Goal: Information Seeking & Learning: Compare options

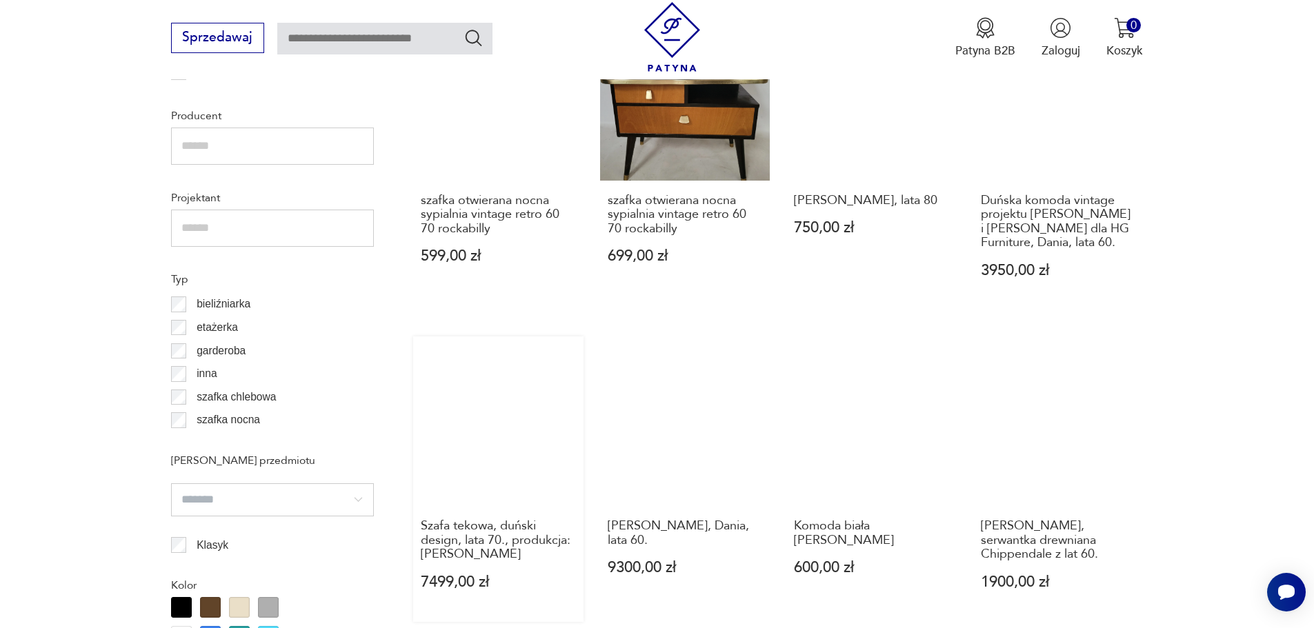
scroll to position [1079, 0]
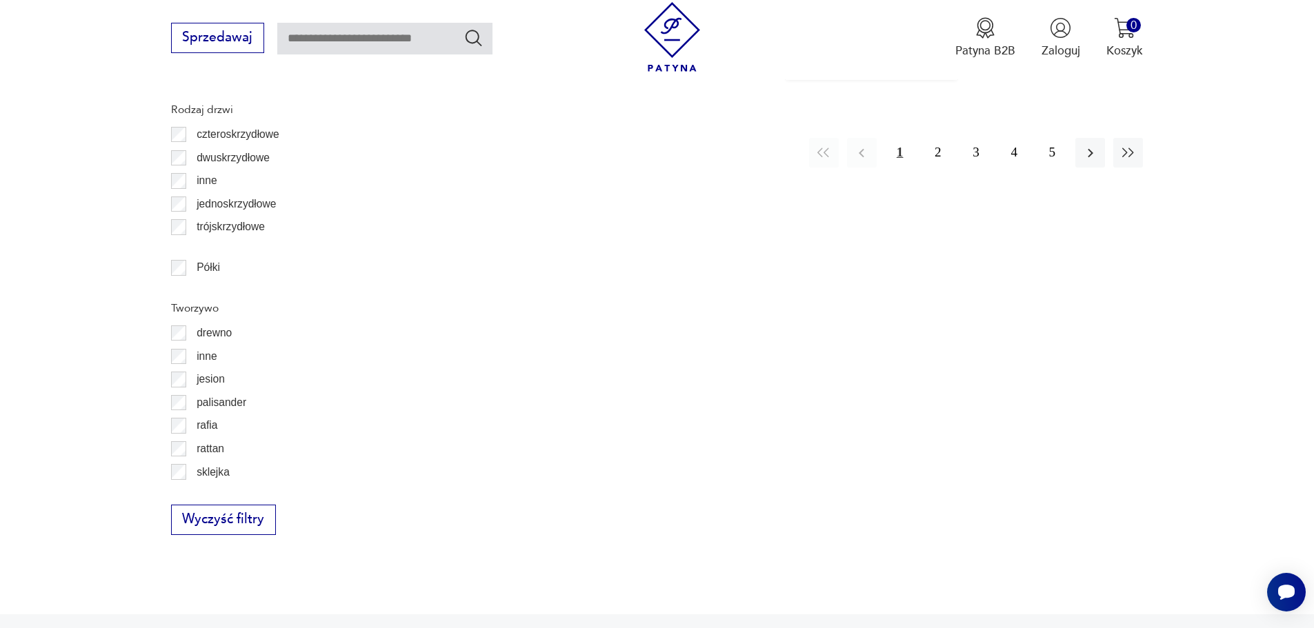
scroll to position [1709, 0]
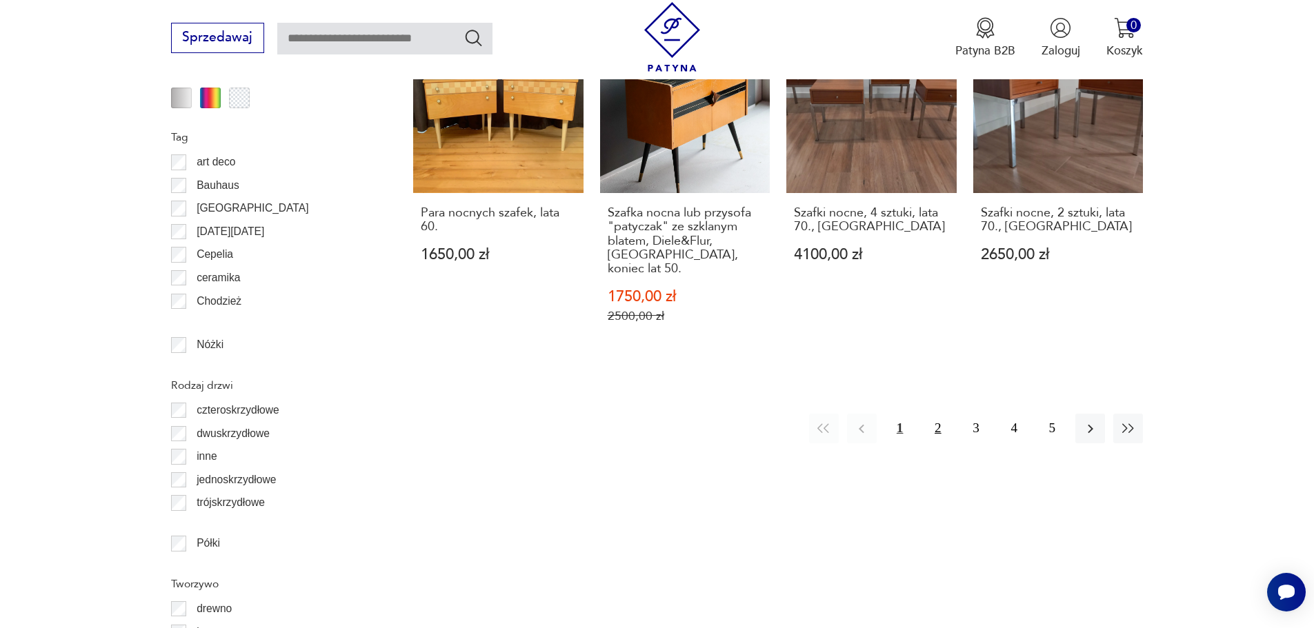
click at [939, 414] on button "2" at bounding box center [938, 429] width 30 height 30
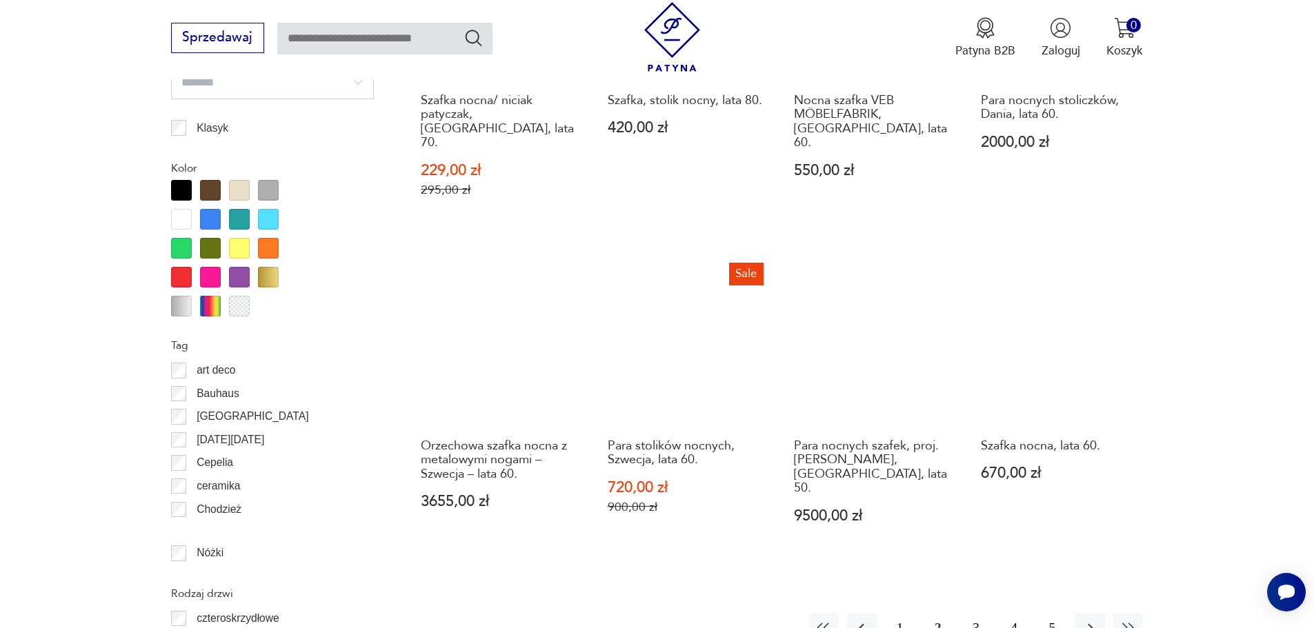
scroll to position [1502, 0]
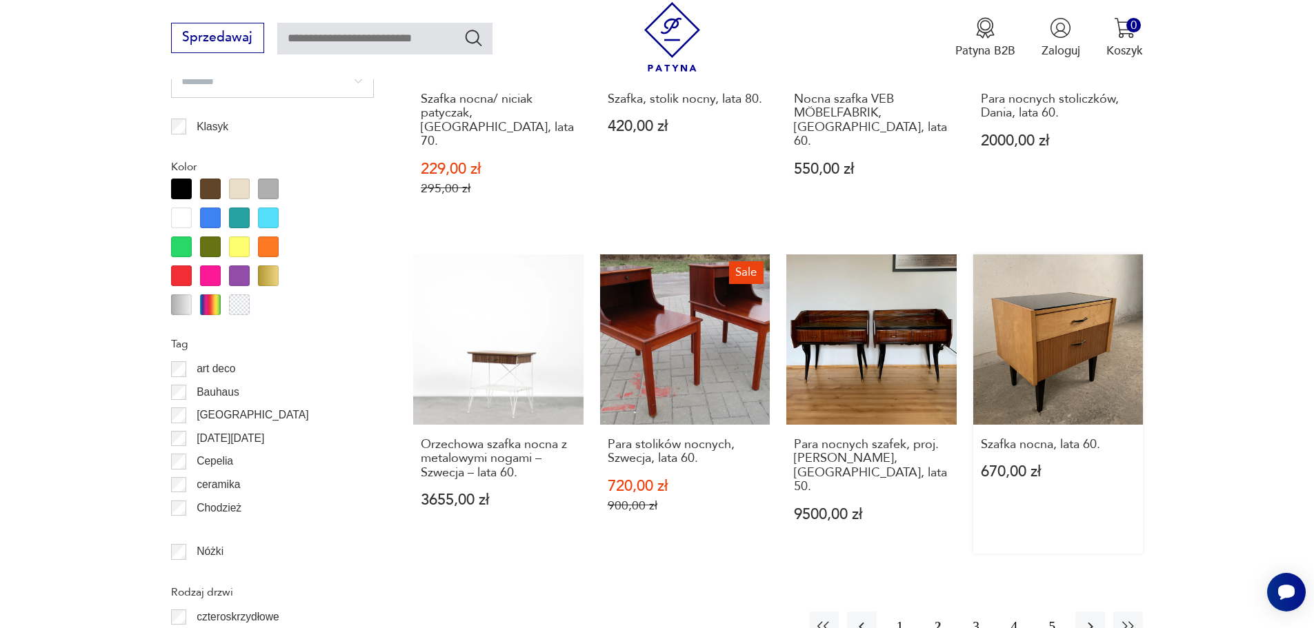
click at [1079, 332] on link "Szafka nocna, lata 60. 670,00 zł" at bounding box center [1058, 403] width 170 height 299
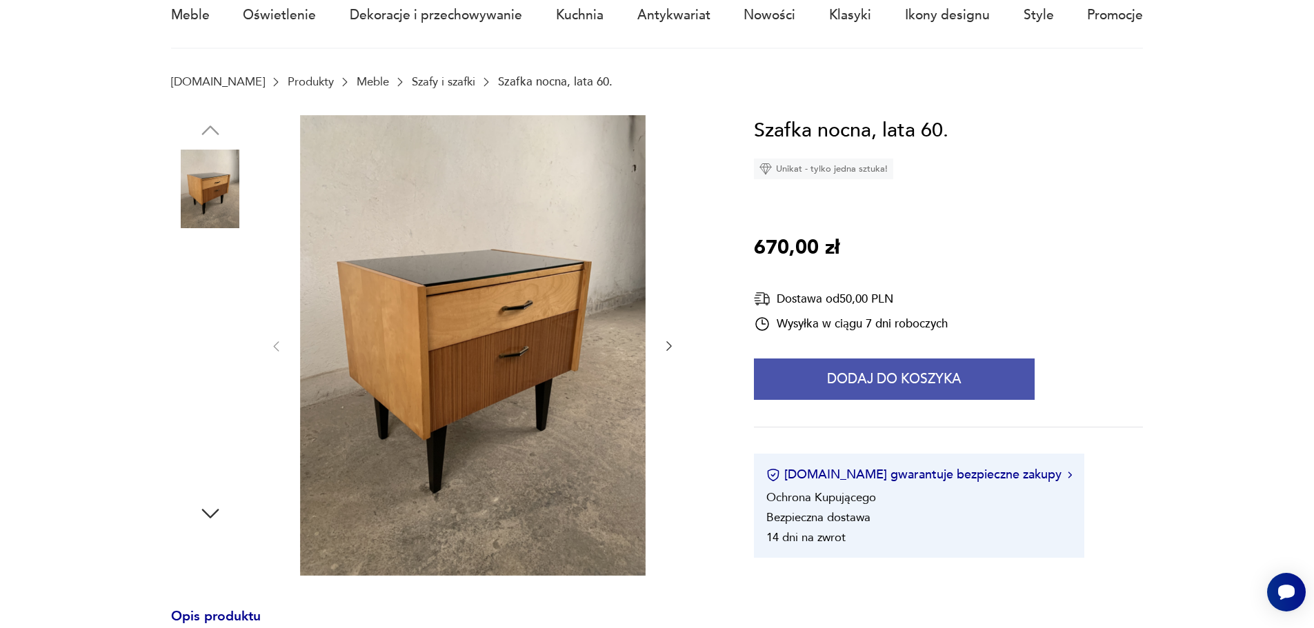
scroll to position [138, 0]
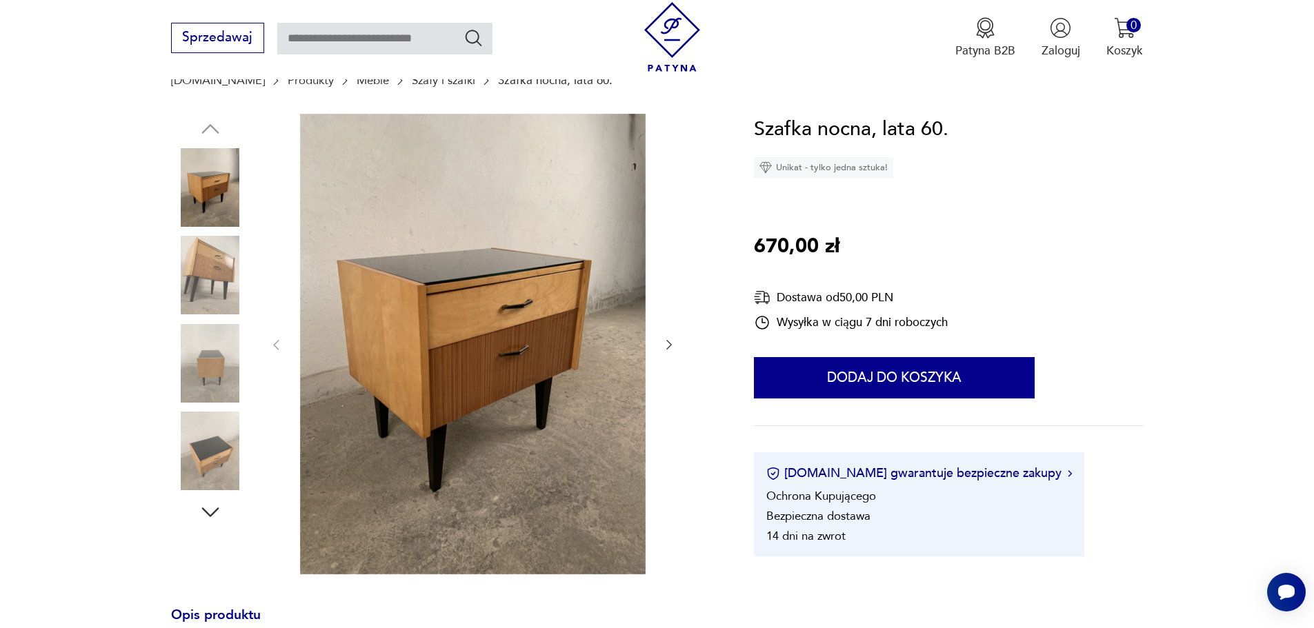
click at [666, 348] on icon "button" at bounding box center [669, 345] width 14 height 14
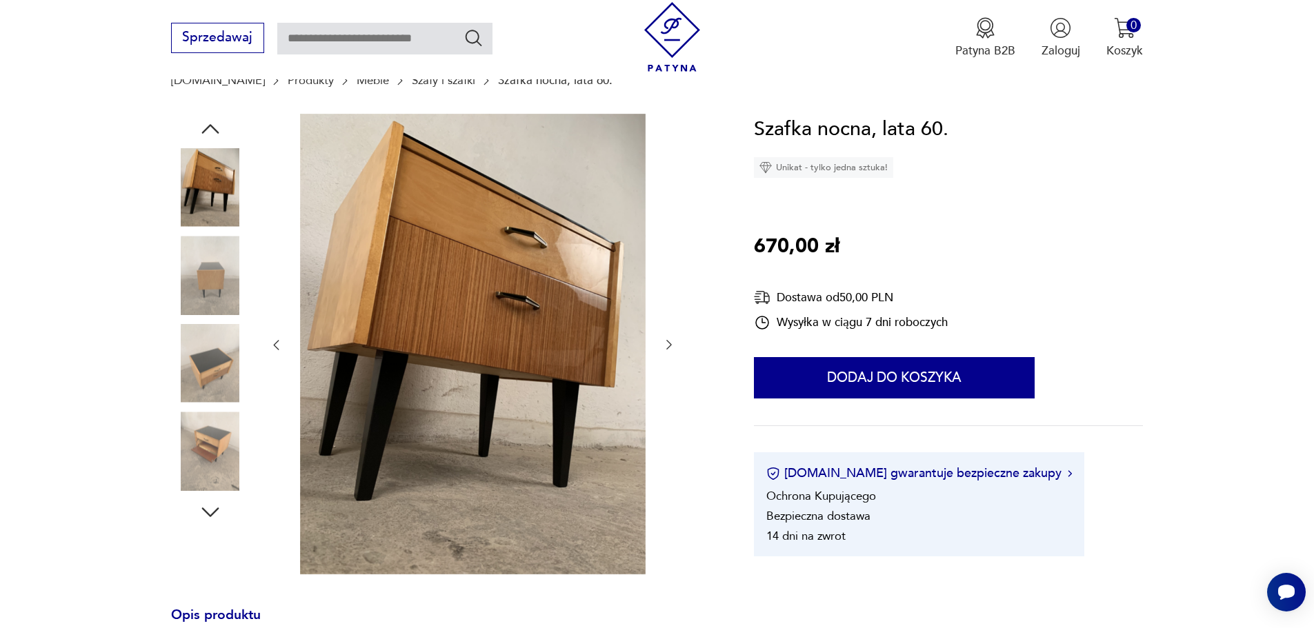
click at [666, 348] on icon "button" at bounding box center [669, 345] width 14 height 14
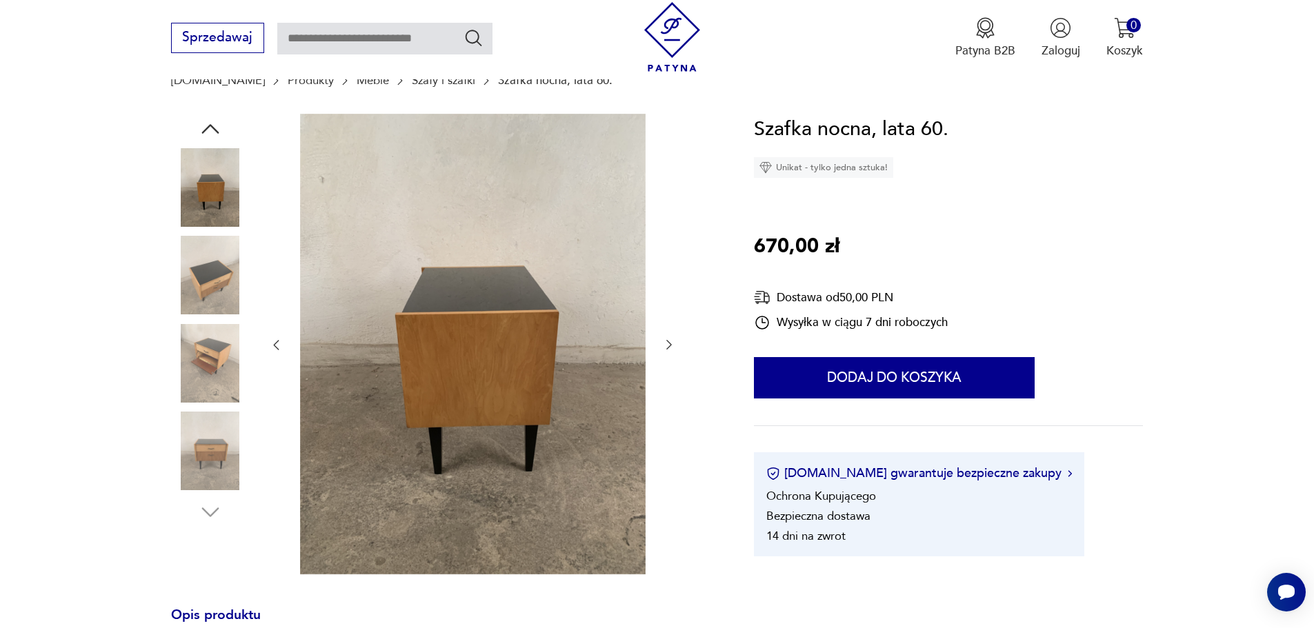
click at [681, 341] on div at bounding box center [442, 345] width 543 height 463
click at [668, 341] on icon "button" at bounding box center [669, 345] width 14 height 14
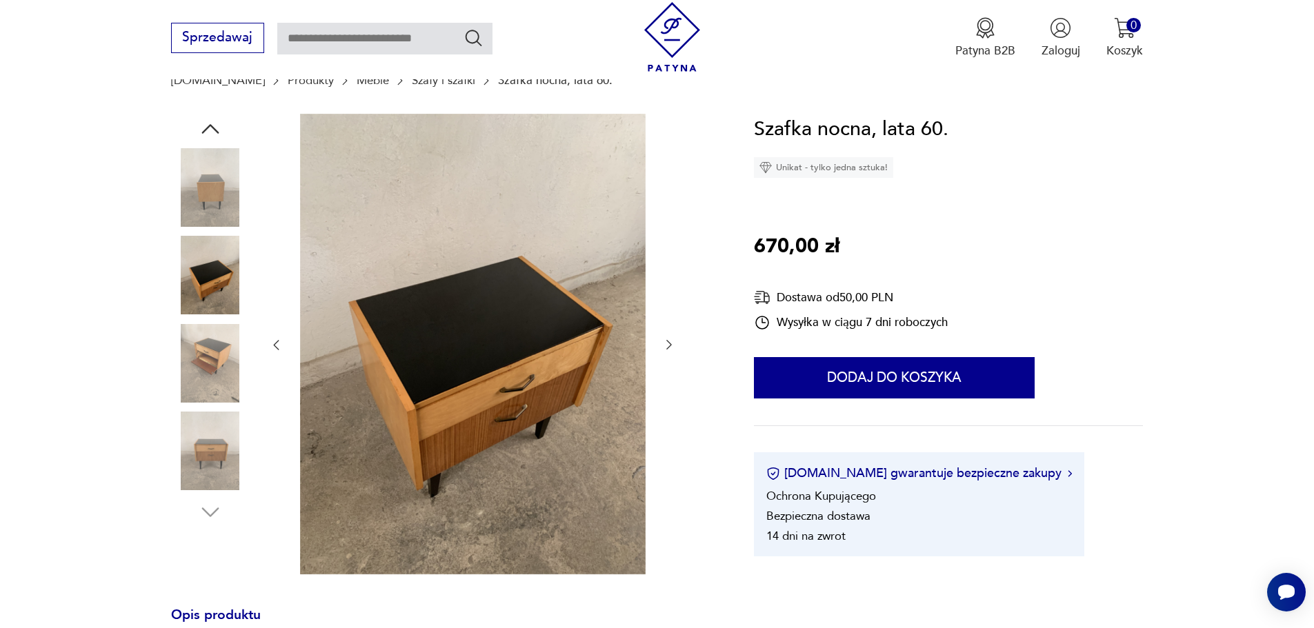
click at [668, 341] on icon "button" at bounding box center [669, 345] width 14 height 14
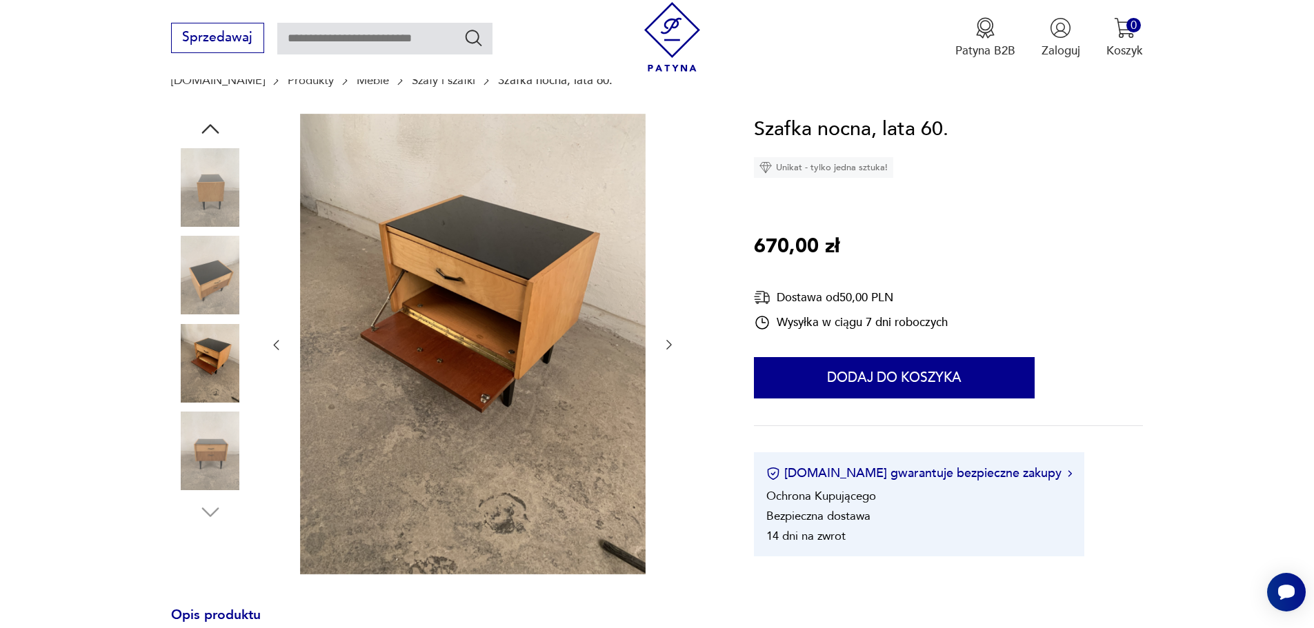
click at [668, 341] on icon "button" at bounding box center [669, 345] width 14 height 14
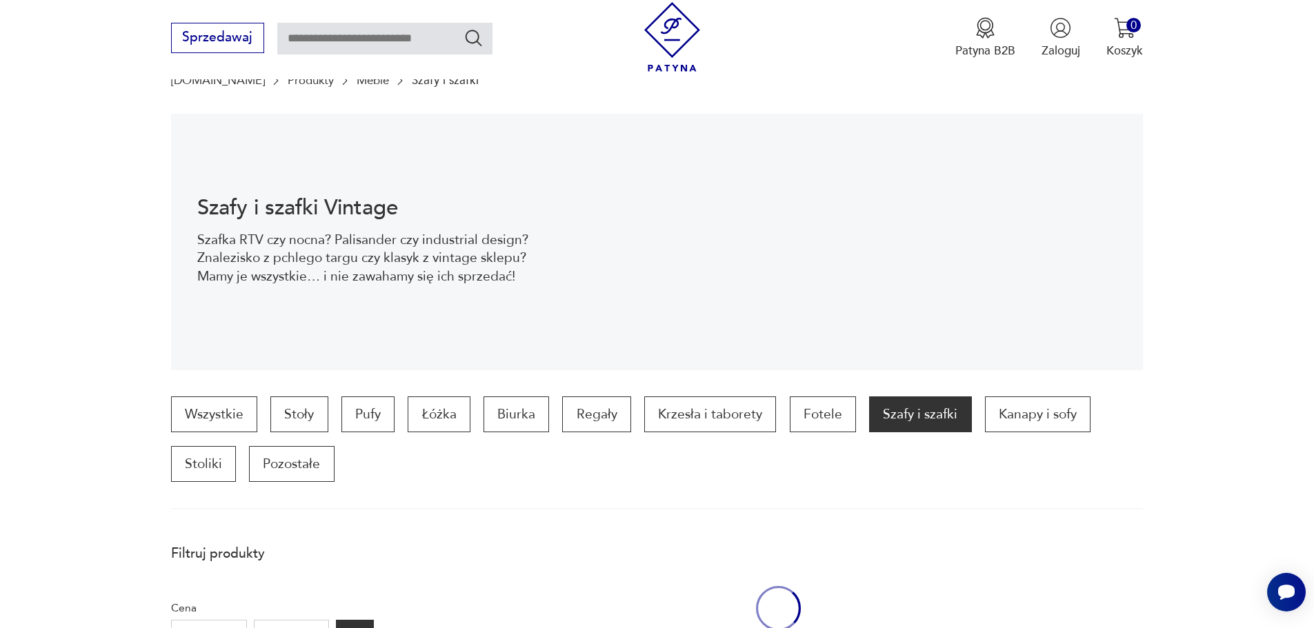
scroll to position [1655, 0]
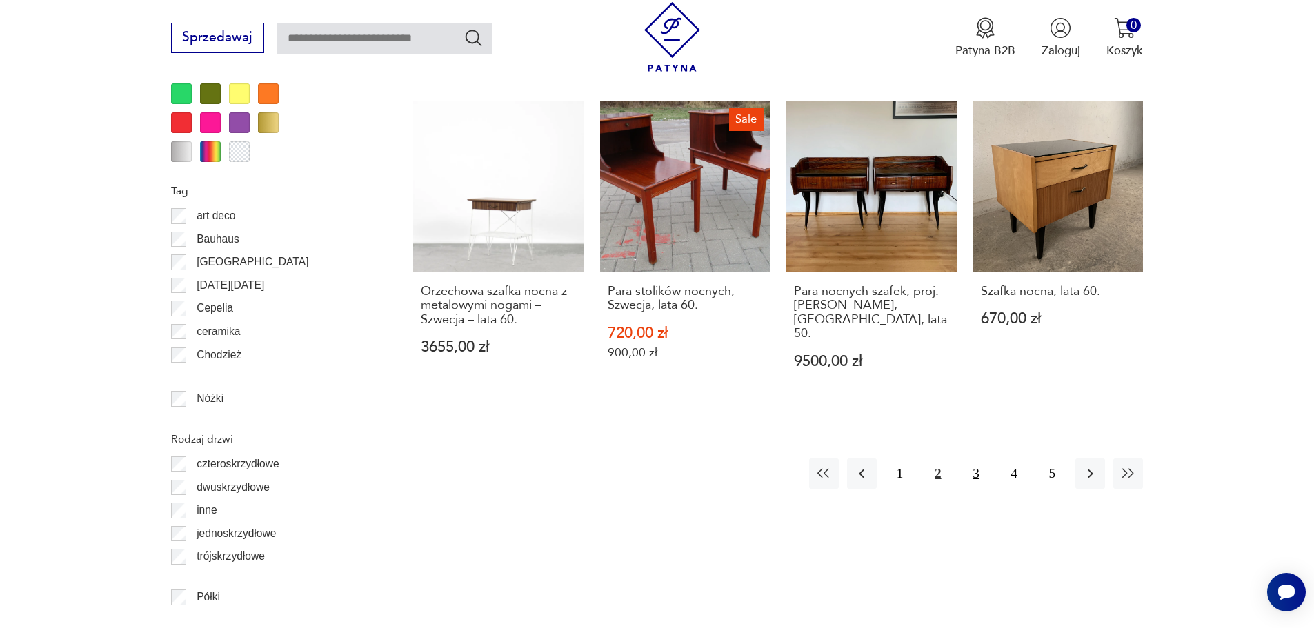
click at [975, 459] on button "3" at bounding box center [976, 474] width 30 height 30
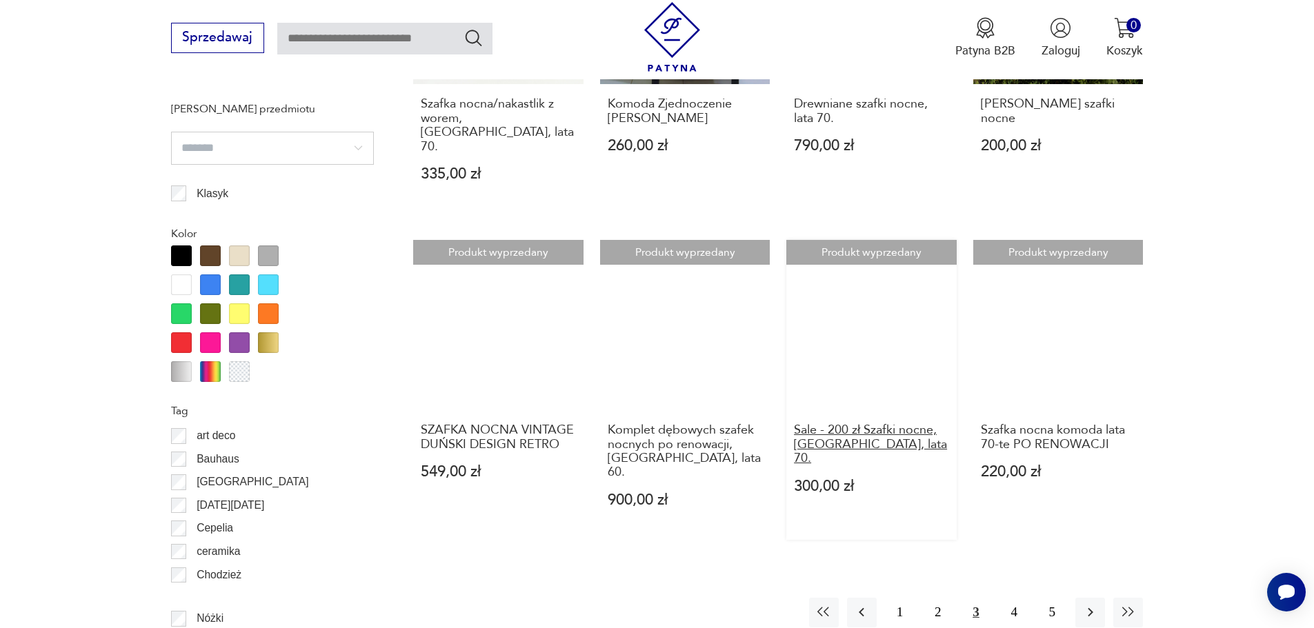
scroll to position [1571, 0]
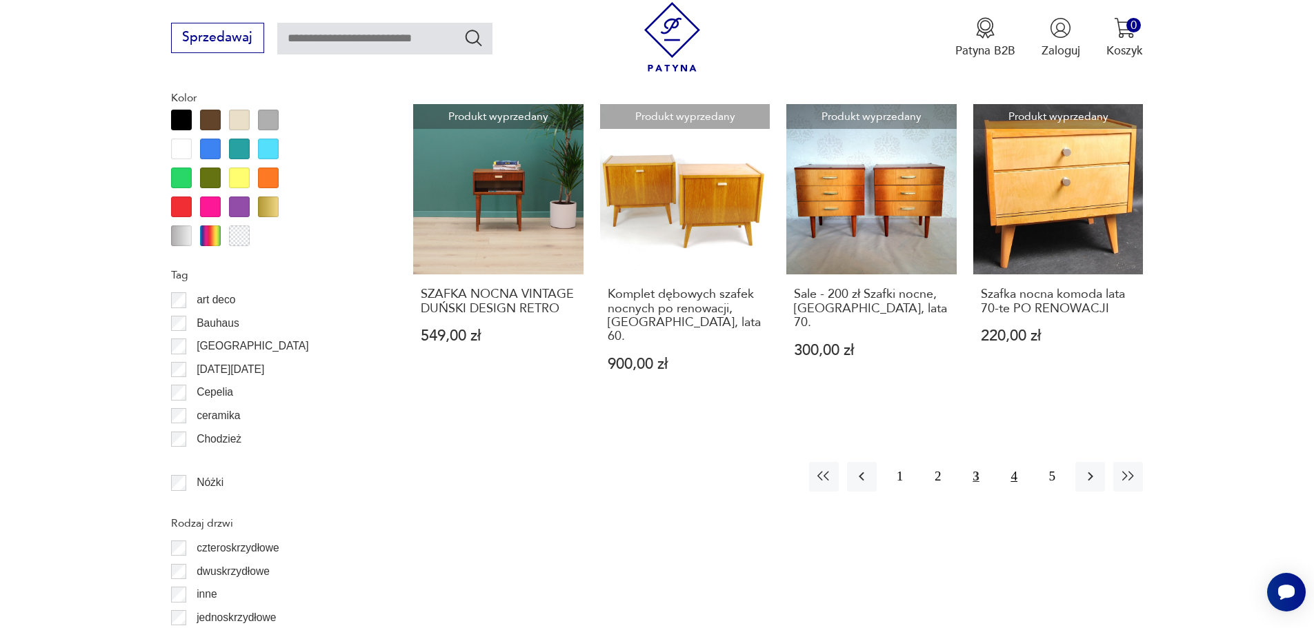
click at [1015, 462] on button "4" at bounding box center [1014, 477] width 30 height 30
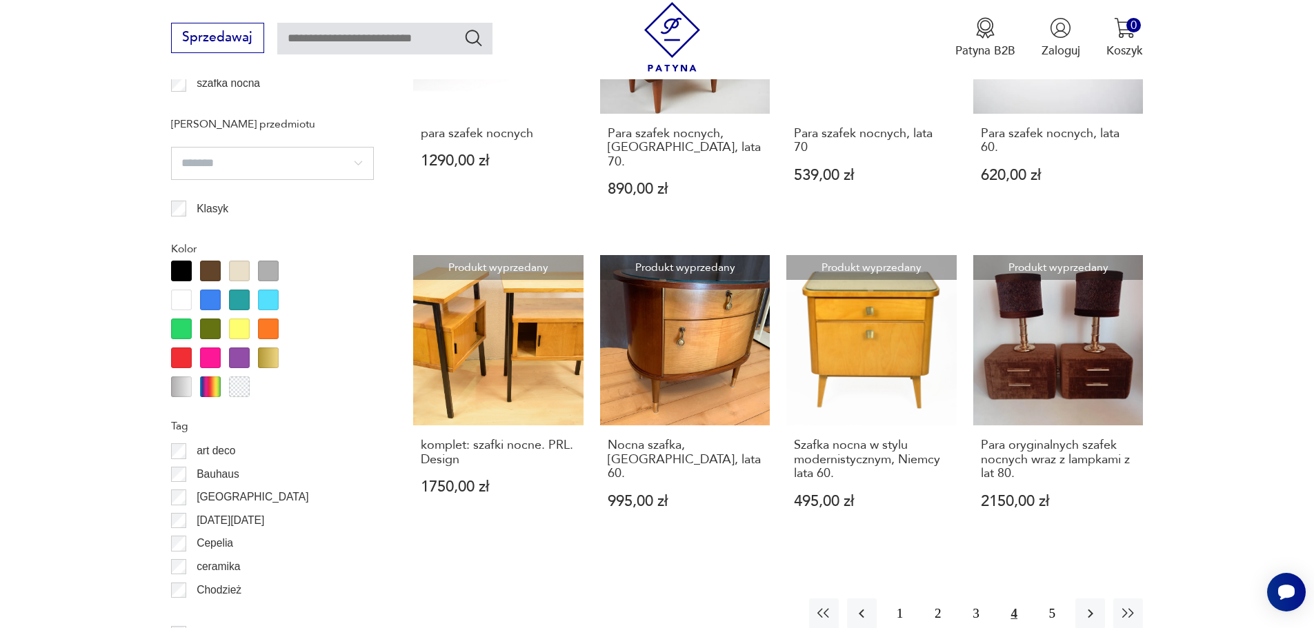
scroll to position [1571, 0]
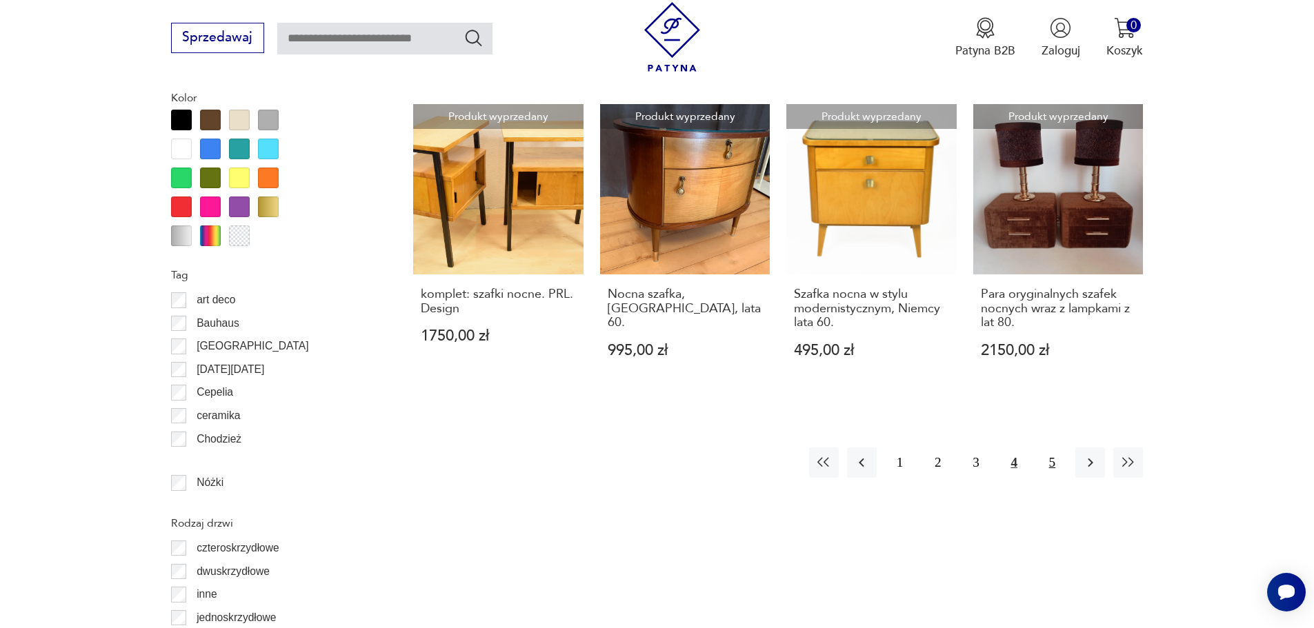
click at [1048, 448] on button "5" at bounding box center [1052, 463] width 30 height 30
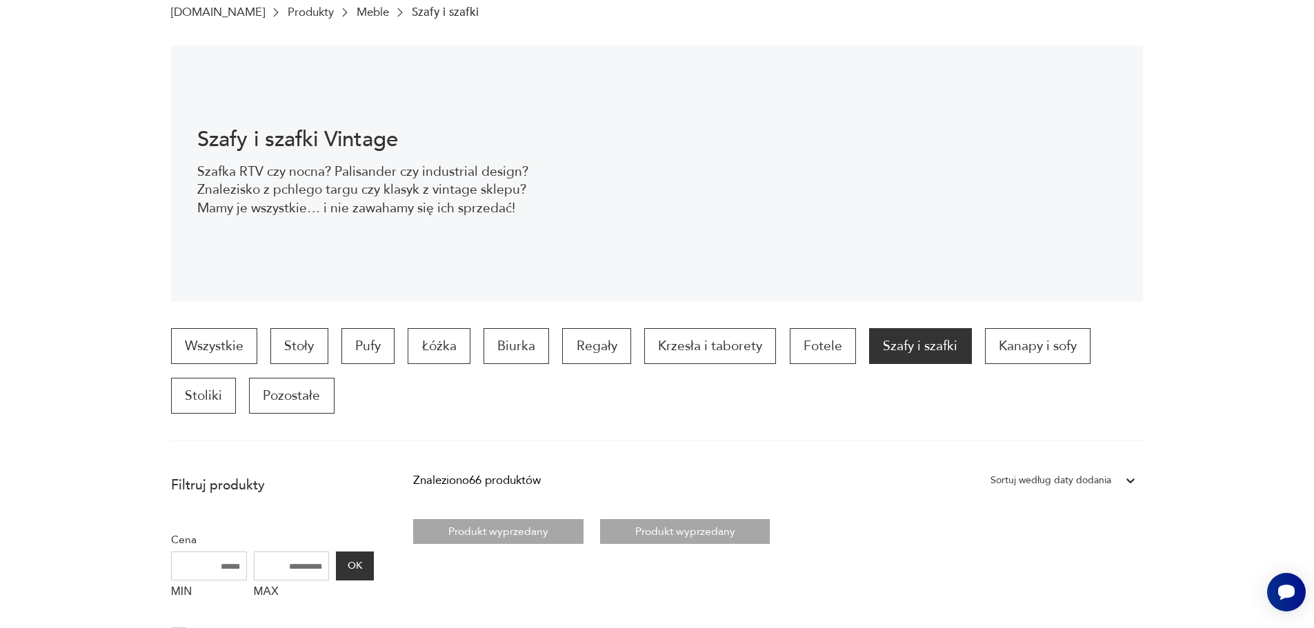
scroll to position [54, 0]
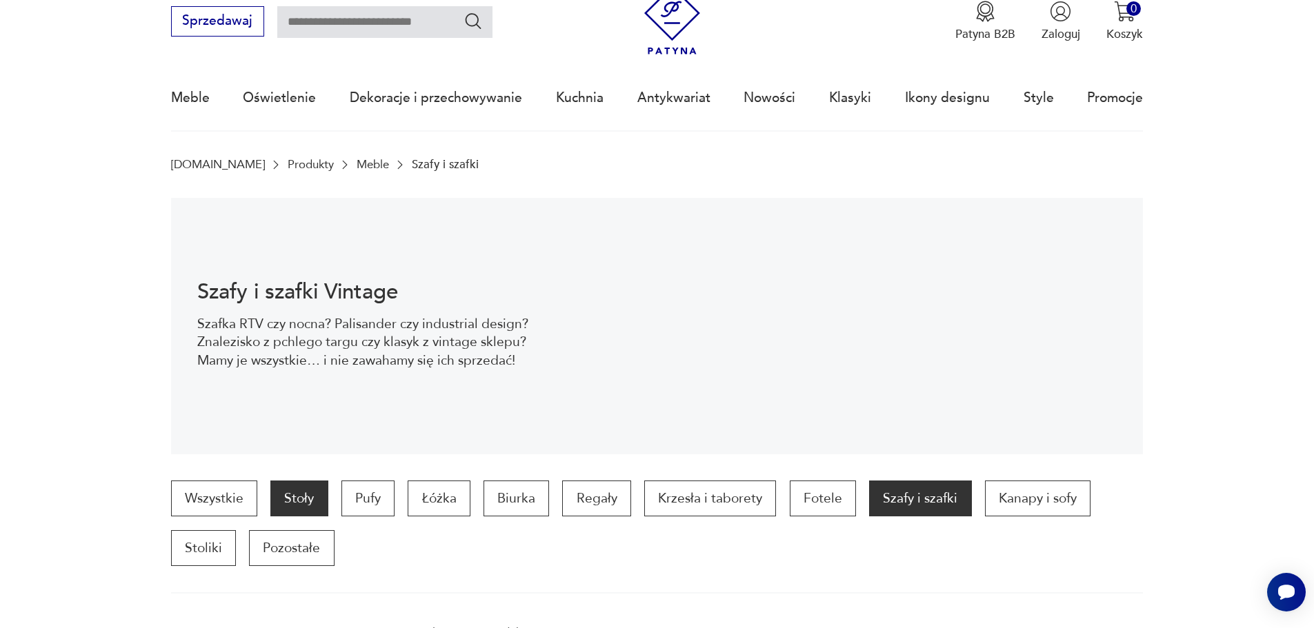
click at [317, 498] on p "Stoły" at bounding box center [298, 499] width 57 height 36
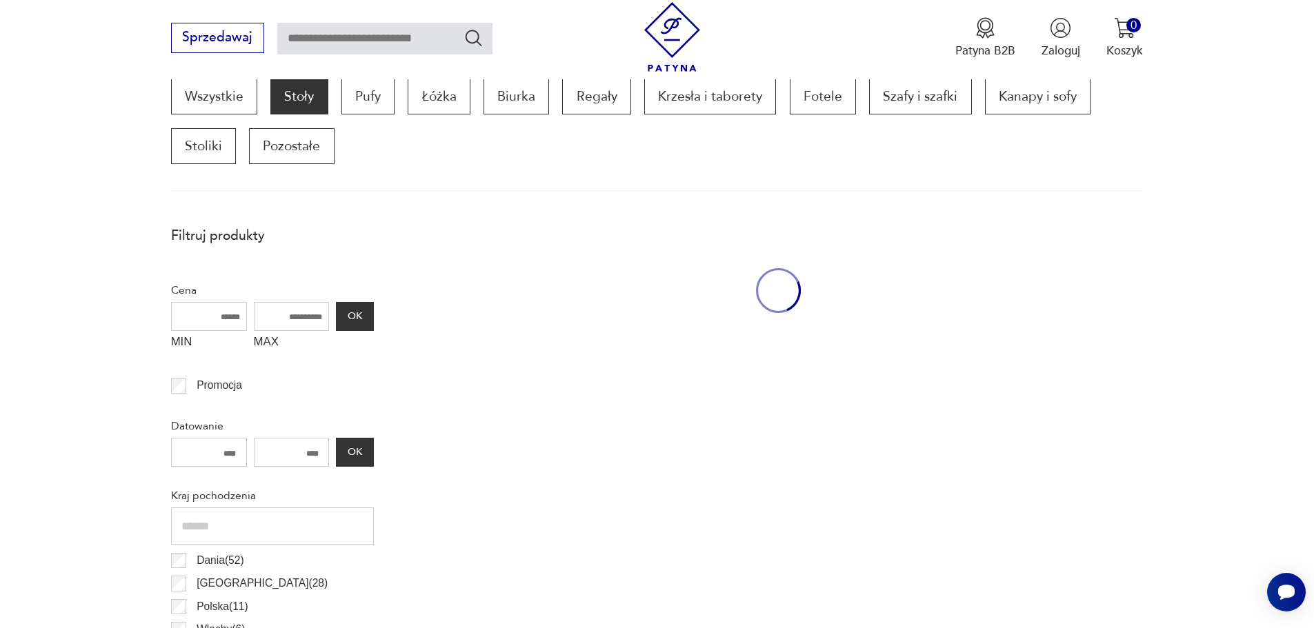
scroll to position [468, 0]
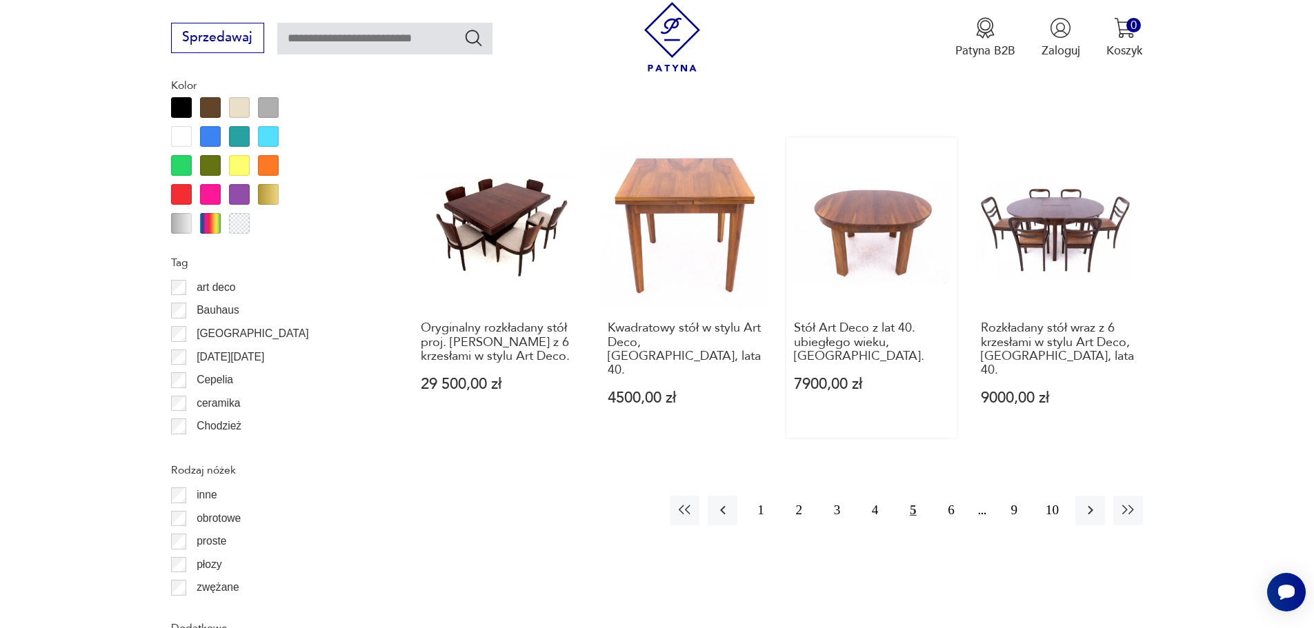
scroll to position [1640, 0]
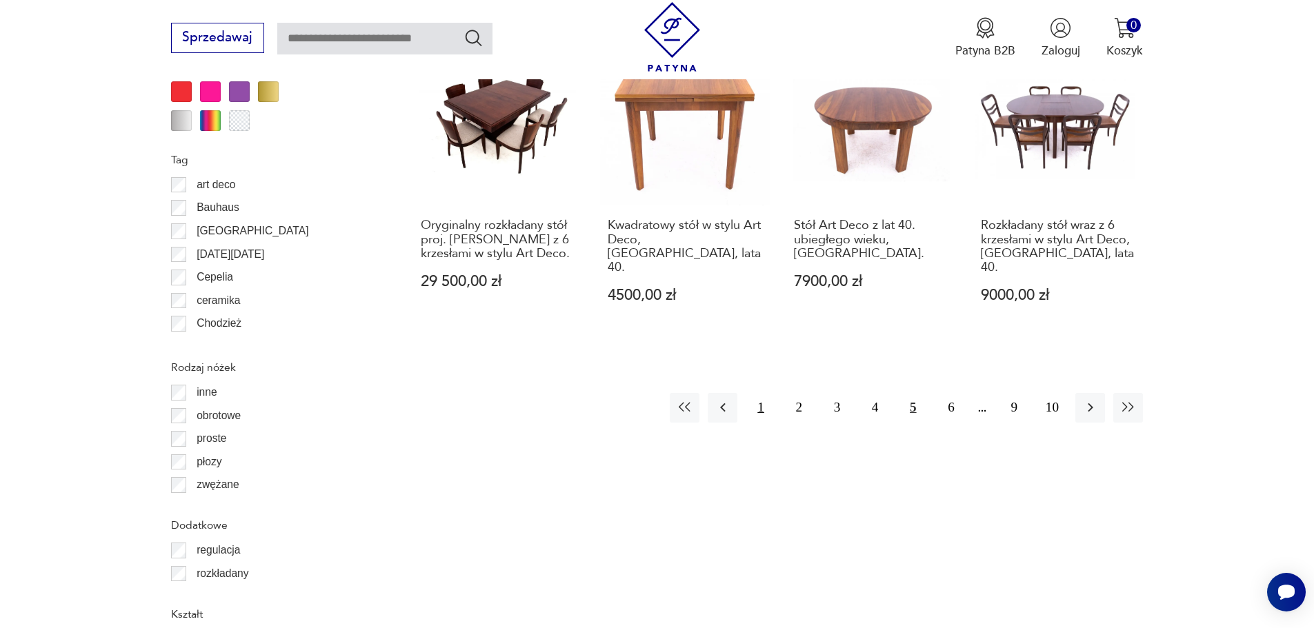
click at [763, 394] on button "1" at bounding box center [761, 408] width 30 height 30
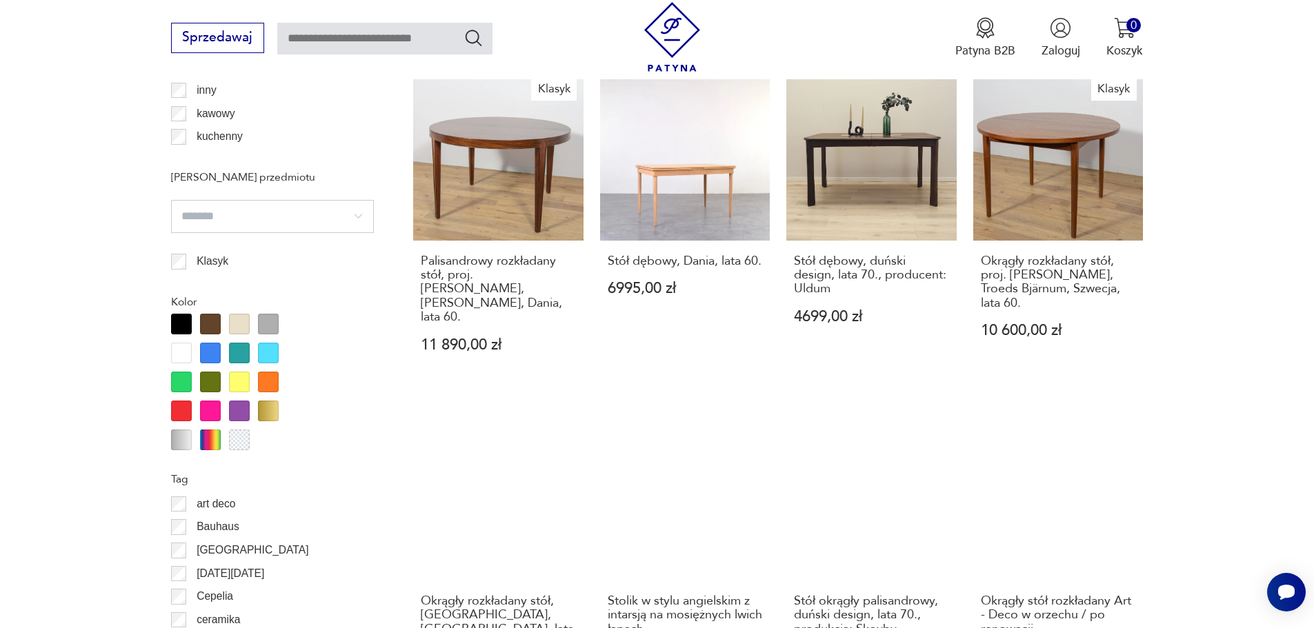
scroll to position [1433, 0]
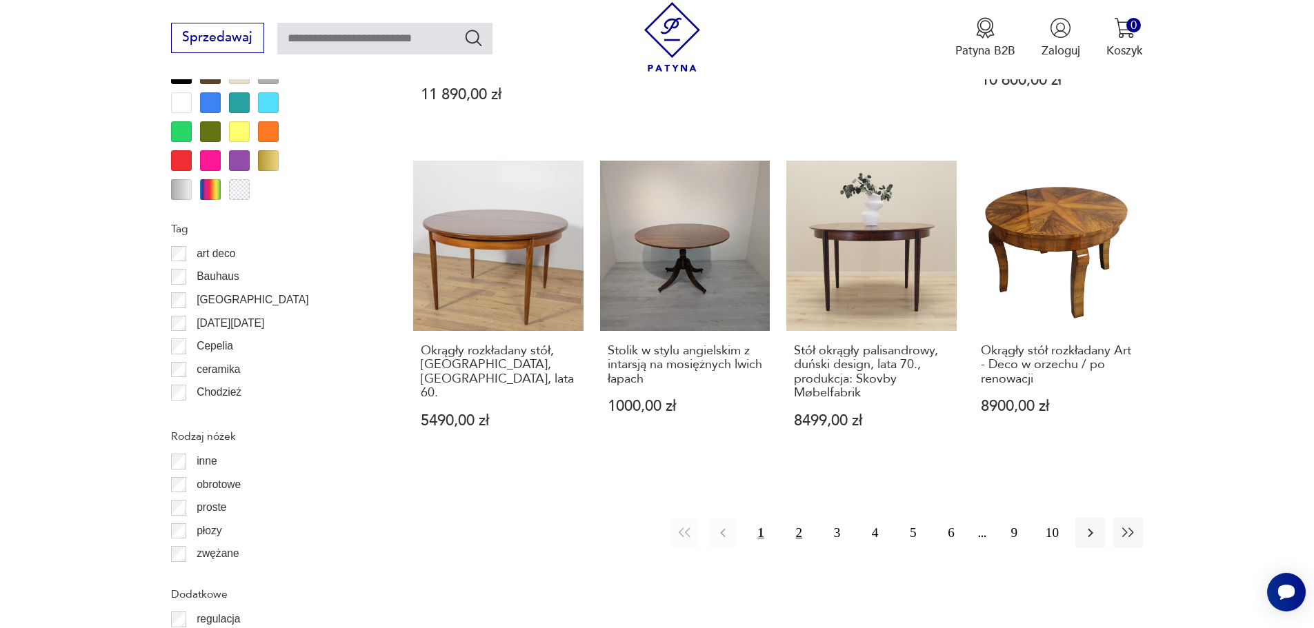
click at [795, 518] on button "2" at bounding box center [799, 533] width 30 height 30
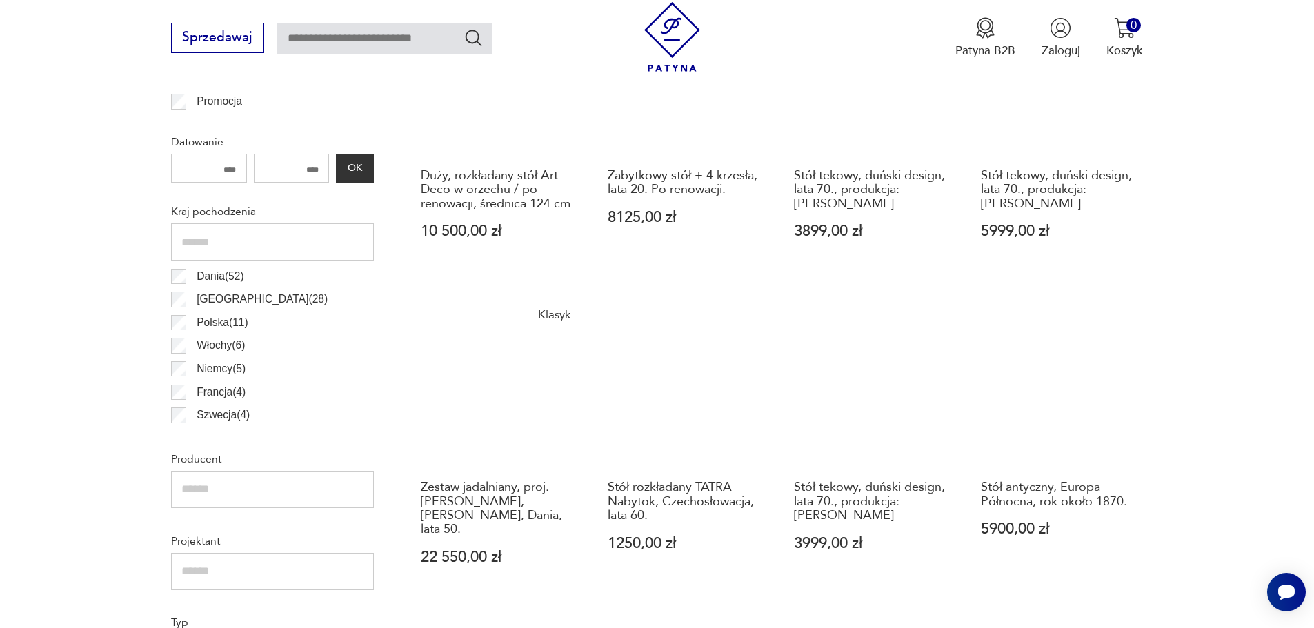
scroll to position [812, 0]
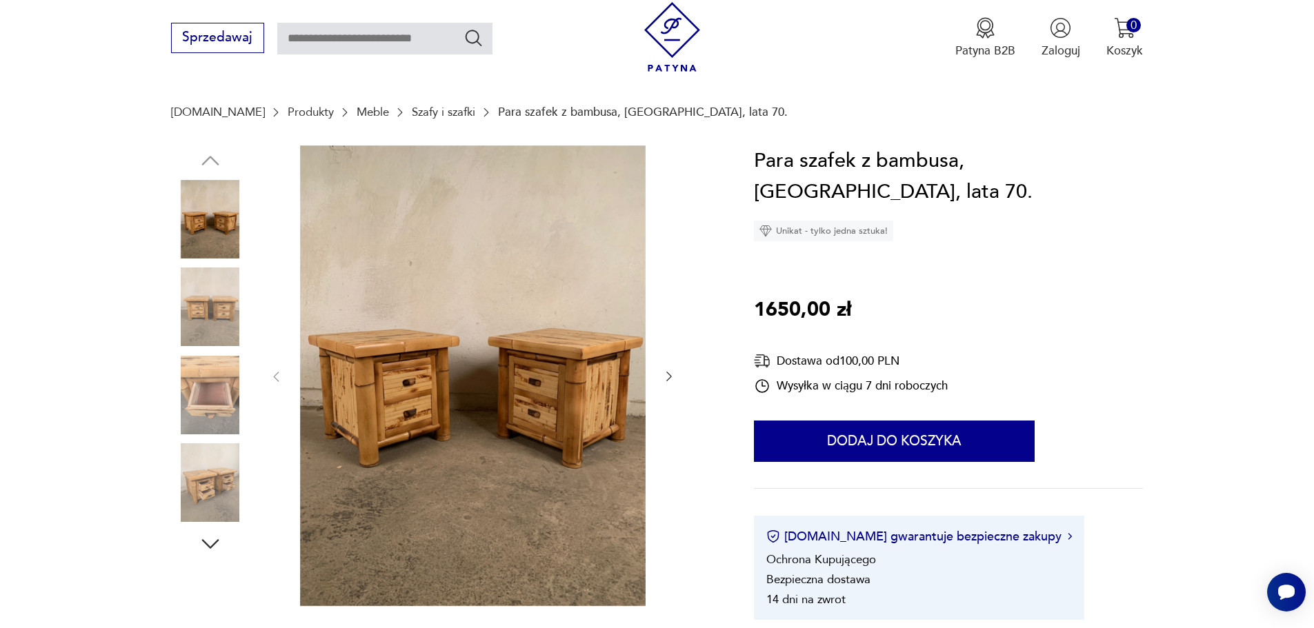
scroll to position [207, 0]
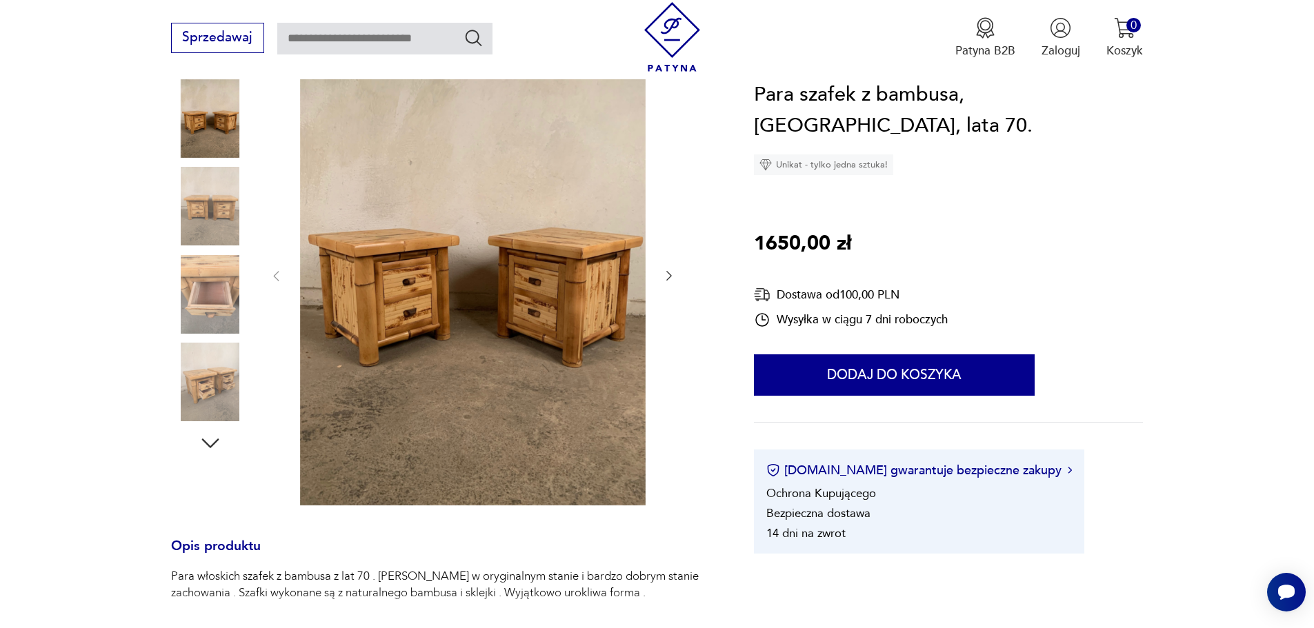
click at [669, 277] on icon "button" at bounding box center [669, 276] width 14 height 14
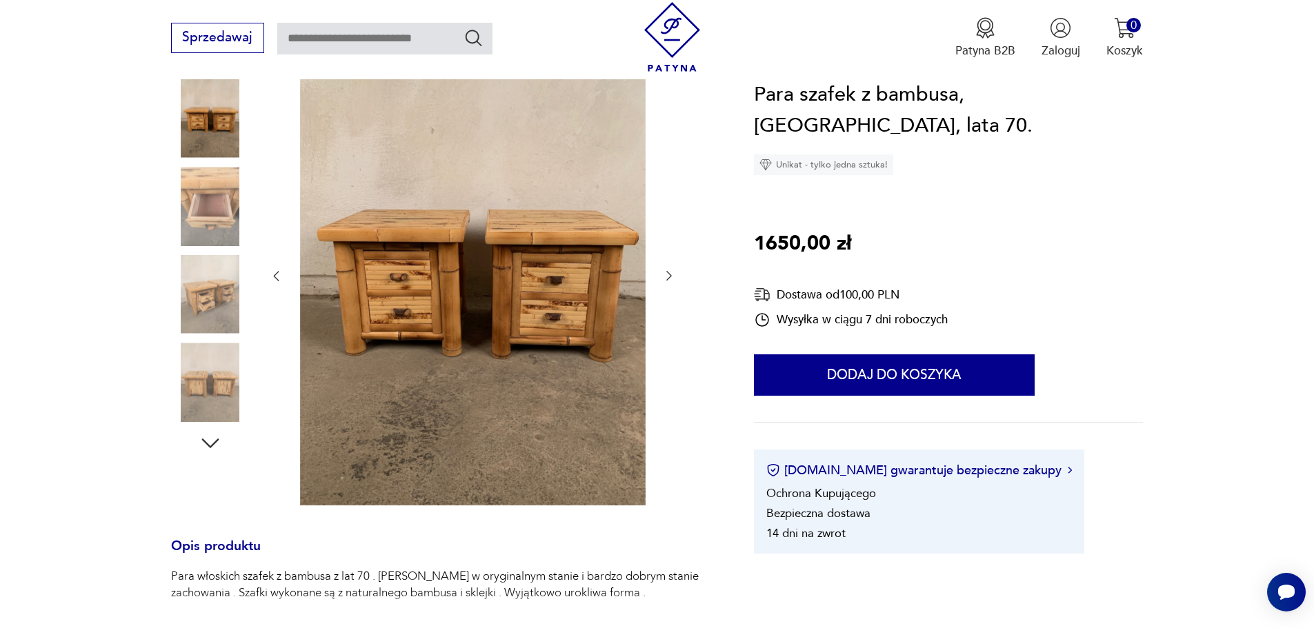
click at [669, 277] on icon "button" at bounding box center [669, 276] width 14 height 14
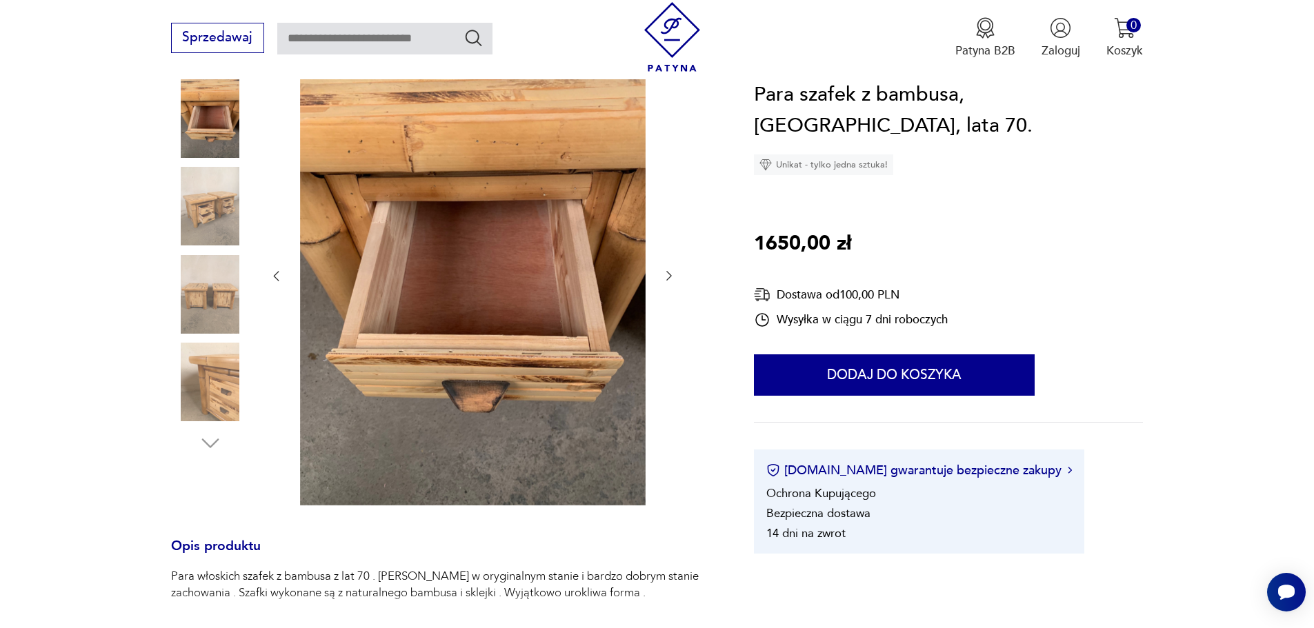
click at [669, 277] on icon "button" at bounding box center [669, 276] width 14 height 14
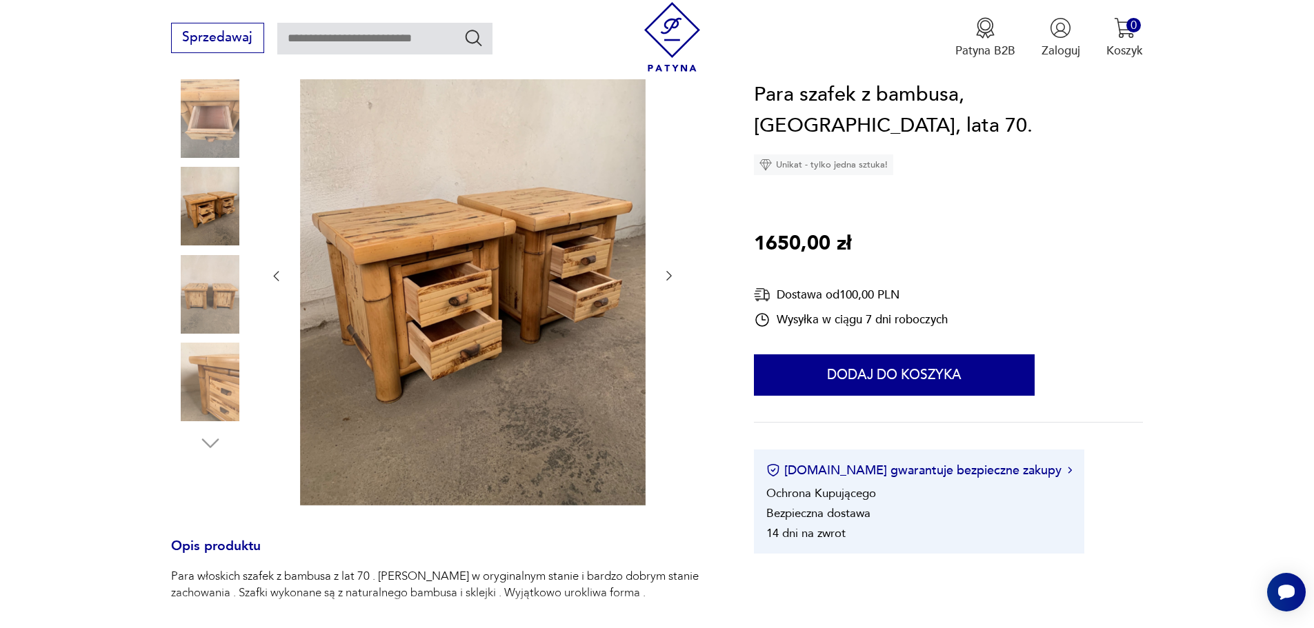
click at [669, 277] on icon "button" at bounding box center [669, 276] width 14 height 14
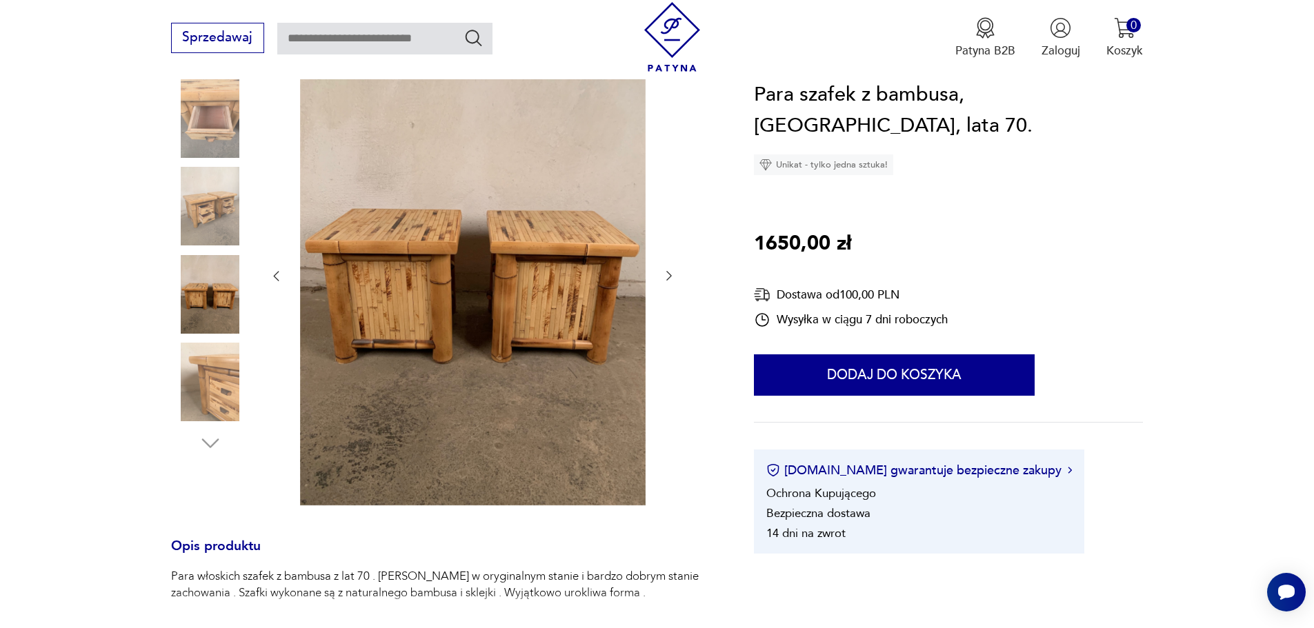
click at [669, 277] on icon "button" at bounding box center [669, 276] width 14 height 14
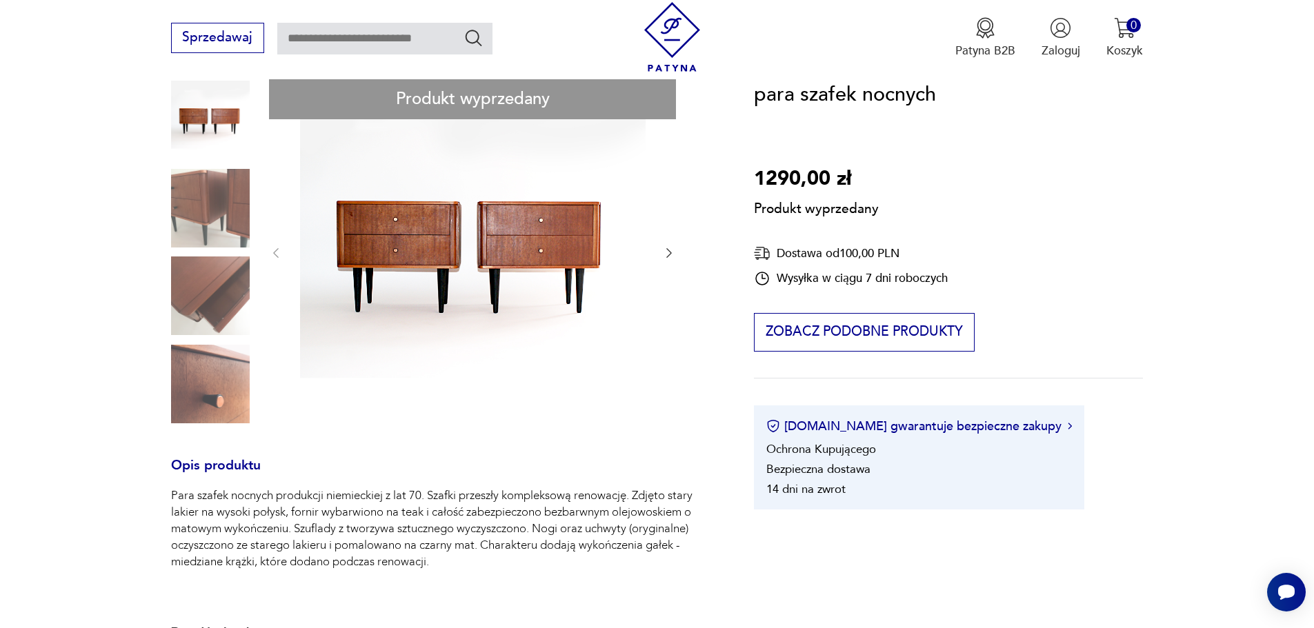
scroll to position [69, 0]
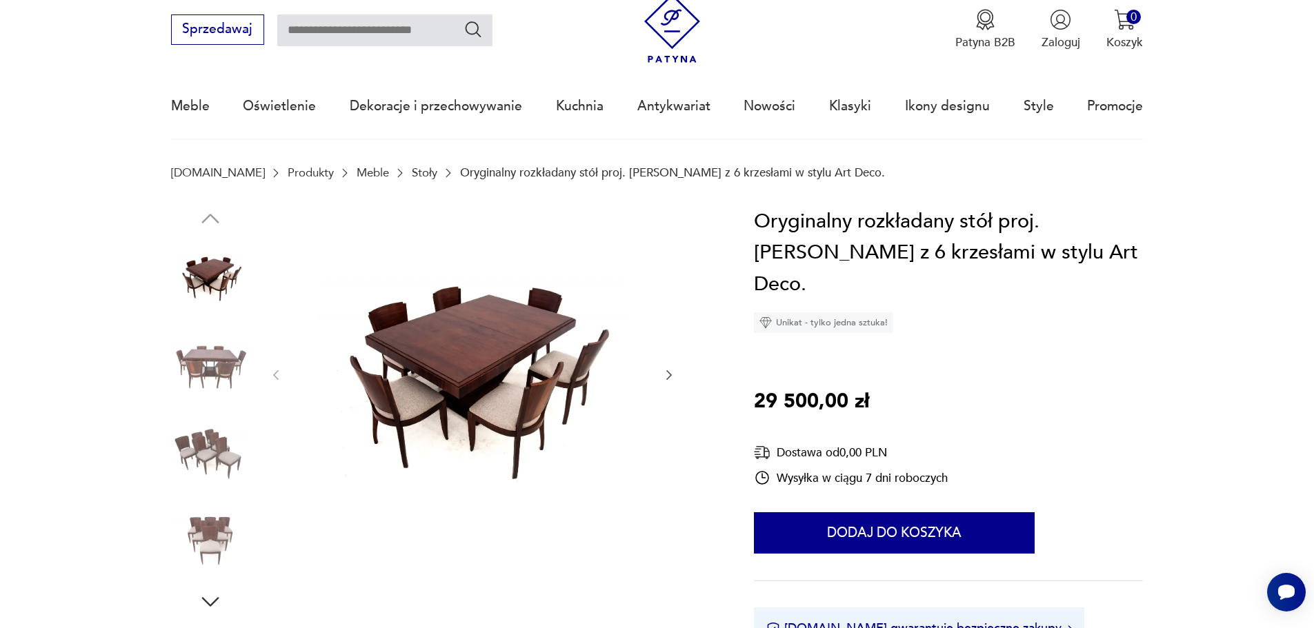
scroll to position [69, 0]
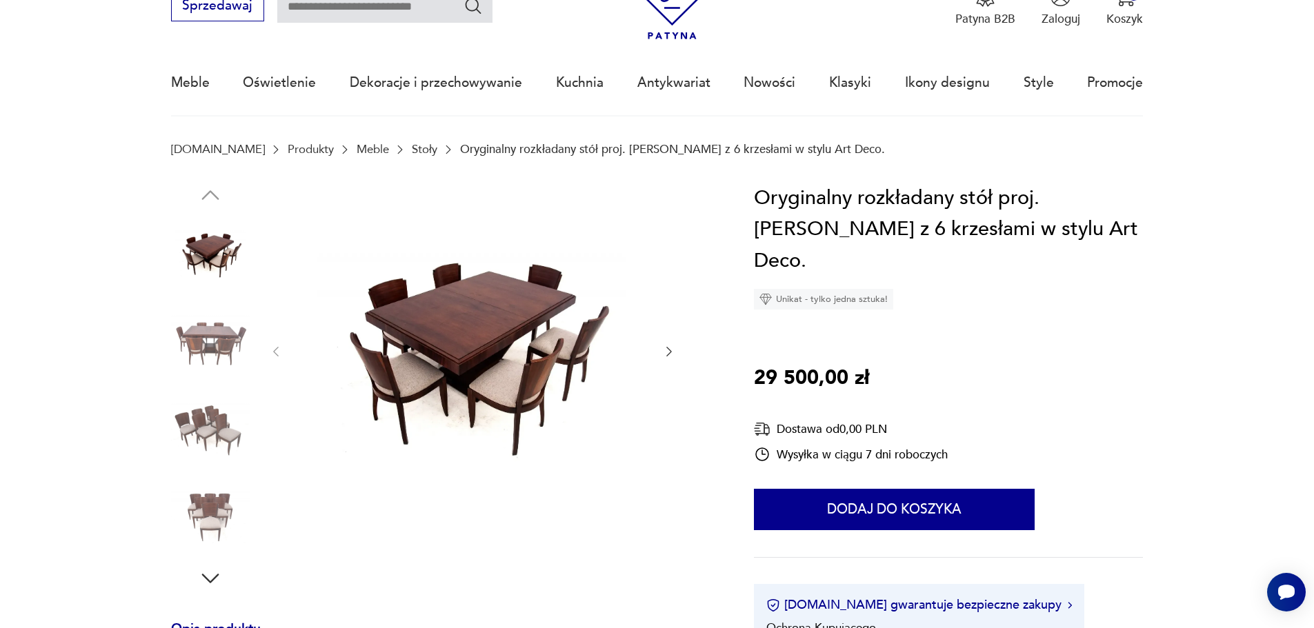
click at [522, 379] on img at bounding box center [473, 351] width 346 height 336
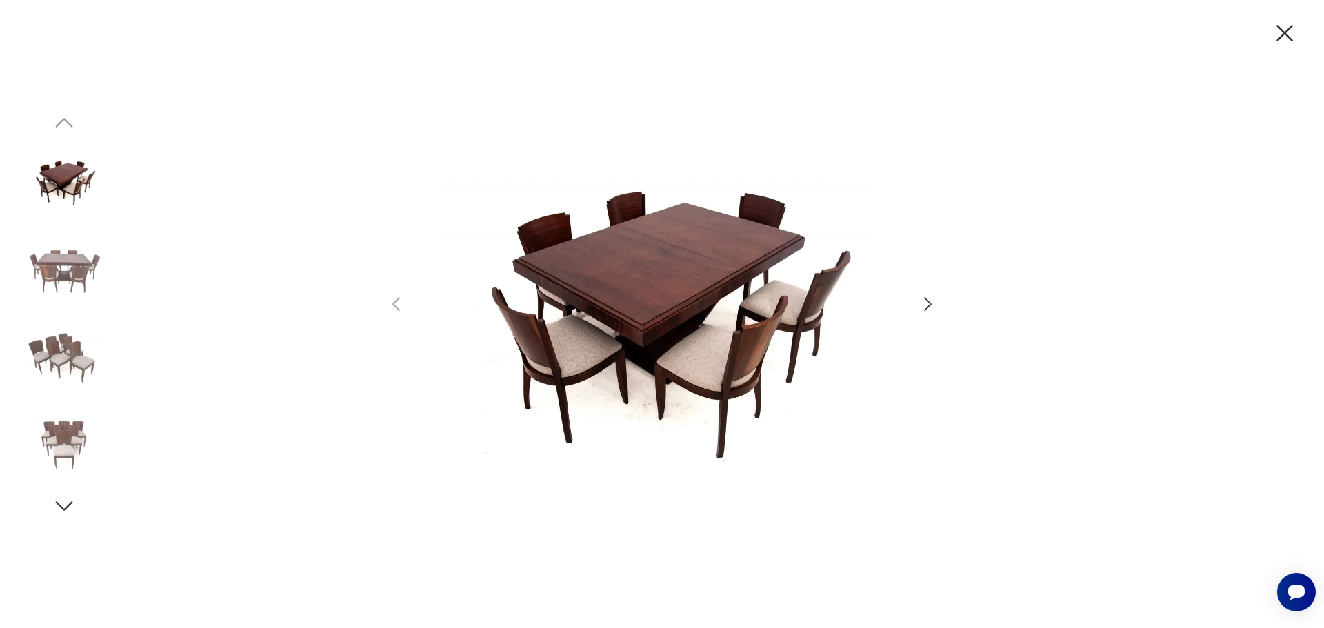
click at [921, 298] on icon "button" at bounding box center [928, 304] width 20 height 20
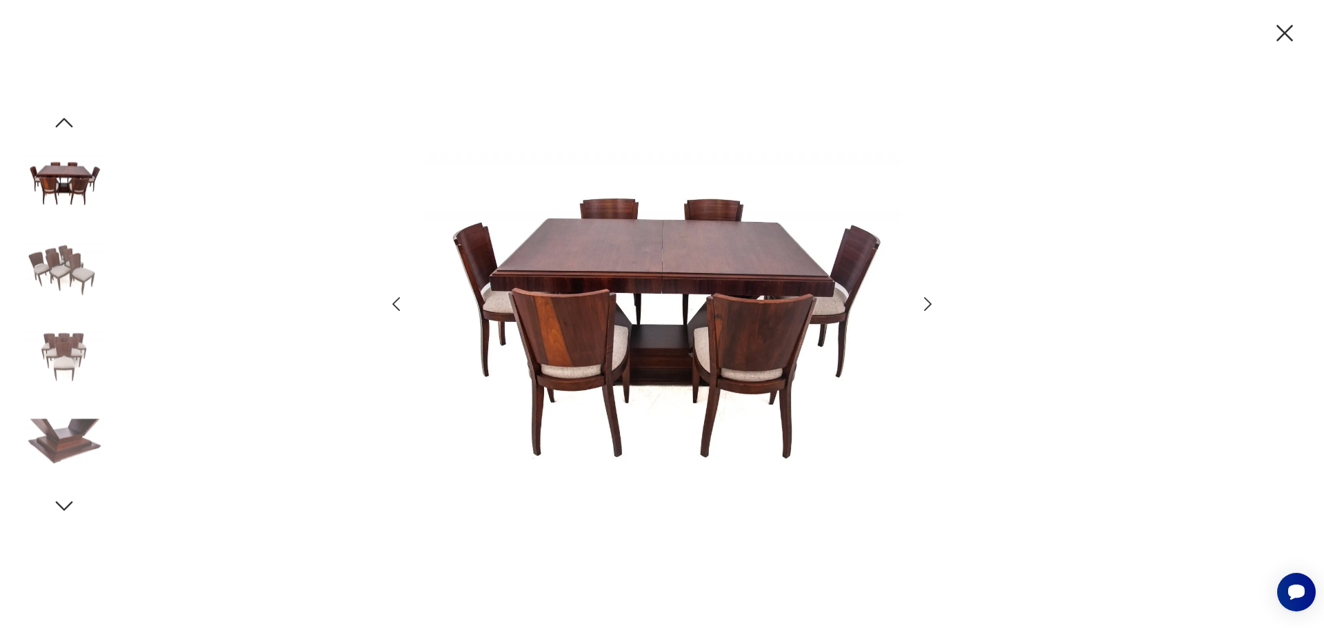
click at [926, 298] on icon "button" at bounding box center [928, 304] width 8 height 14
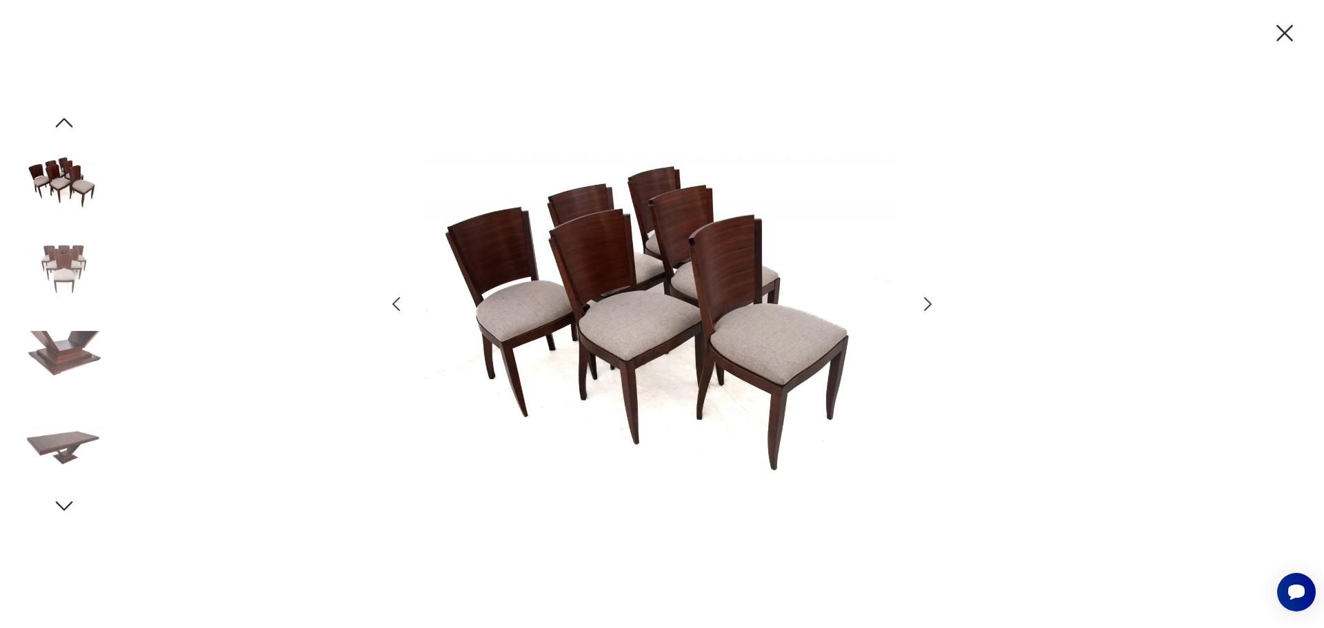
click at [928, 297] on icon "button" at bounding box center [928, 304] width 20 height 20
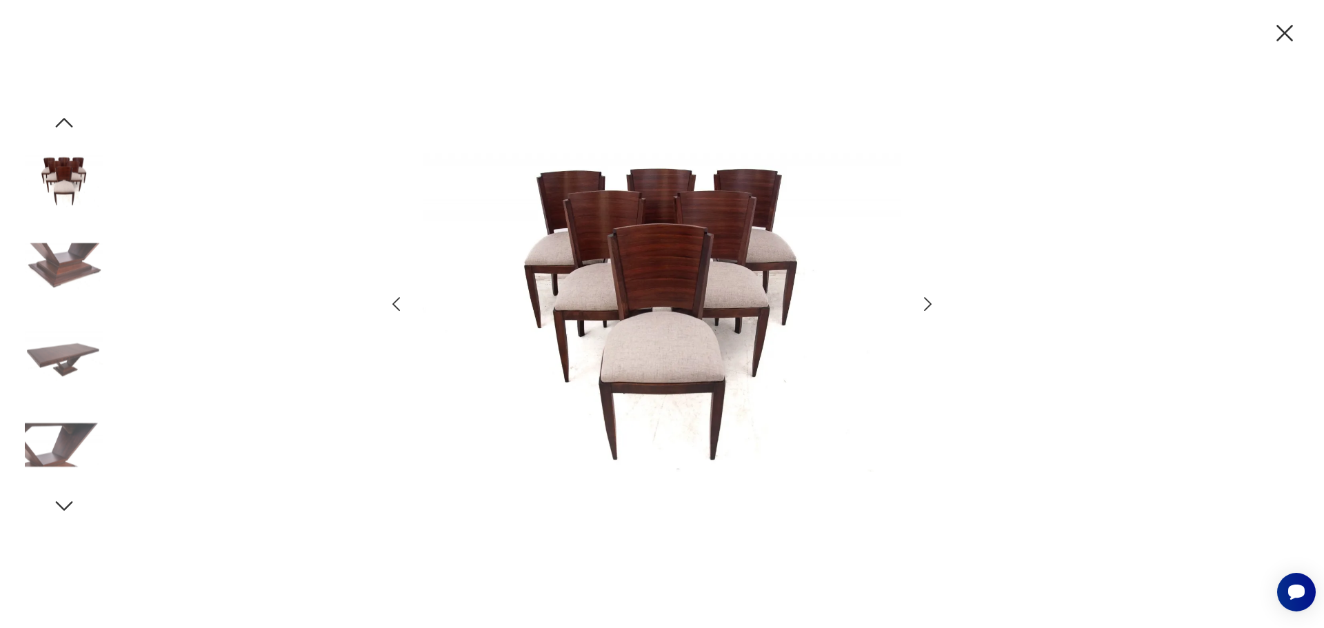
click at [928, 297] on icon "button" at bounding box center [928, 304] width 20 height 20
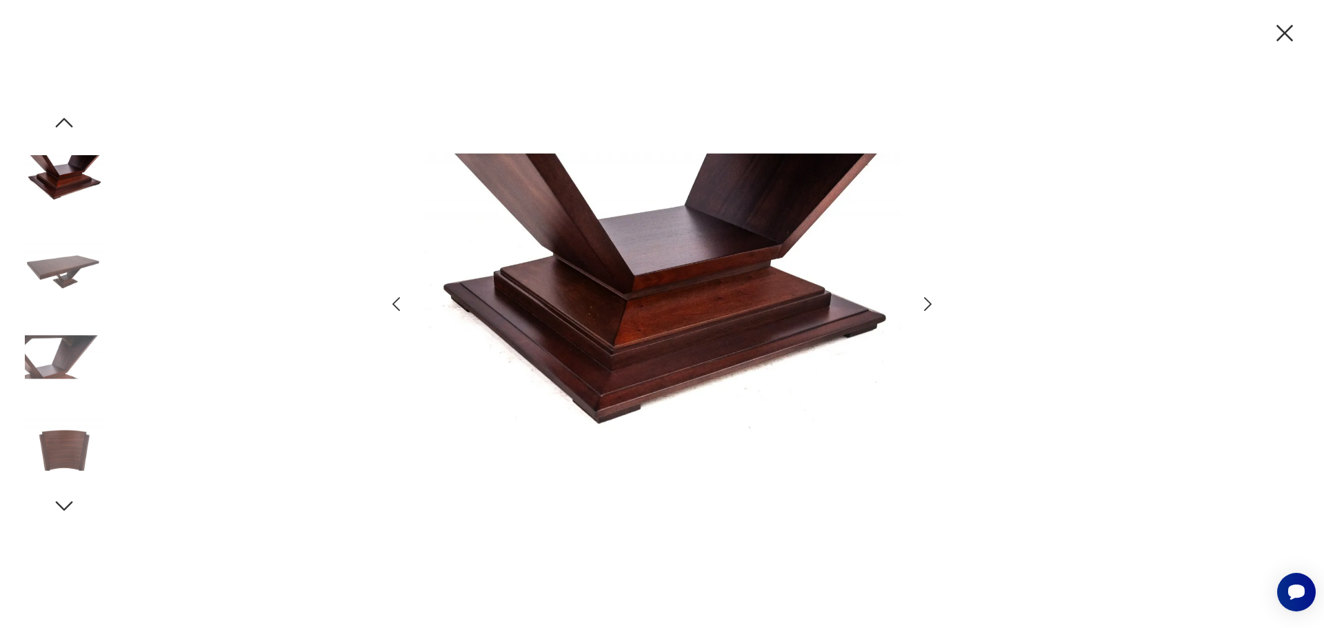
click at [928, 297] on icon "button" at bounding box center [928, 304] width 20 height 20
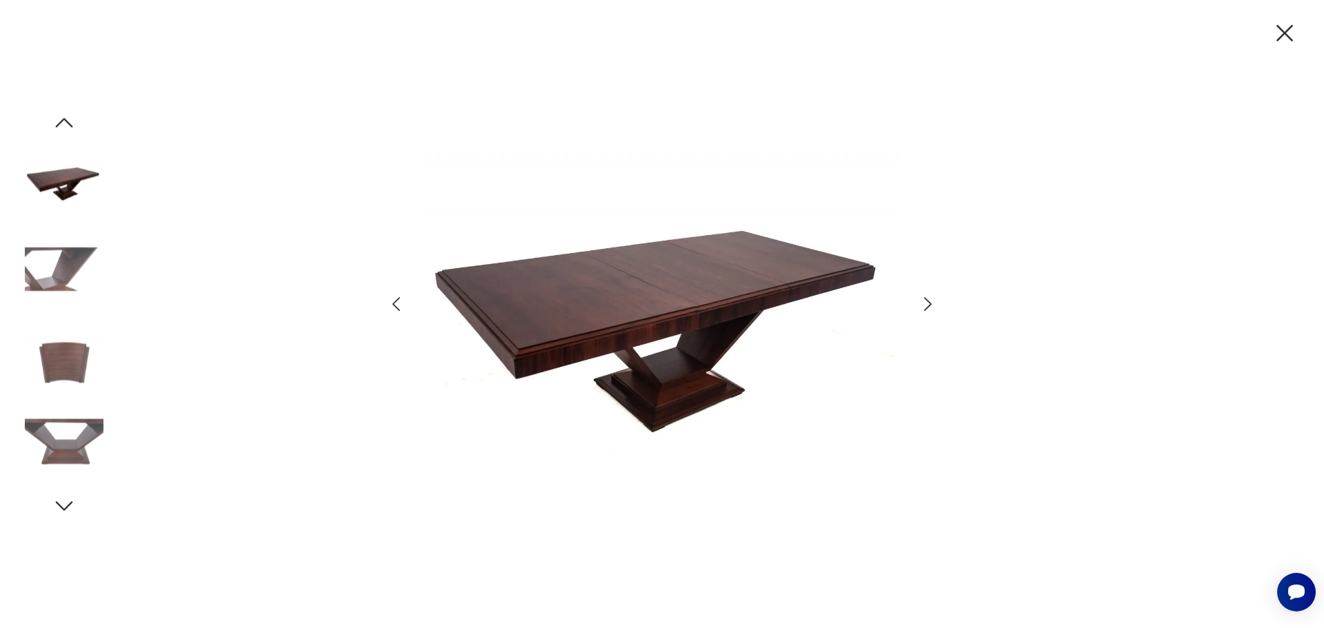
click at [928, 297] on icon "button" at bounding box center [928, 304] width 20 height 20
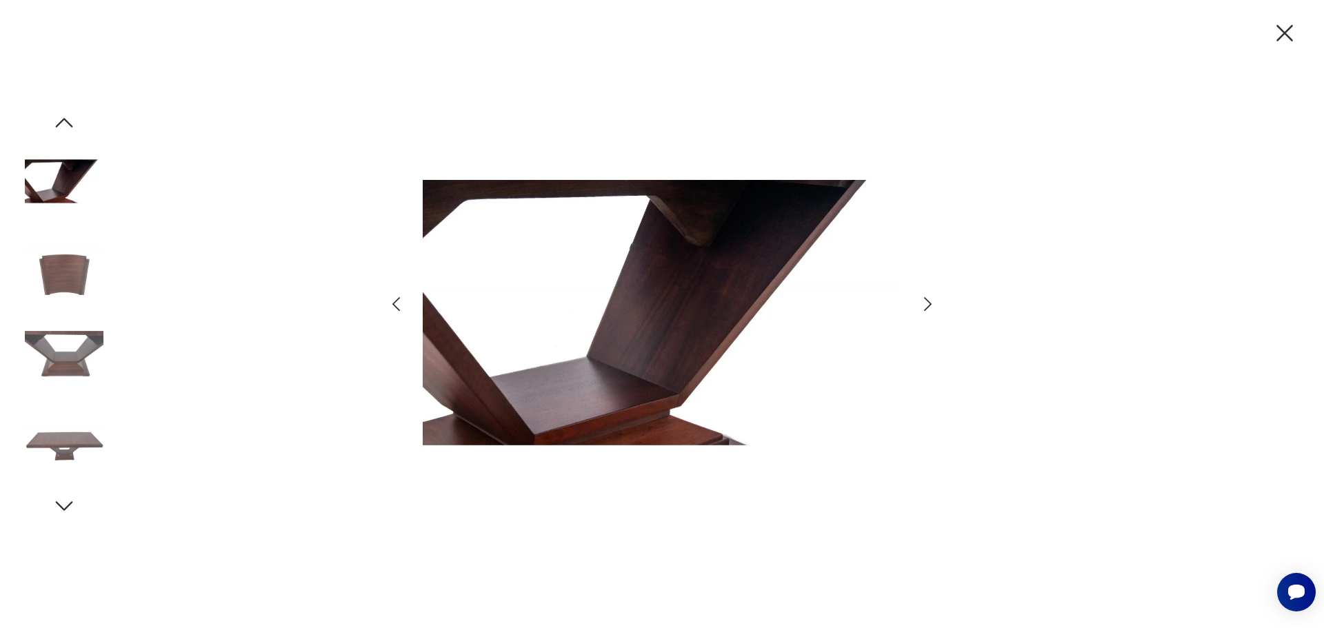
click at [928, 297] on icon "button" at bounding box center [928, 304] width 20 height 20
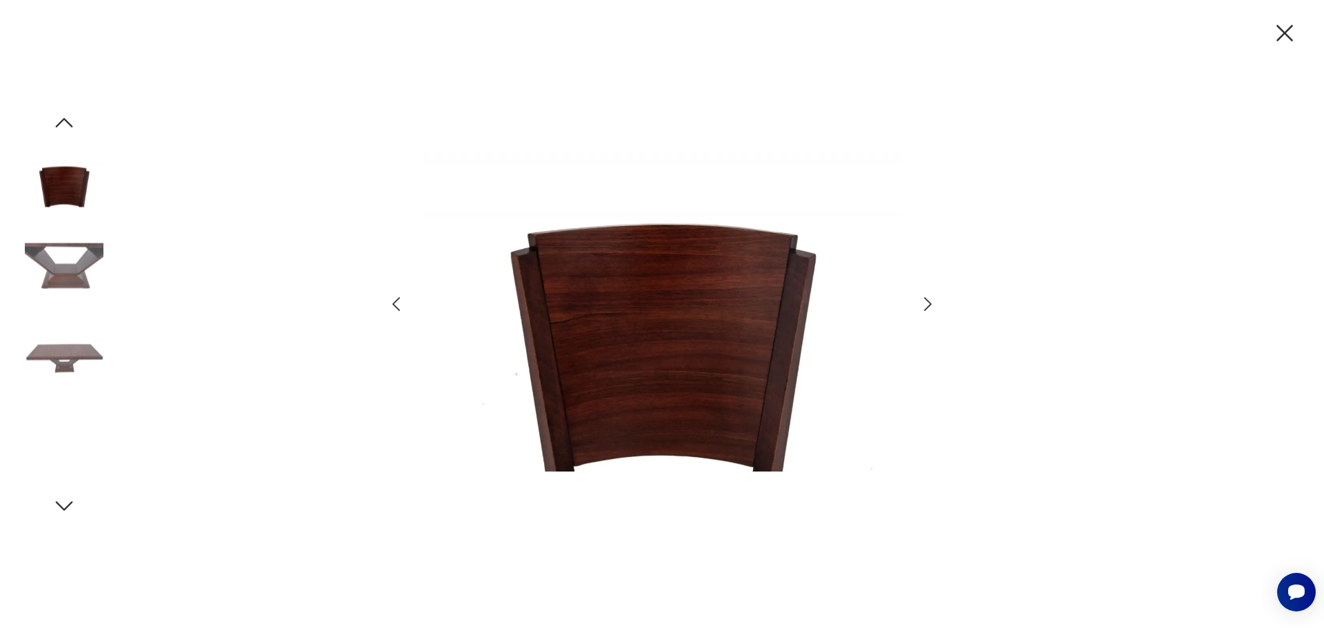
click at [928, 297] on icon "button" at bounding box center [928, 304] width 20 height 20
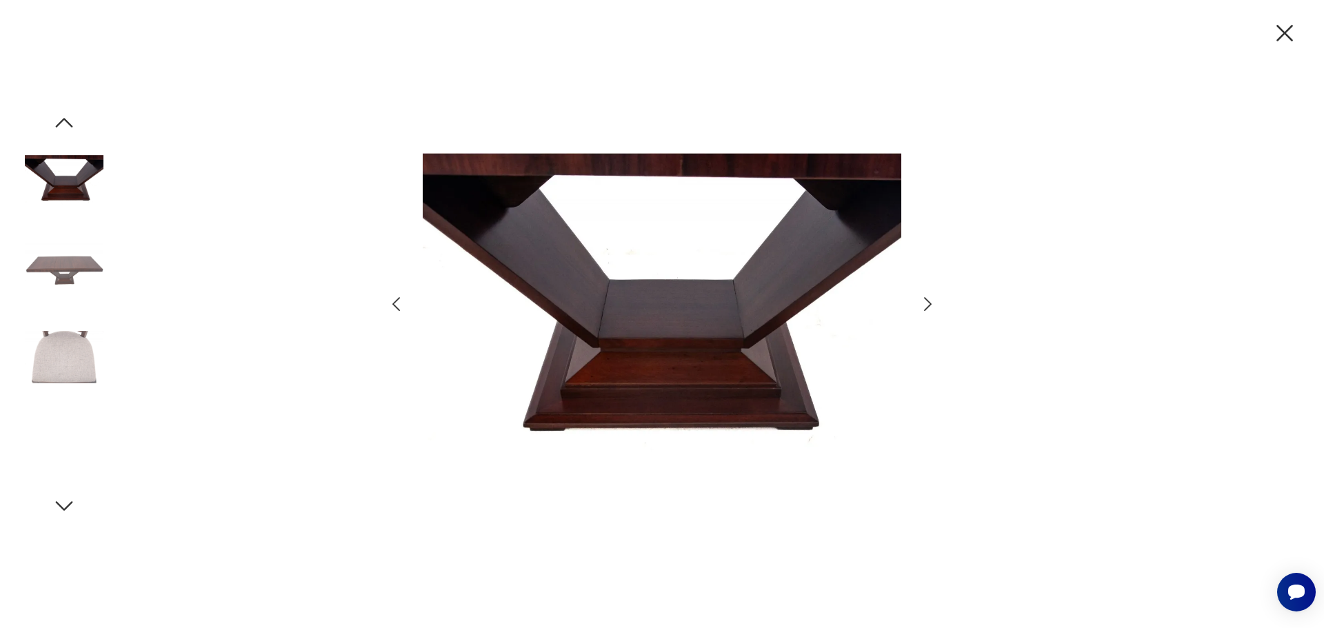
click at [928, 297] on icon "button" at bounding box center [928, 304] width 20 height 20
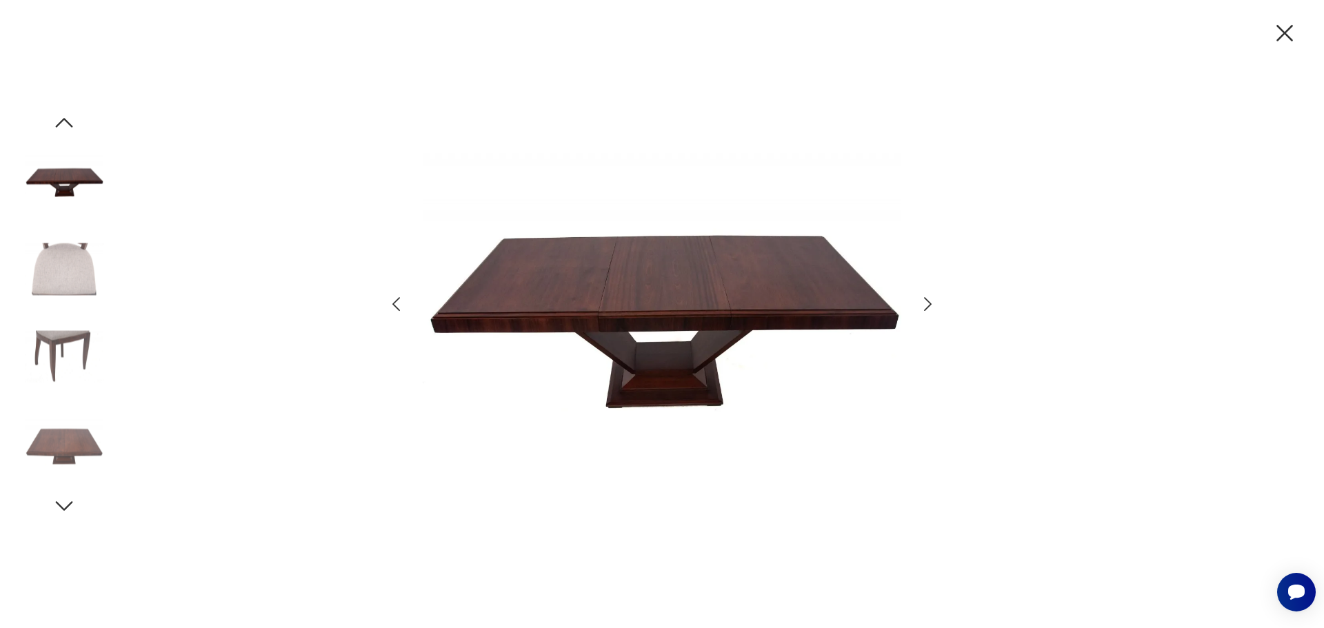
click at [928, 297] on icon "button" at bounding box center [928, 304] width 20 height 20
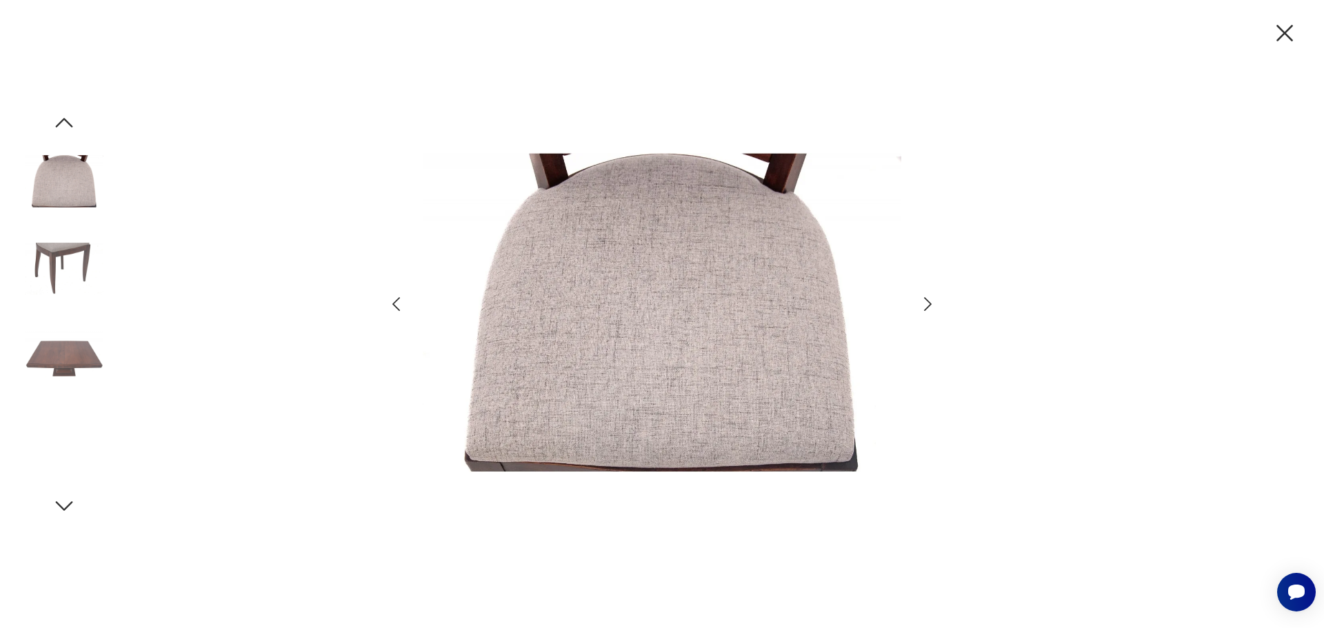
click at [928, 297] on icon "button" at bounding box center [928, 304] width 20 height 20
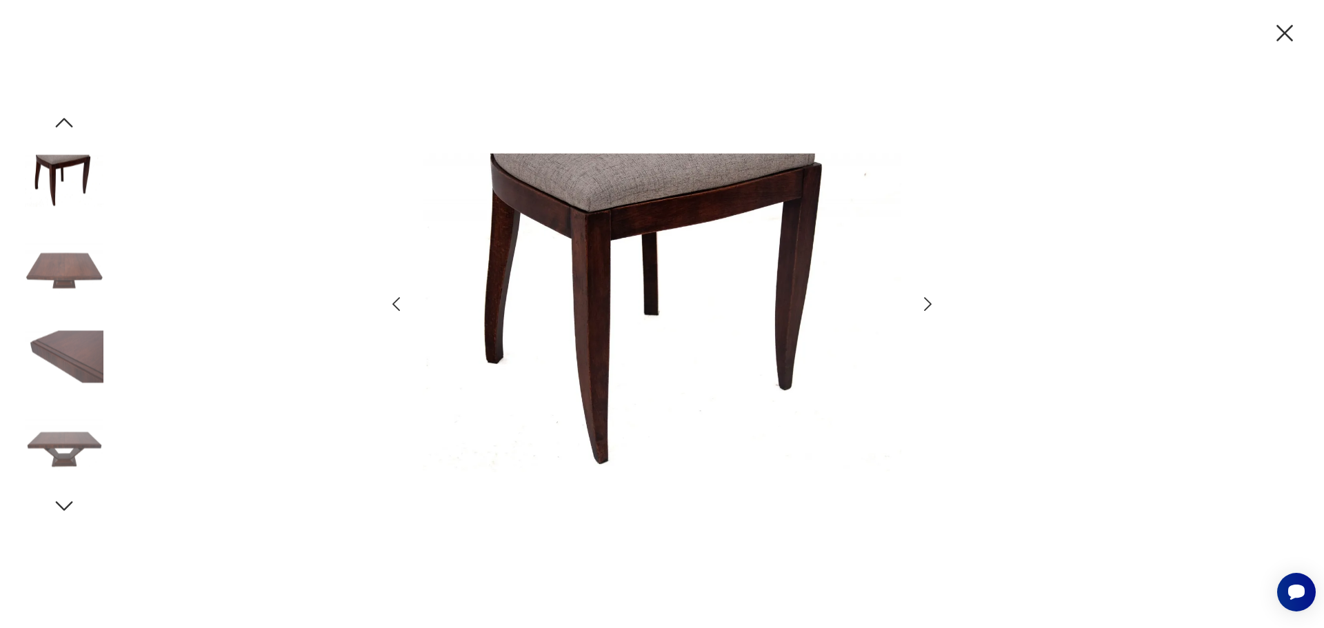
click at [1284, 33] on icon "button" at bounding box center [1284, 33] width 29 height 29
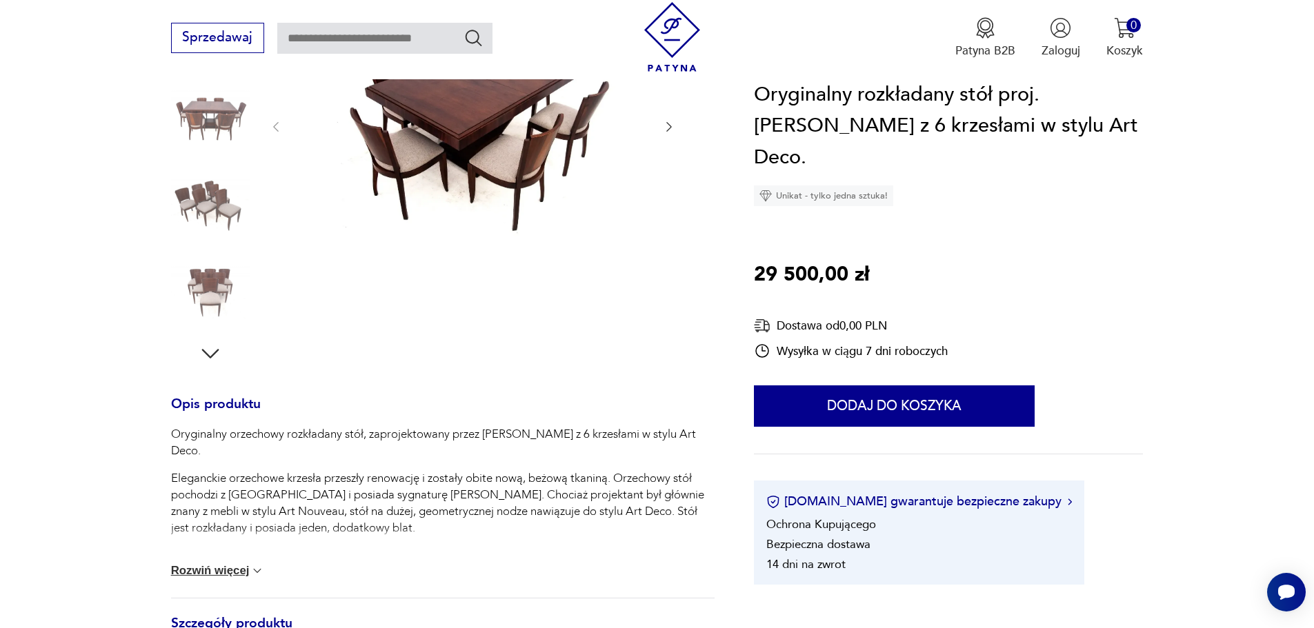
scroll to position [138, 0]
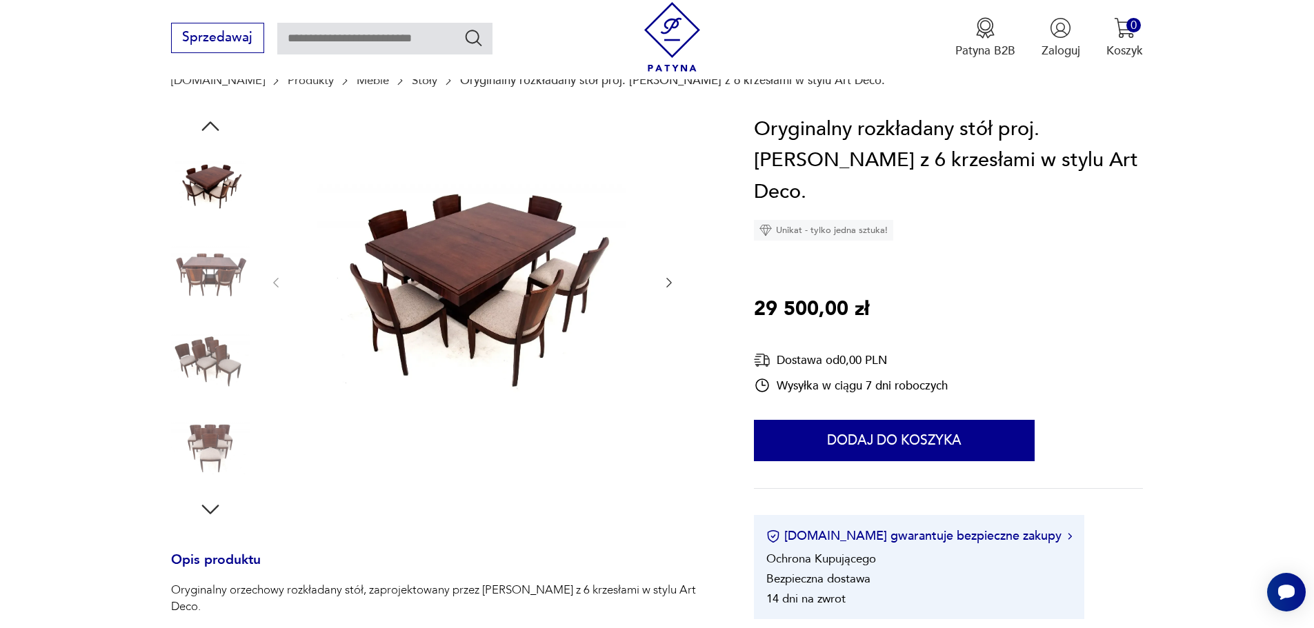
click at [468, 263] on img at bounding box center [473, 282] width 346 height 336
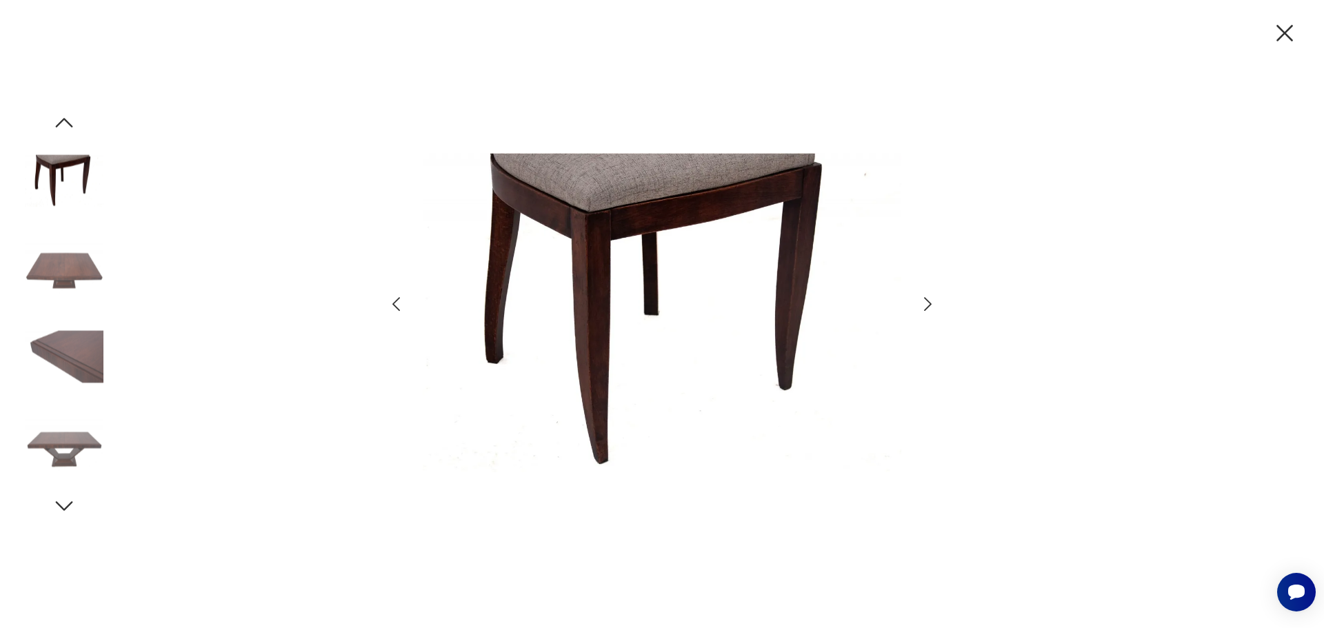
click at [89, 339] on img at bounding box center [64, 357] width 79 height 79
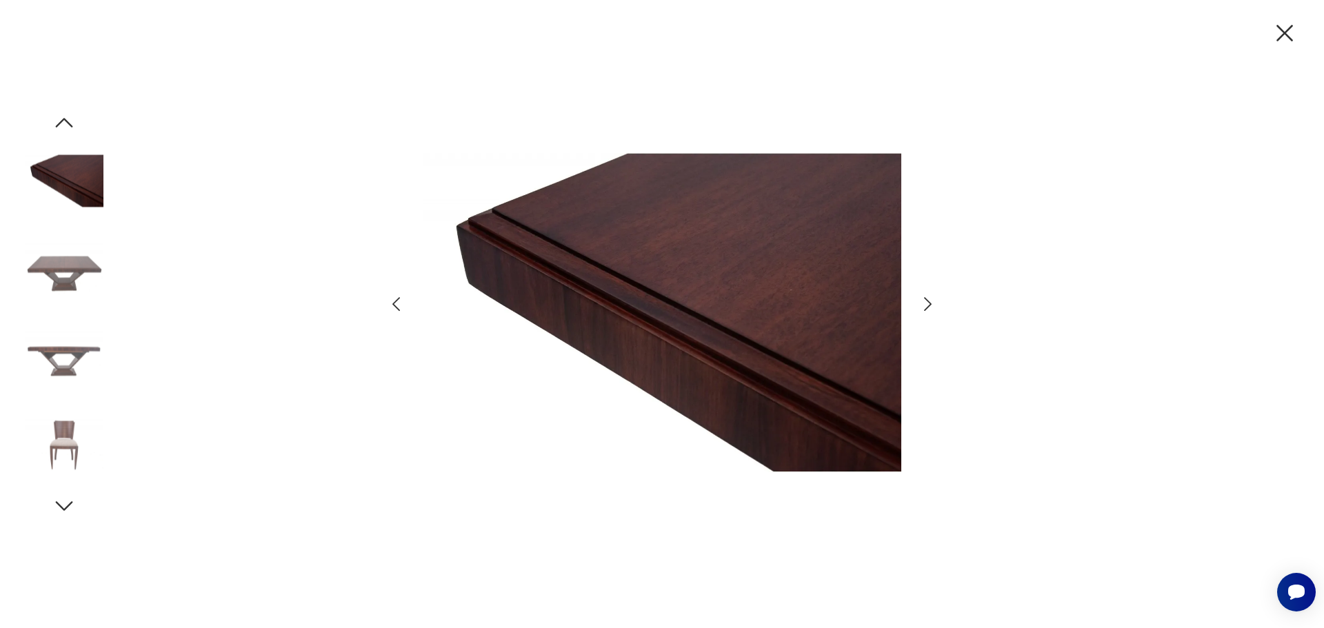
click at [67, 379] on img at bounding box center [64, 357] width 79 height 79
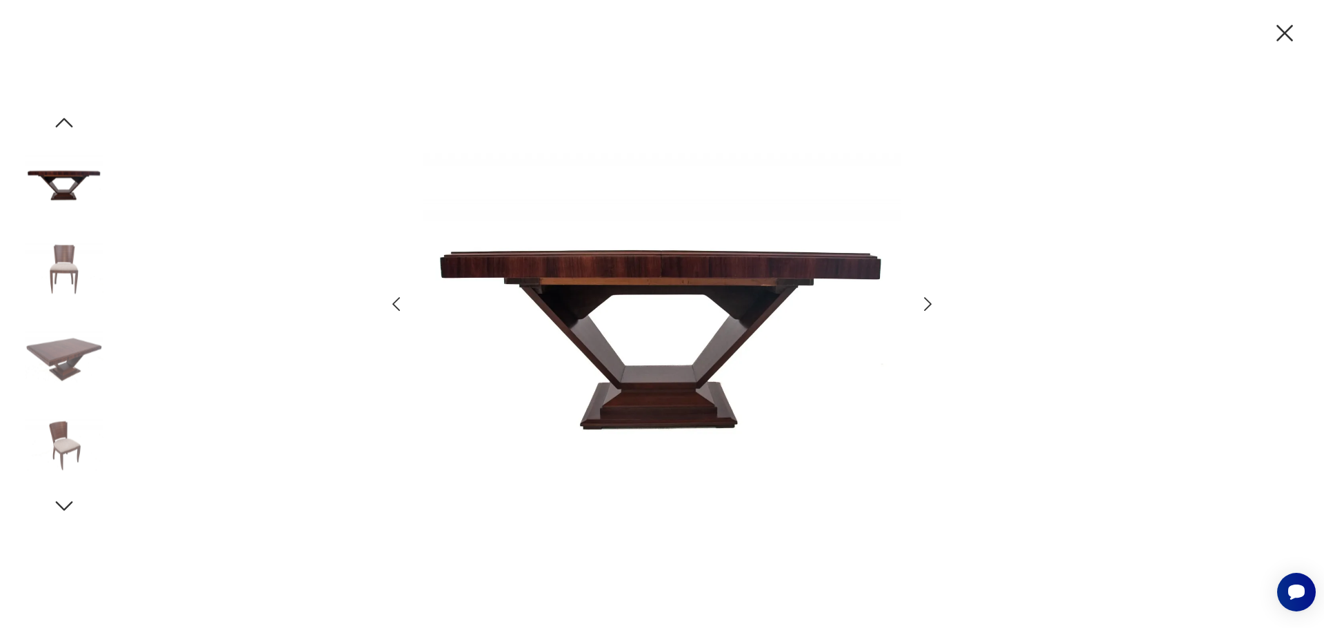
click at [52, 352] on img at bounding box center [64, 357] width 79 height 79
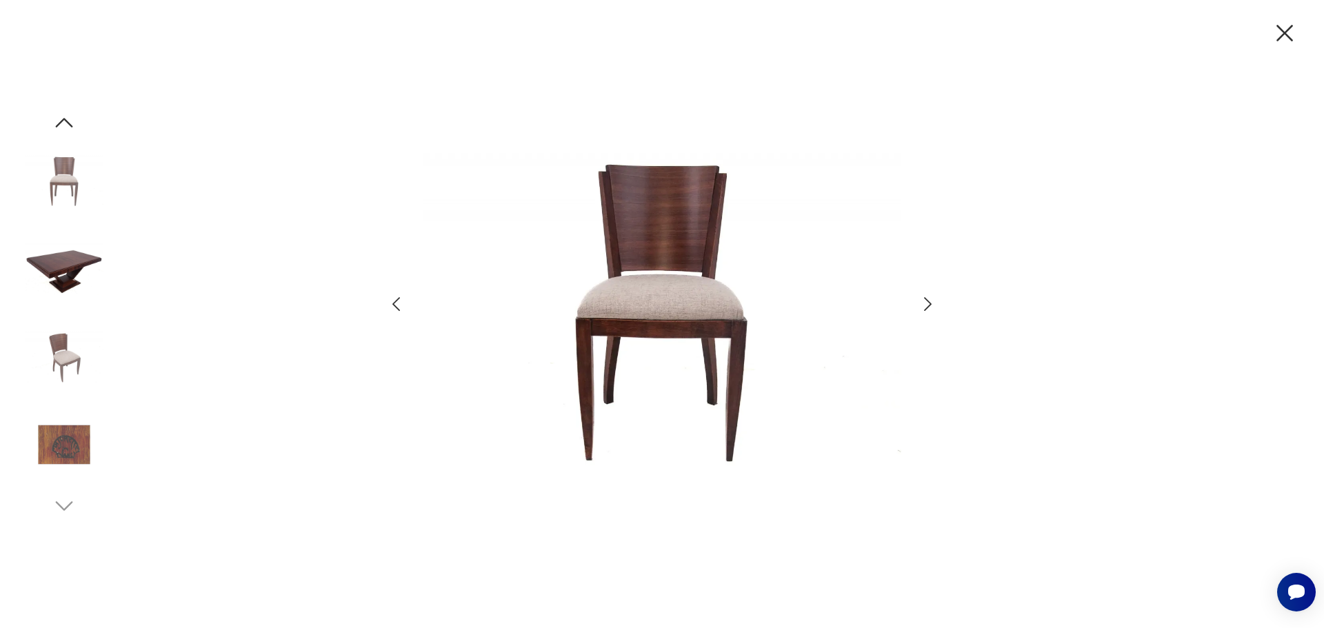
click at [68, 364] on img at bounding box center [64, 357] width 79 height 79
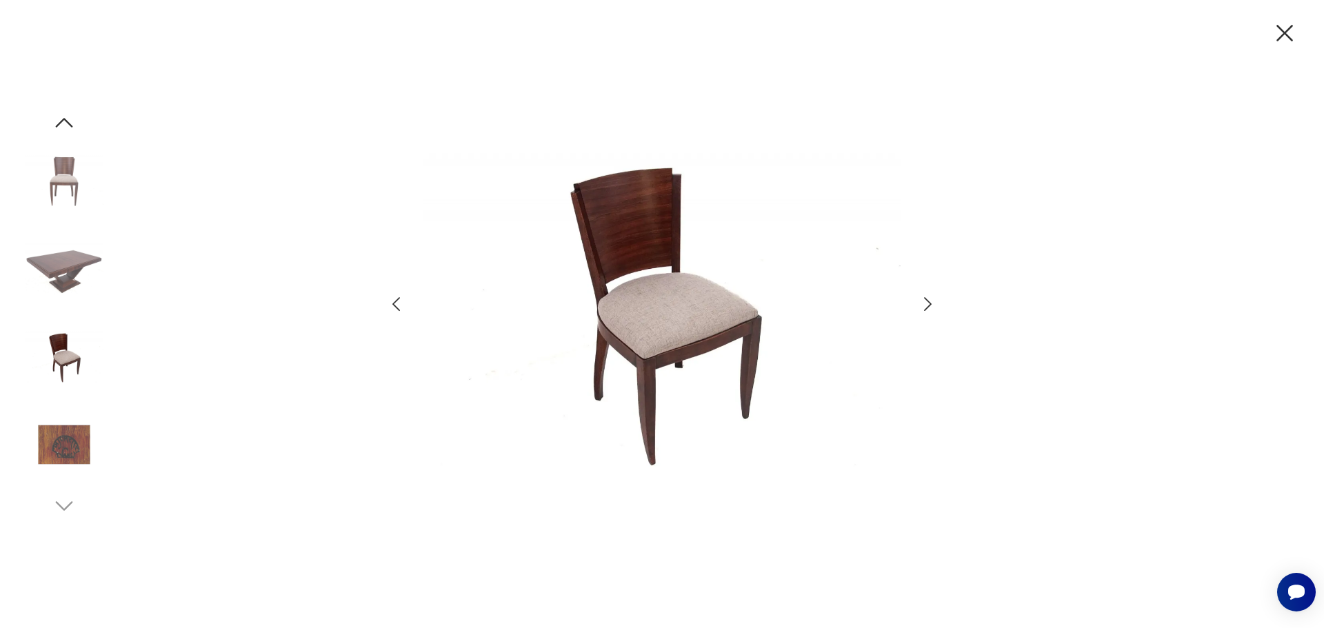
click at [47, 461] on img at bounding box center [64, 445] width 79 height 79
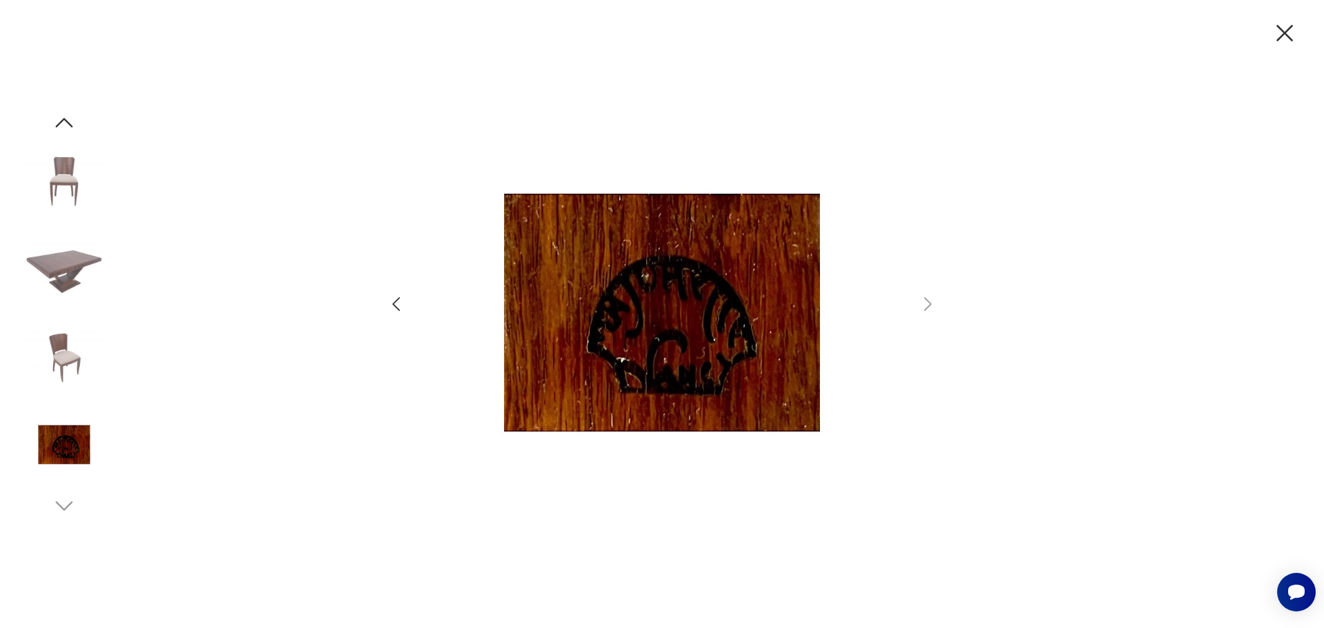
click at [1283, 31] on icon "button" at bounding box center [1285, 33] width 17 height 17
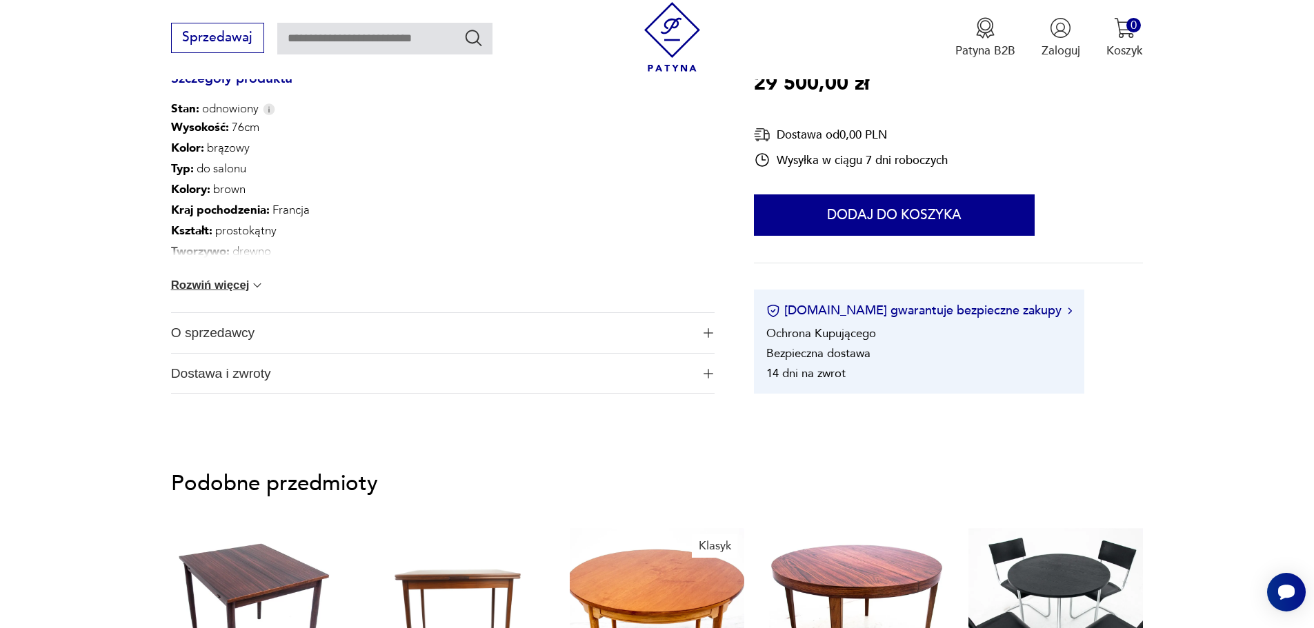
scroll to position [897, 0]
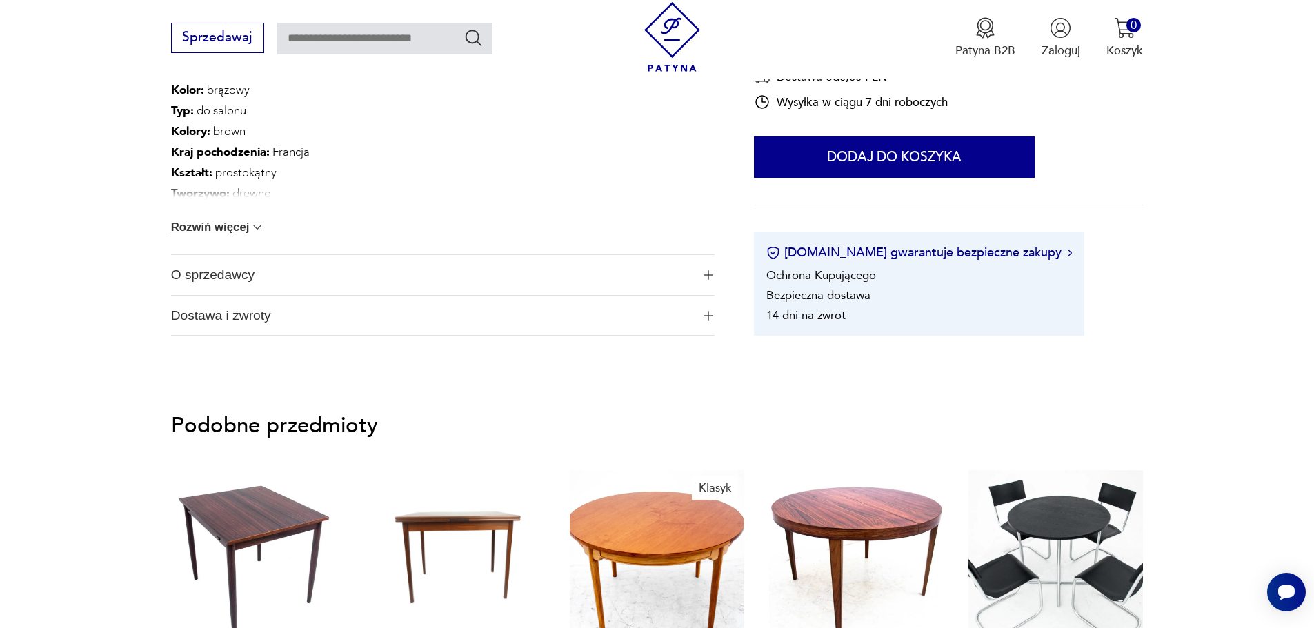
click at [241, 234] on button "Rozwiń więcej" at bounding box center [218, 228] width 94 height 14
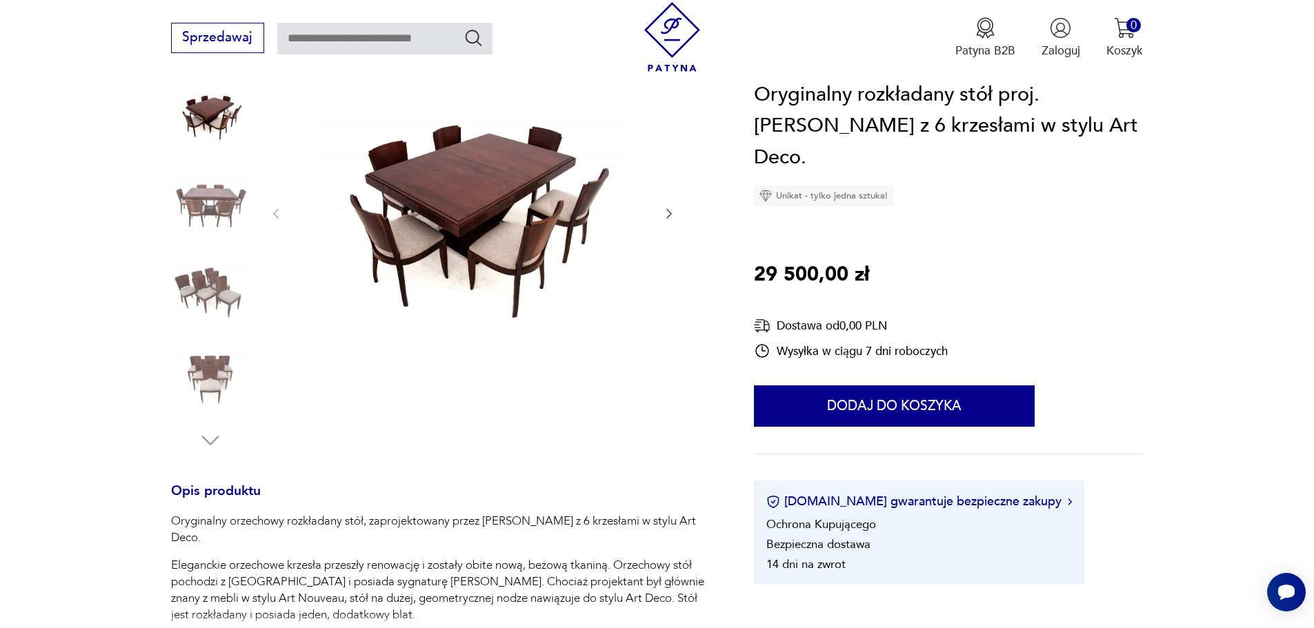
scroll to position [0, 0]
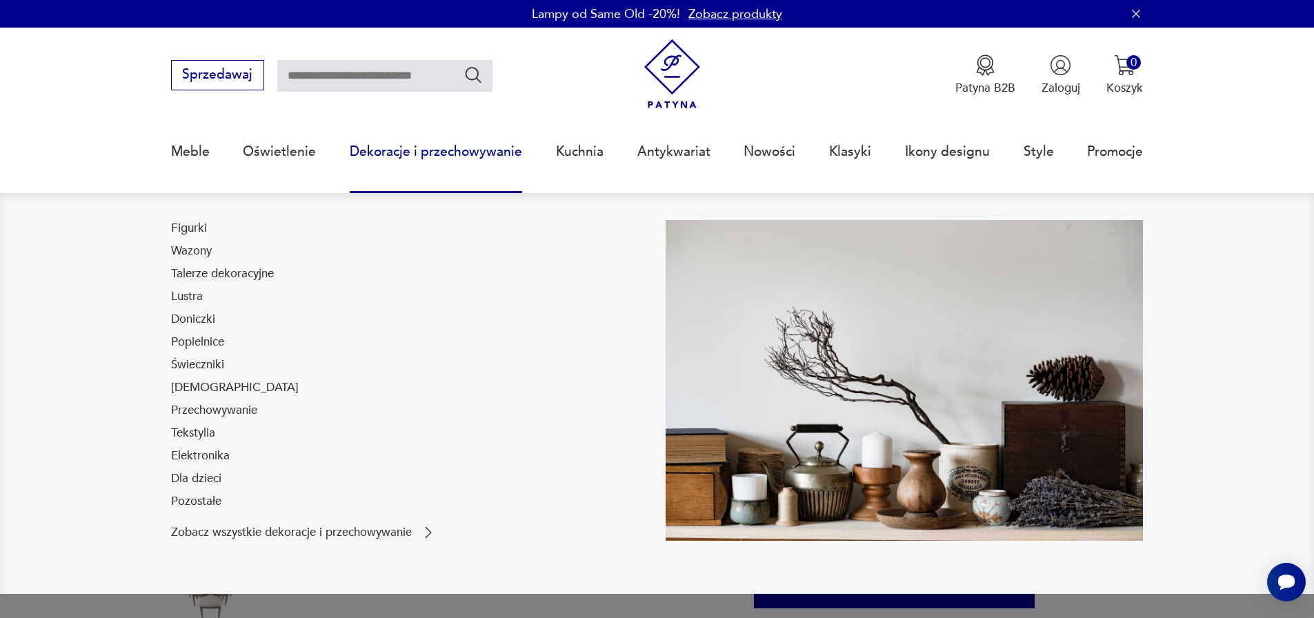
click at [455, 152] on link "Dekoracje i przechowywanie" at bounding box center [436, 151] width 172 height 63
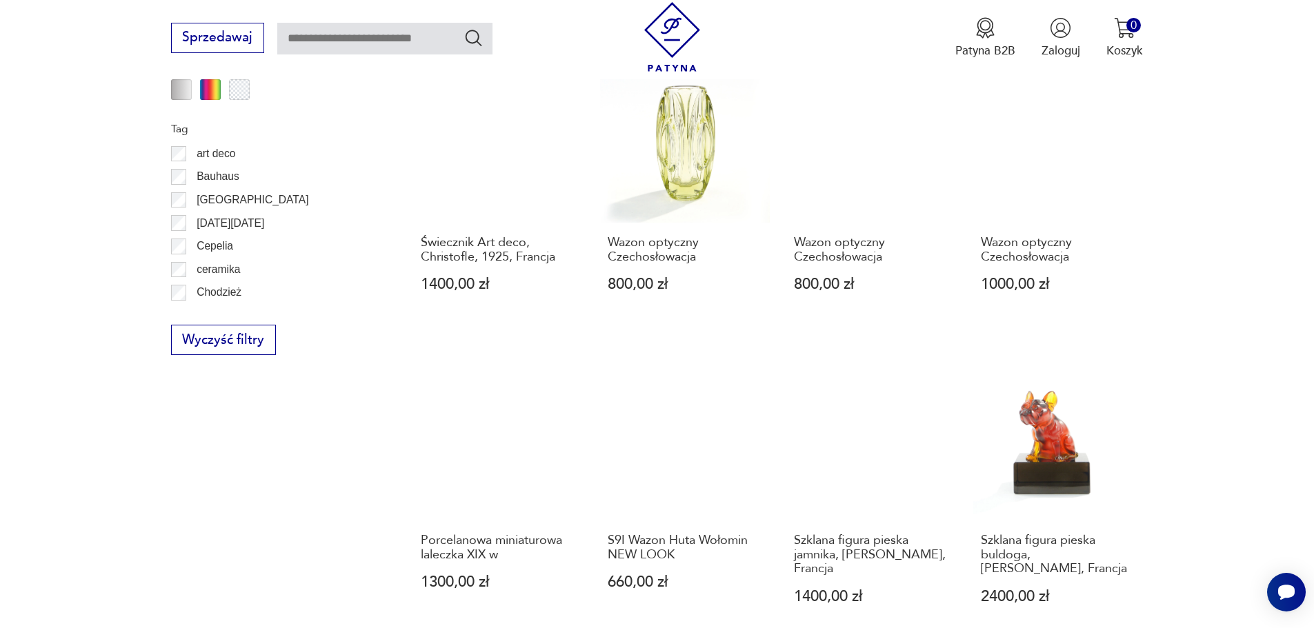
scroll to position [1562, 0]
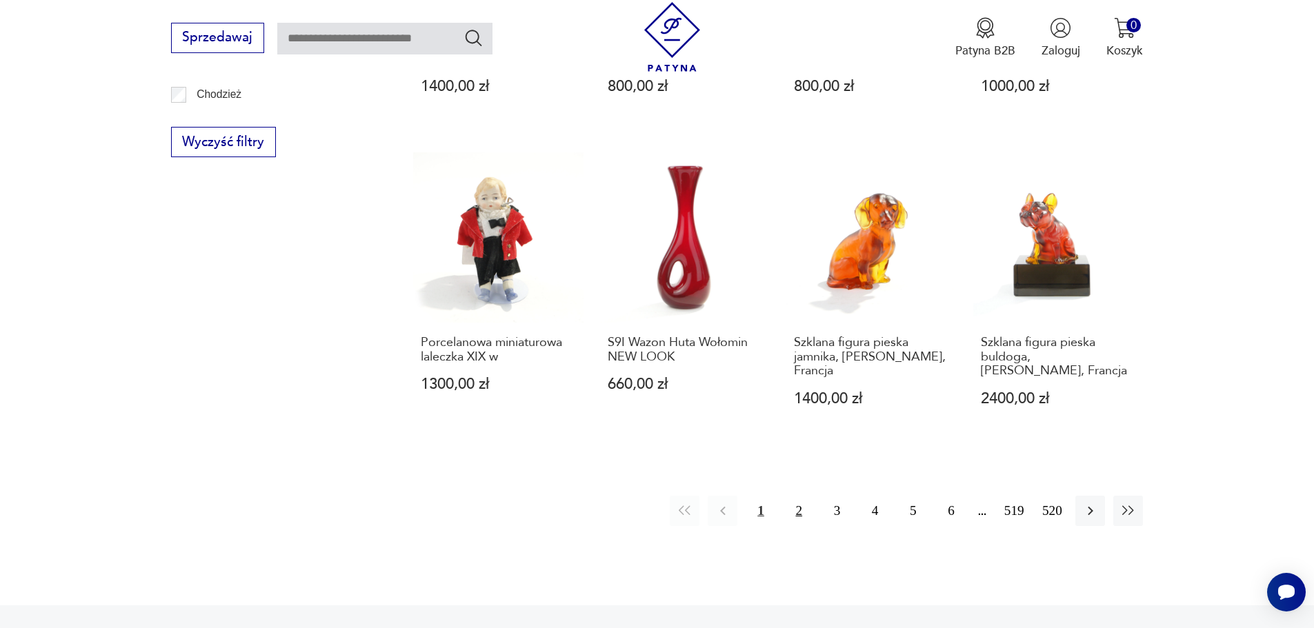
click at [803, 496] on button "2" at bounding box center [799, 511] width 30 height 30
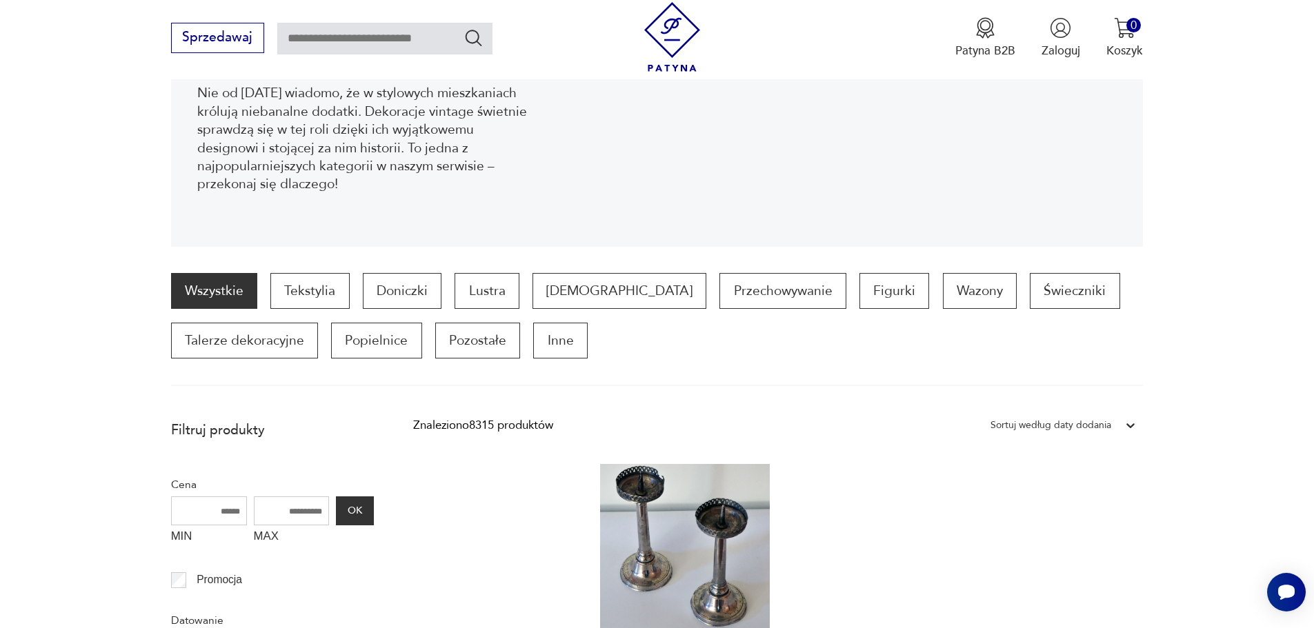
scroll to position [252, 0]
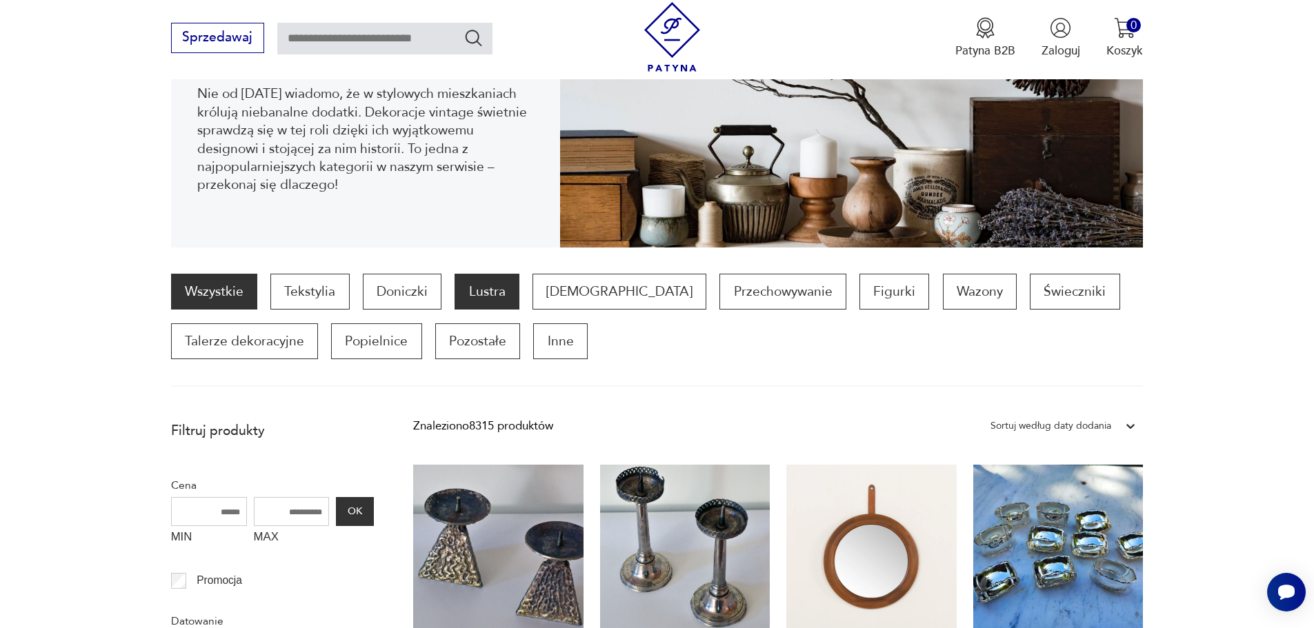
click at [491, 296] on p "Lustra" at bounding box center [487, 292] width 64 height 36
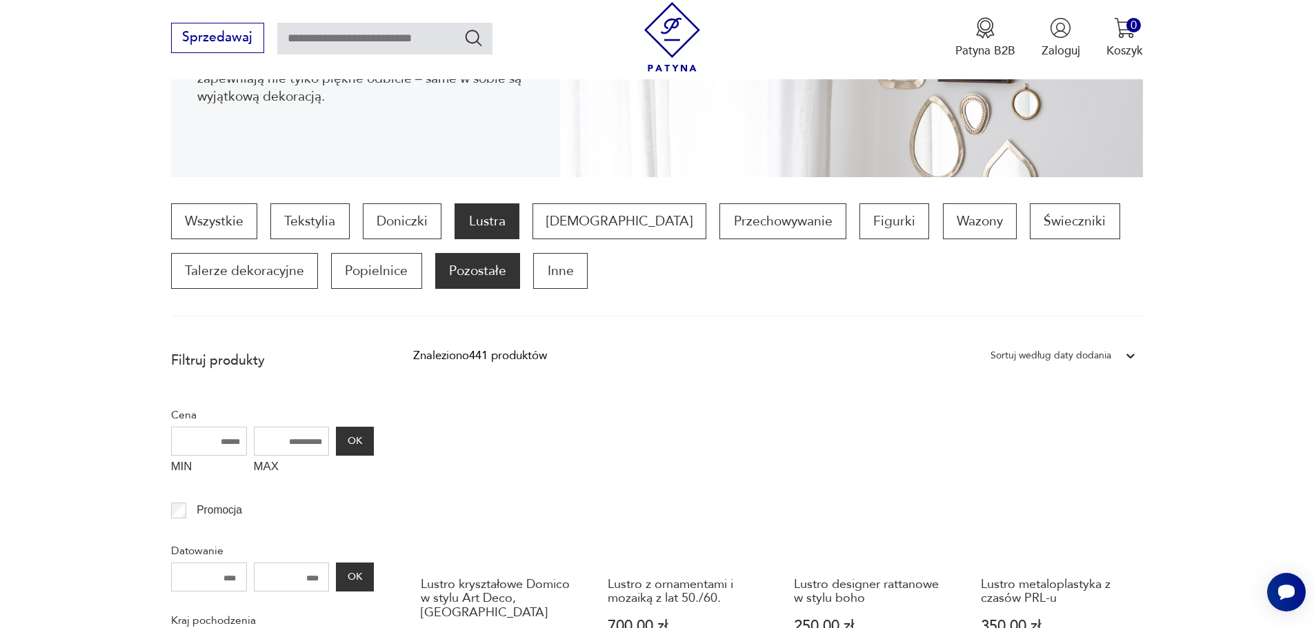
scroll to position [321, 0]
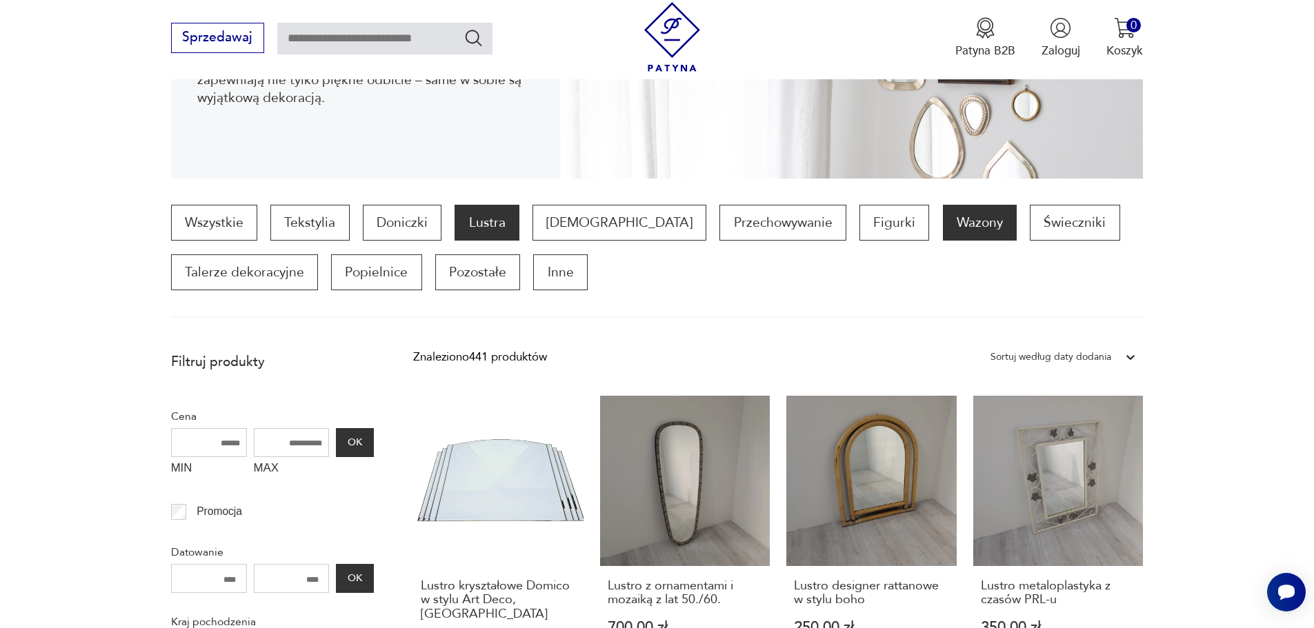
click at [943, 226] on p "Wazony" at bounding box center [980, 223] width 74 height 36
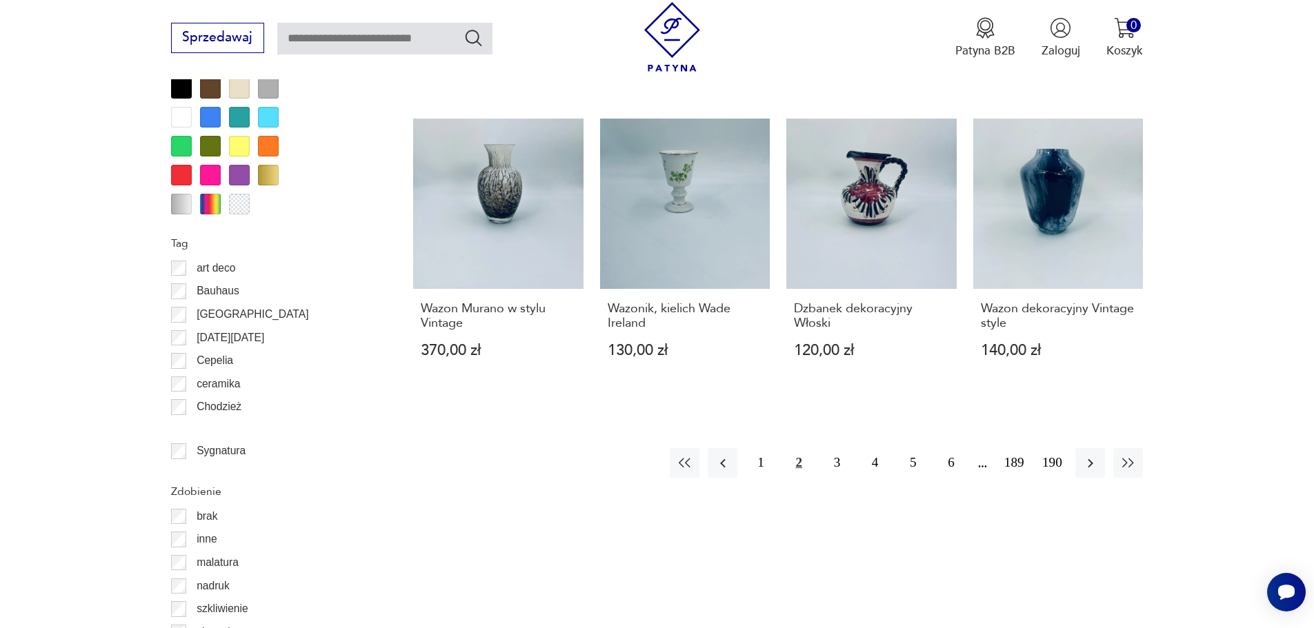
scroll to position [1632, 0]
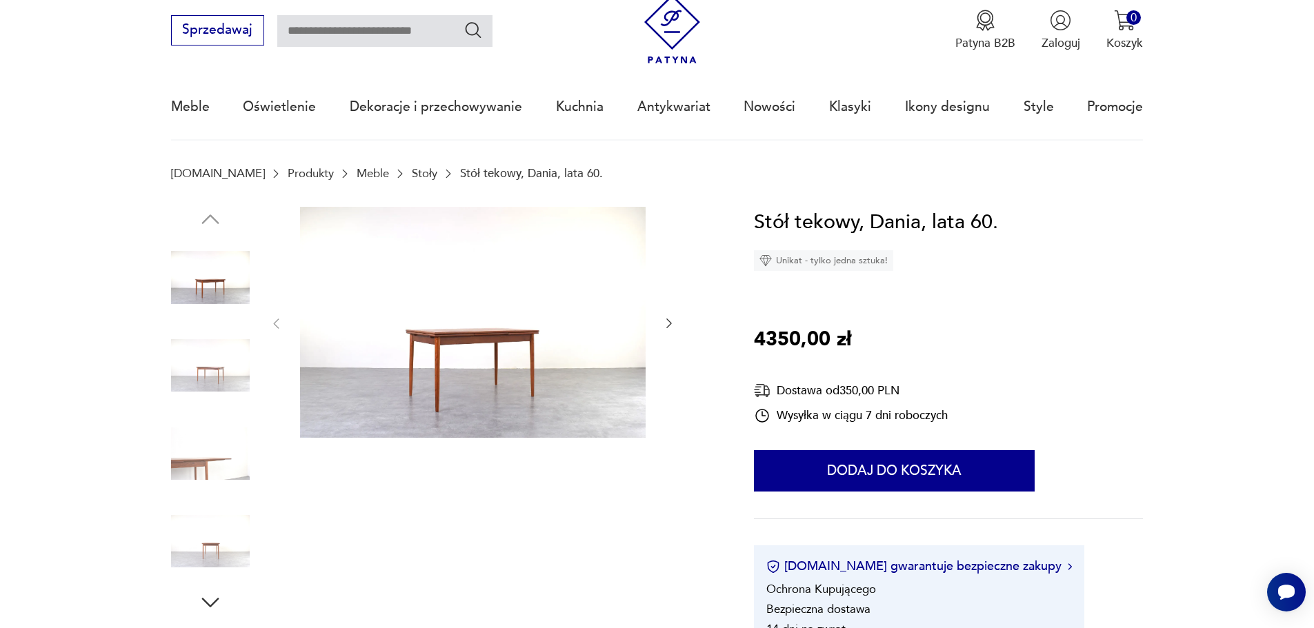
scroll to position [69, 0]
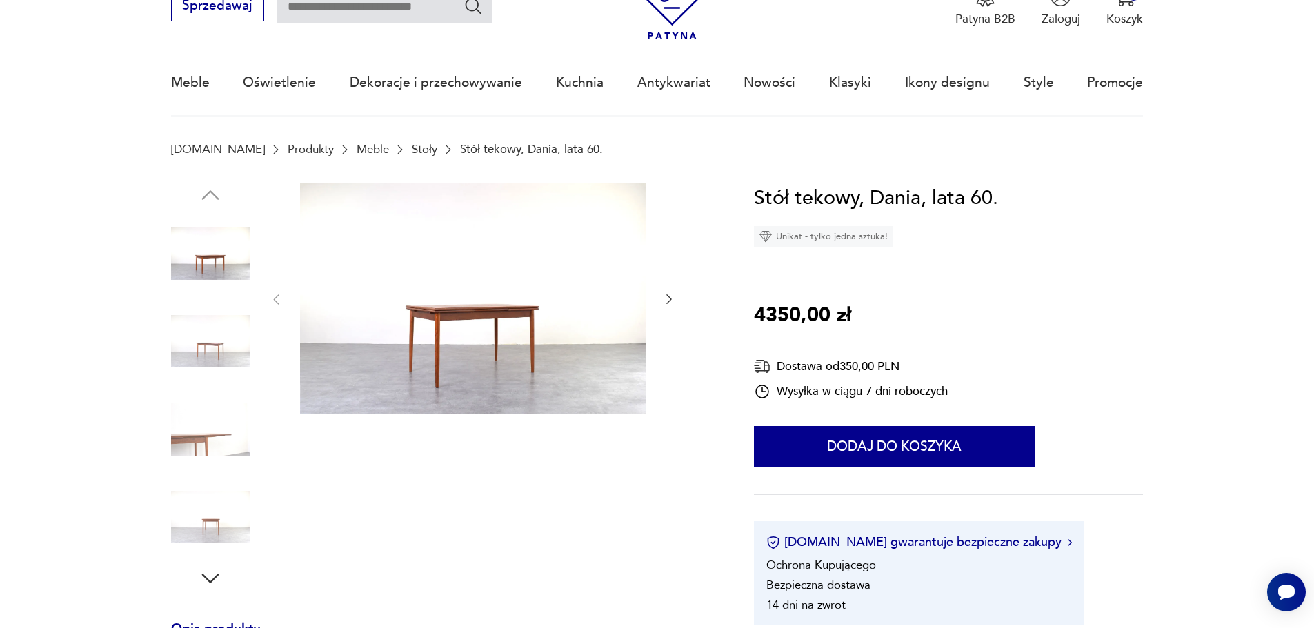
click at [466, 347] on img at bounding box center [473, 299] width 346 height 232
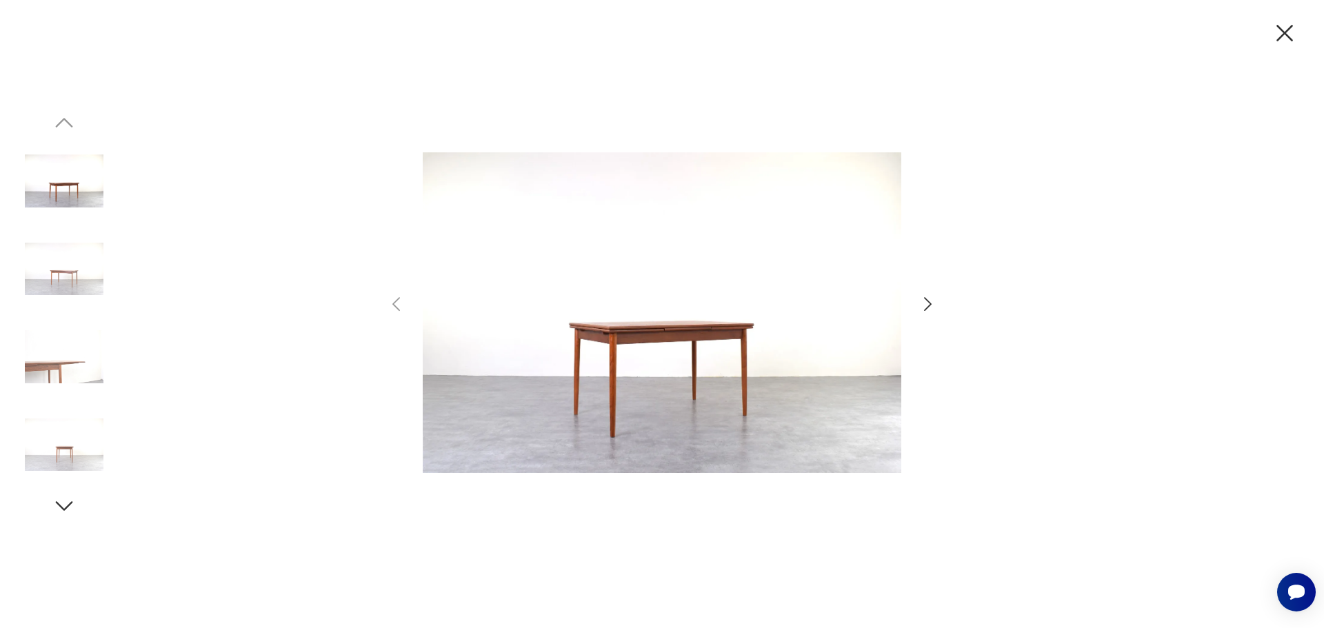
click at [930, 298] on icon "button" at bounding box center [928, 304] width 20 height 20
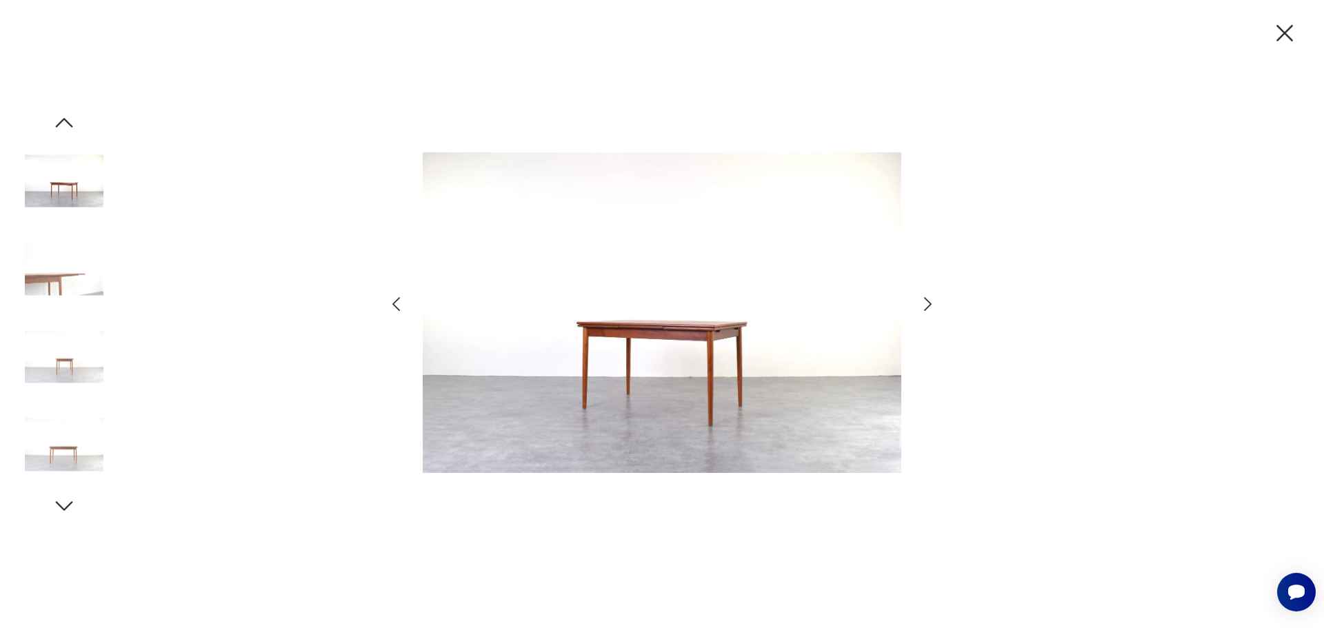
click at [930, 298] on icon "button" at bounding box center [928, 304] width 20 height 20
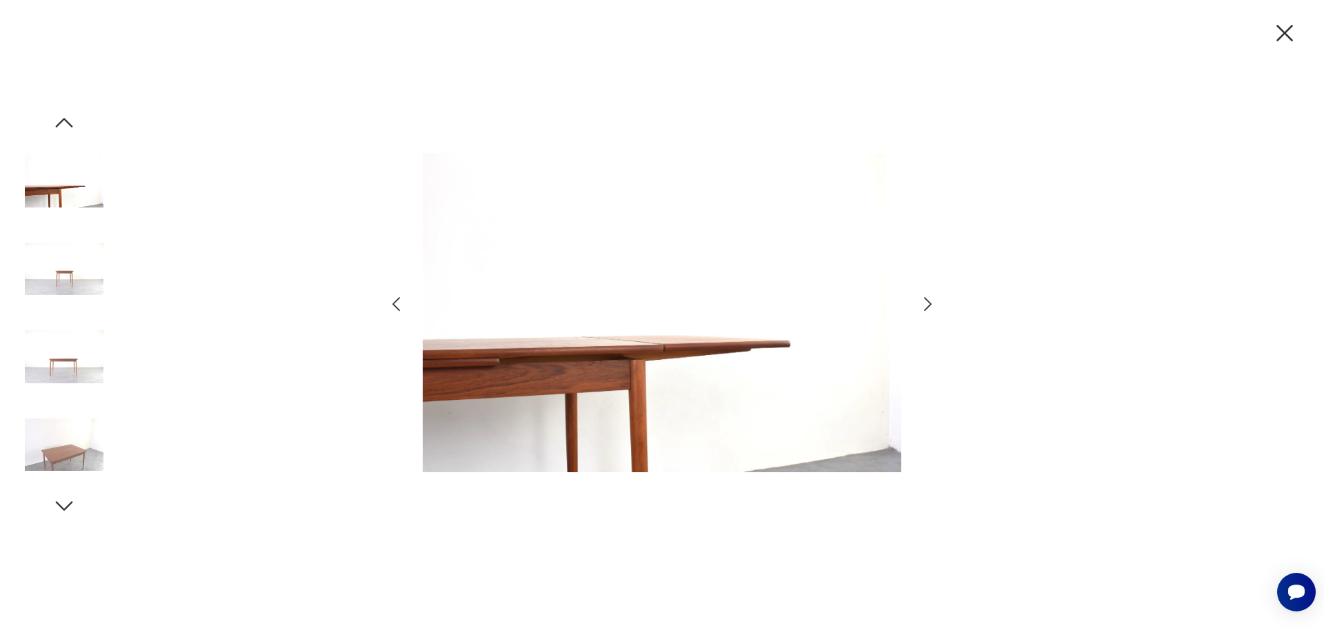
click at [930, 298] on icon "button" at bounding box center [928, 304] width 20 height 20
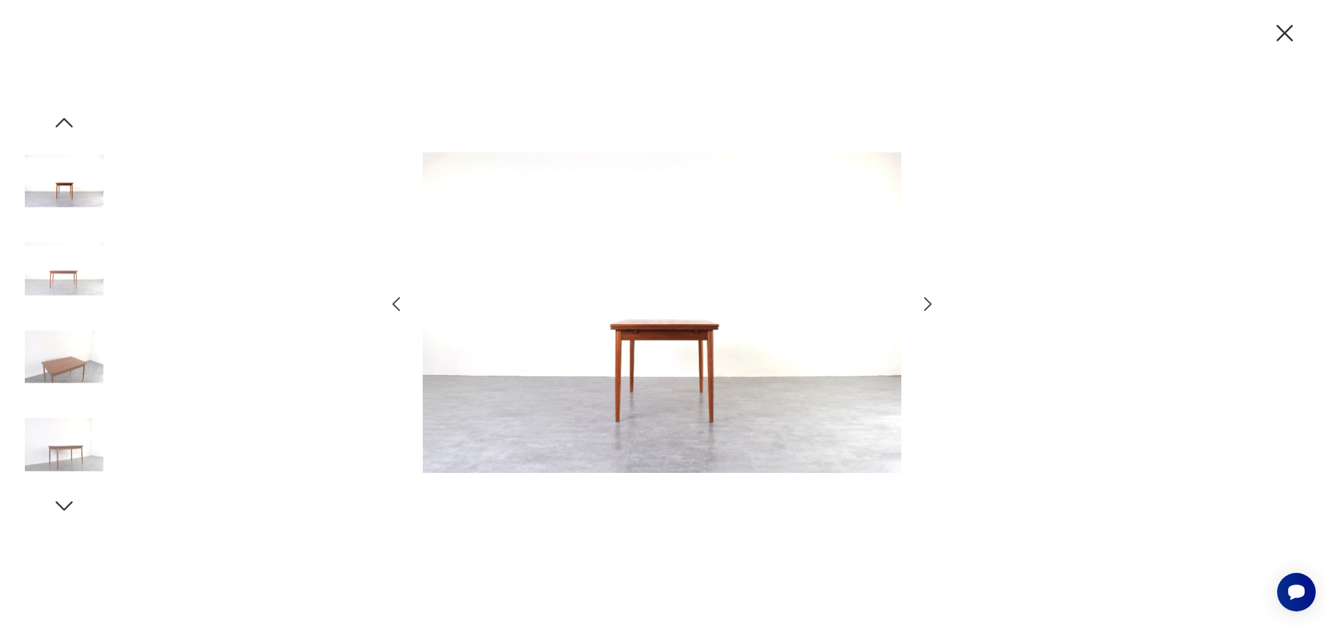
click at [930, 299] on icon "button" at bounding box center [928, 304] width 20 height 20
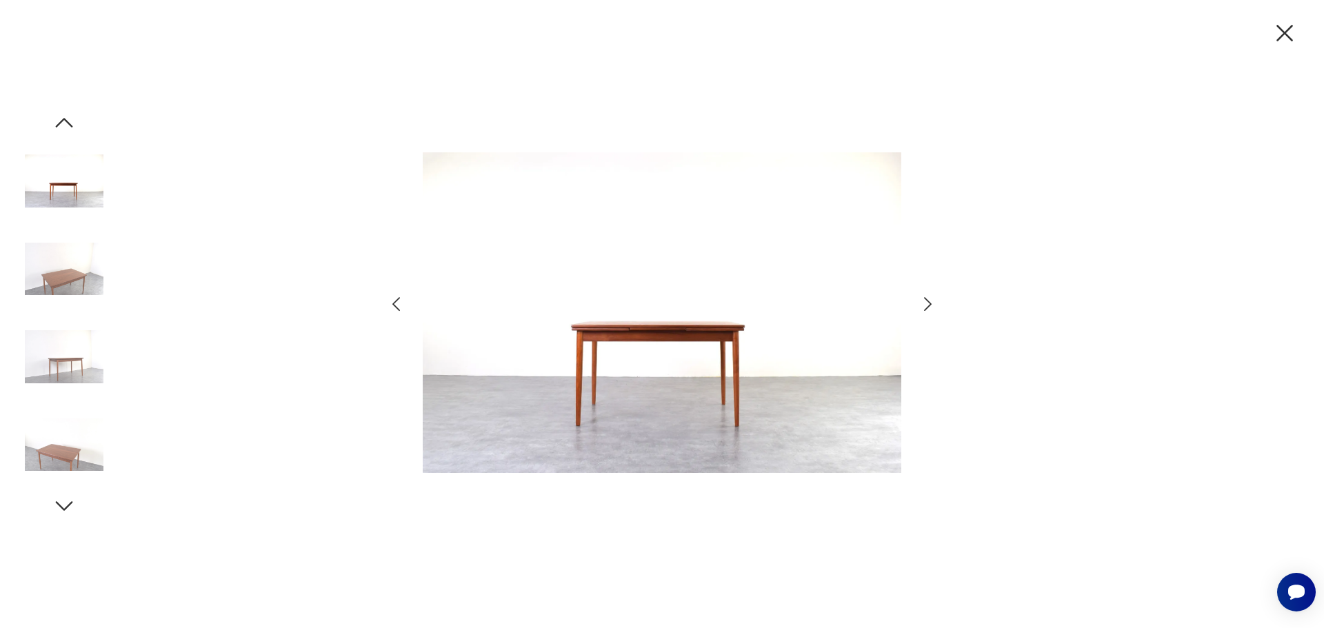
click at [927, 299] on icon "button" at bounding box center [928, 304] width 8 height 14
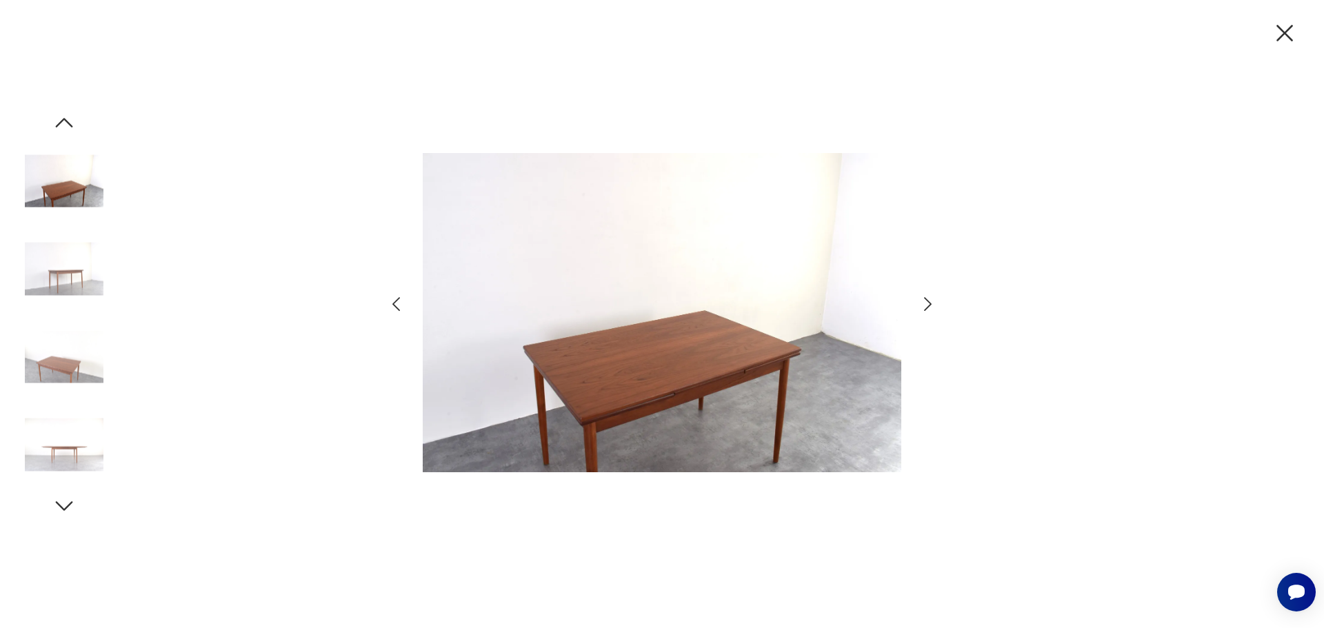
click at [925, 300] on icon "button" at bounding box center [928, 304] width 20 height 20
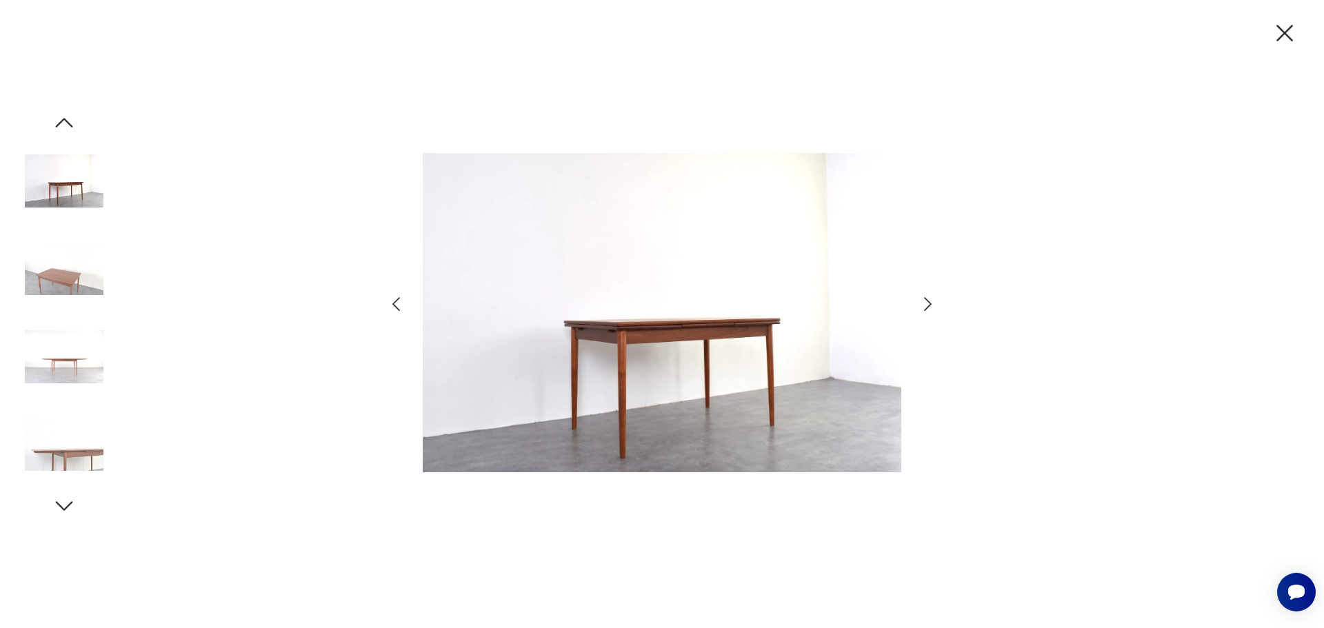
click at [922, 301] on icon "button" at bounding box center [928, 304] width 20 height 20
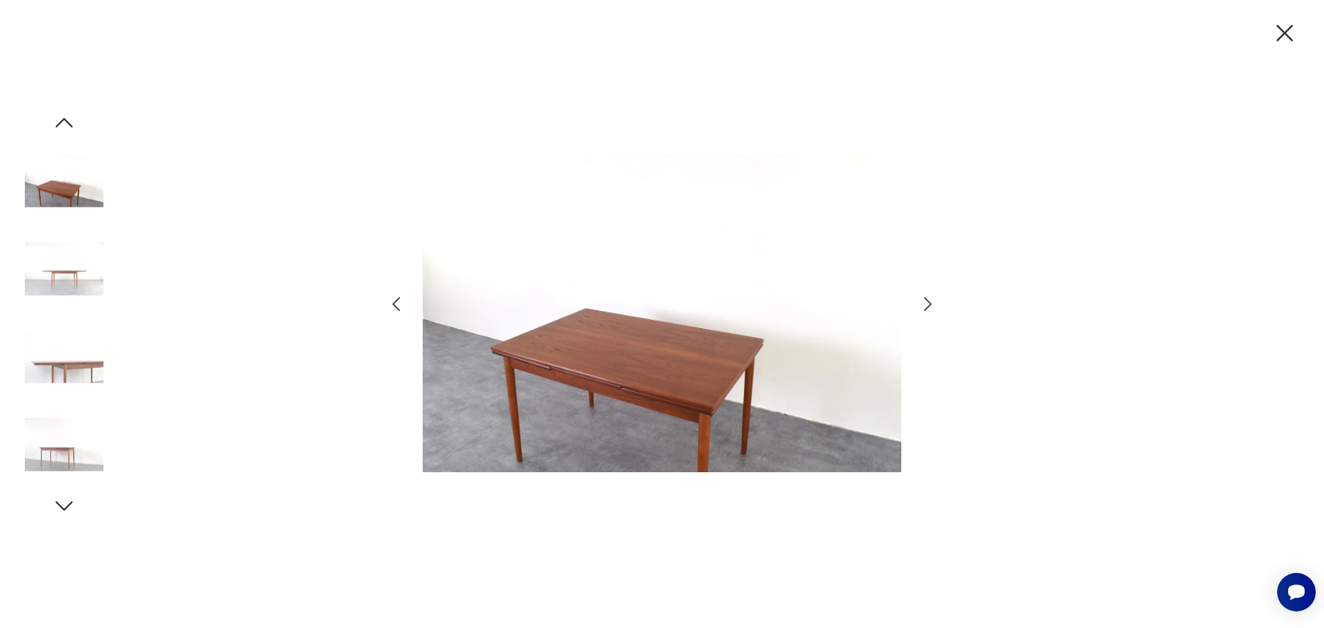
click at [922, 301] on icon "button" at bounding box center [928, 304] width 20 height 20
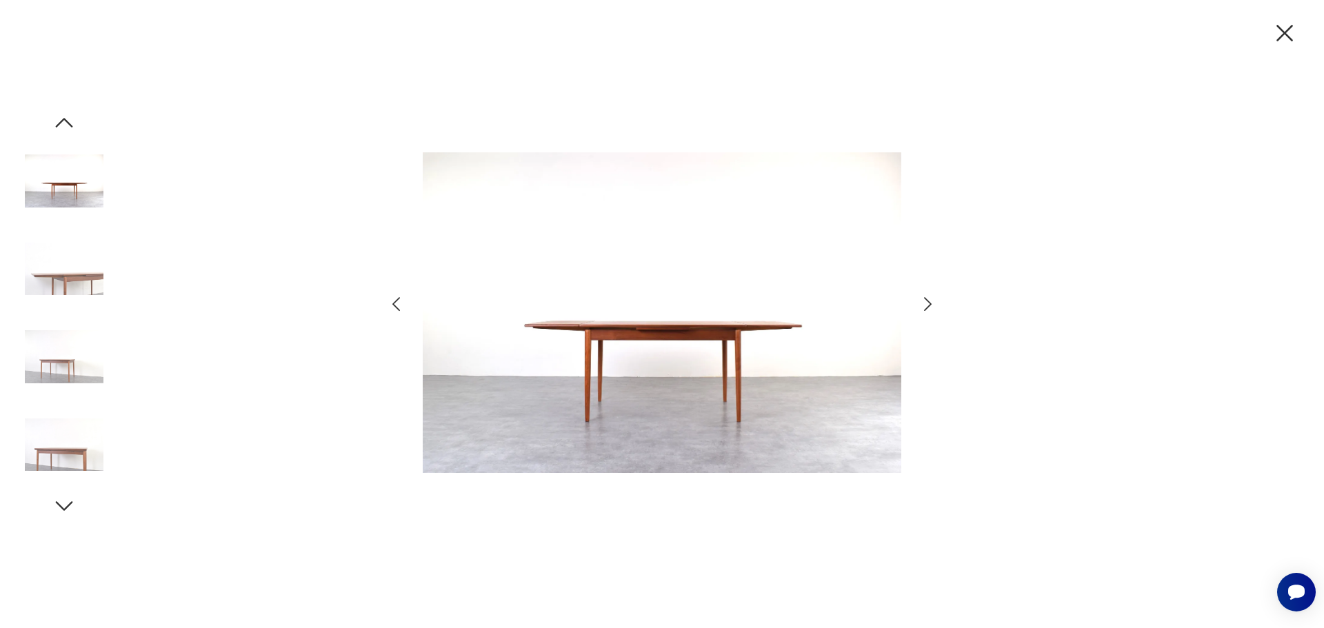
click at [922, 301] on icon "button" at bounding box center [928, 304] width 20 height 20
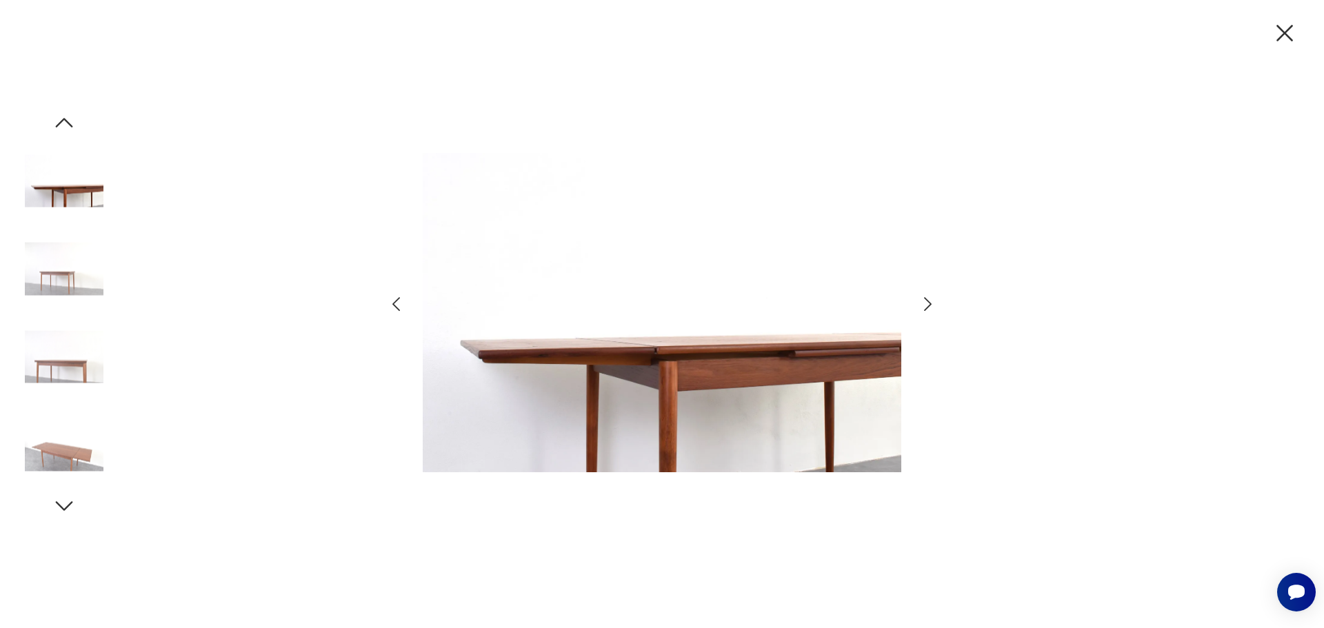
click at [922, 301] on icon "button" at bounding box center [928, 304] width 20 height 20
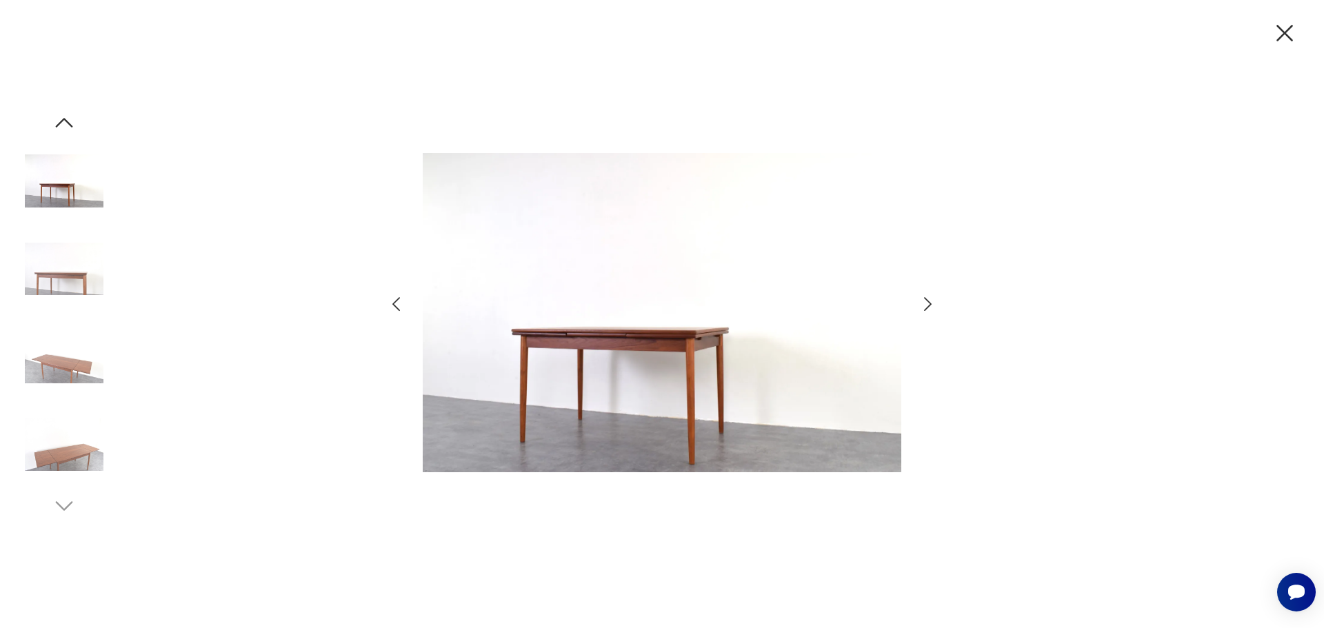
click at [922, 301] on icon "button" at bounding box center [928, 304] width 20 height 20
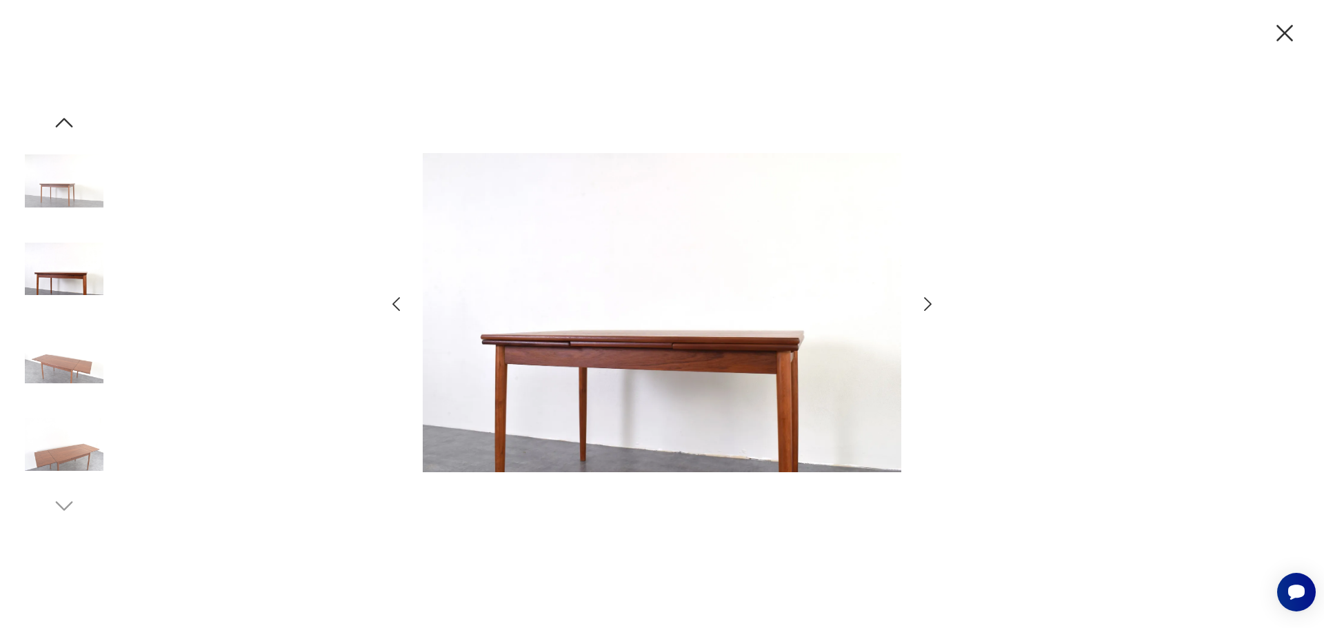
click at [922, 301] on icon "button" at bounding box center [928, 304] width 20 height 20
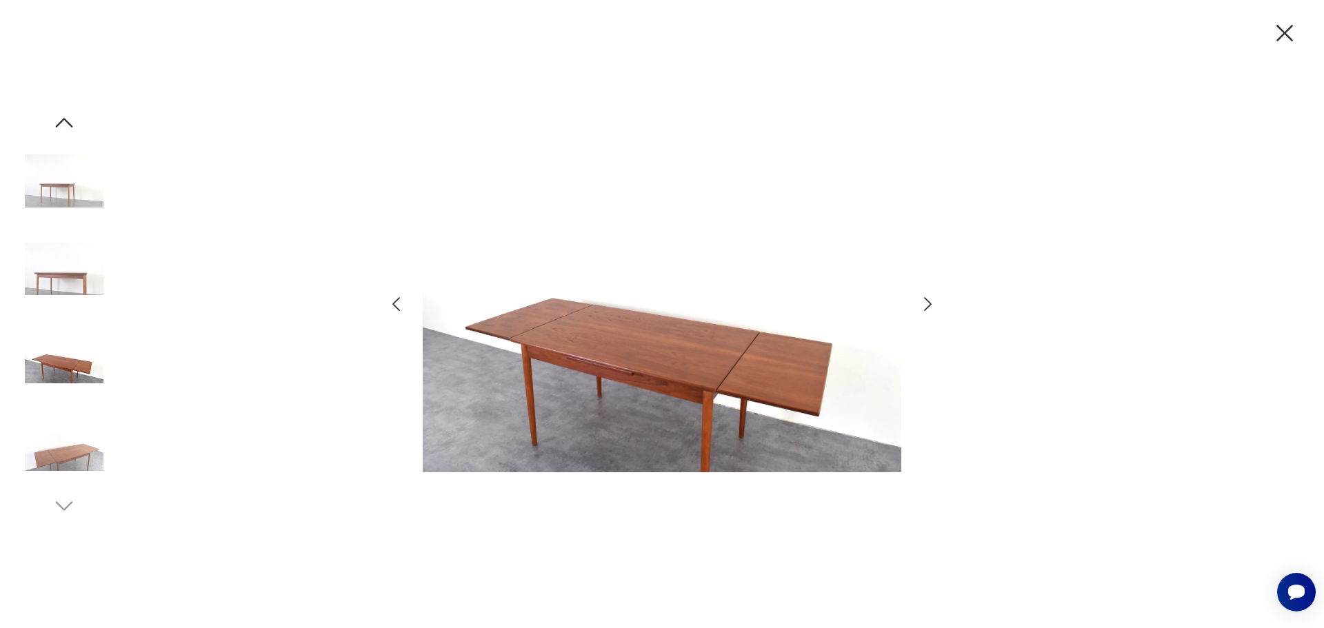
click at [922, 301] on icon "button" at bounding box center [928, 304] width 20 height 20
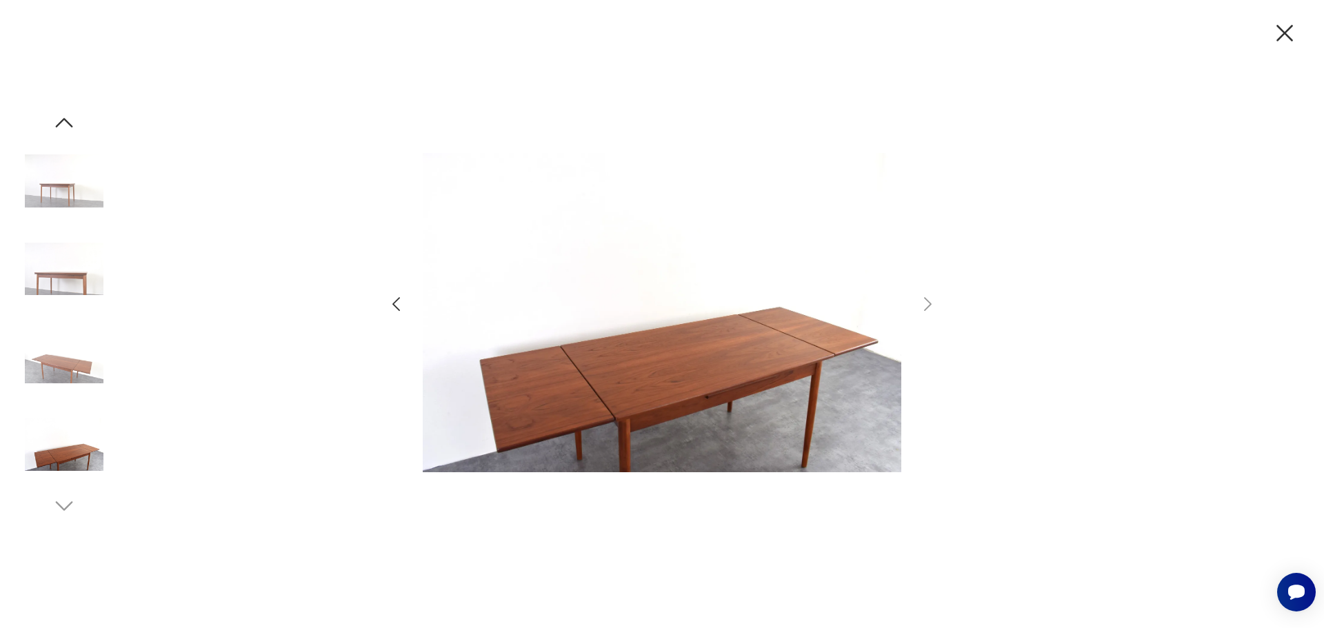
click at [1291, 32] on icon "button" at bounding box center [1284, 33] width 29 height 29
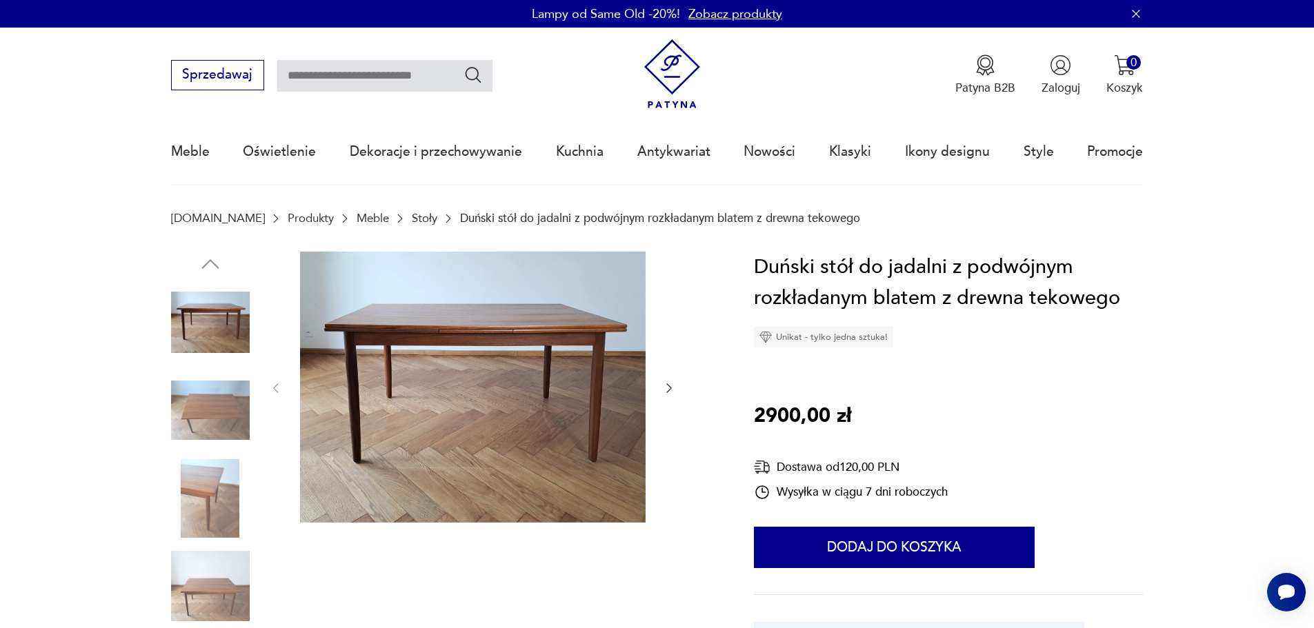
click at [668, 387] on icon "button" at bounding box center [669, 388] width 14 height 14
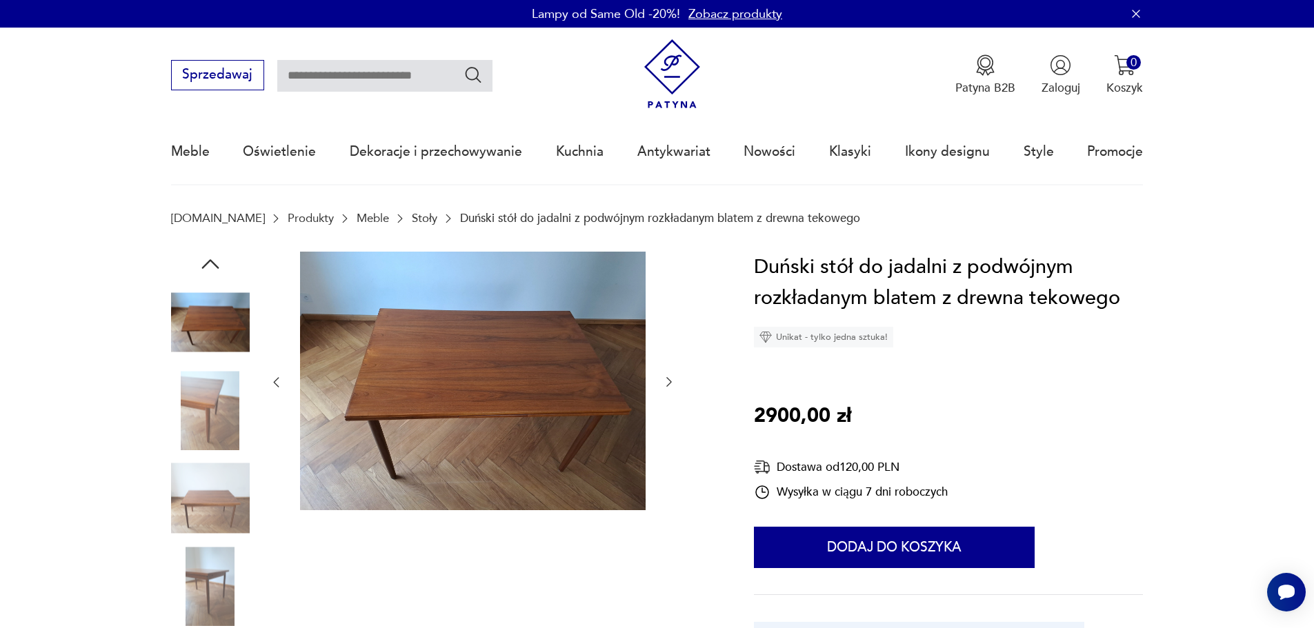
click at [668, 387] on icon "button" at bounding box center [669, 382] width 14 height 14
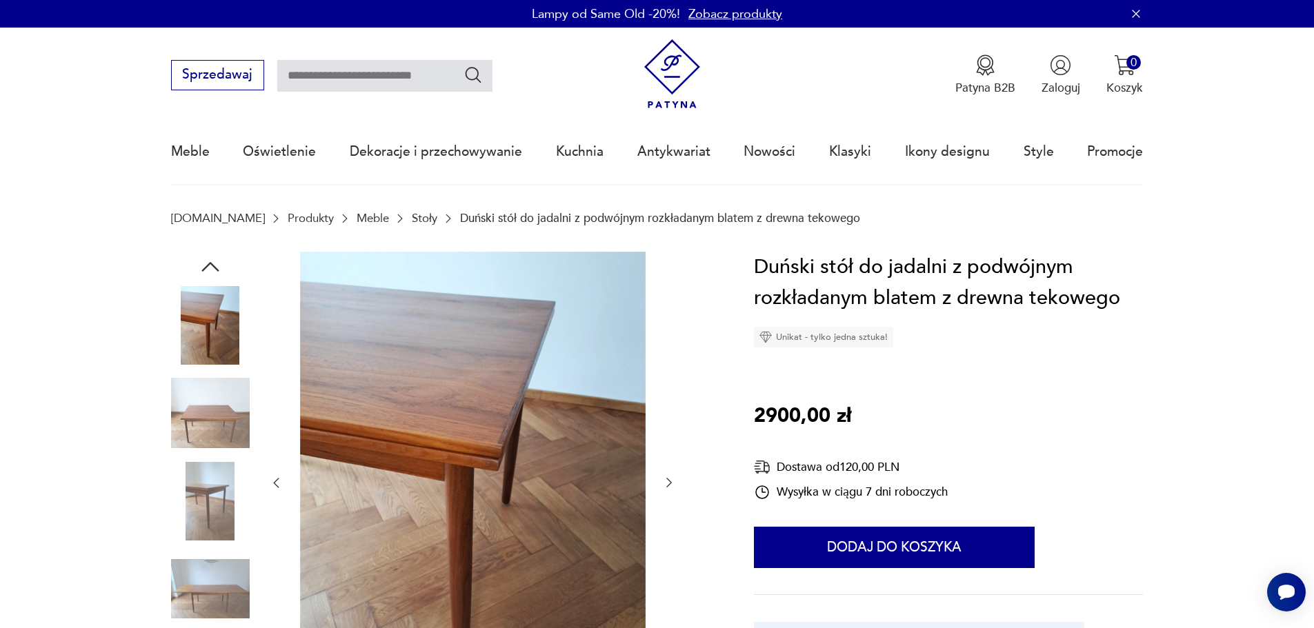
click at [668, 387] on div at bounding box center [472, 483] width 407 height 463
click at [661, 484] on div at bounding box center [472, 483] width 407 height 463
click at [666, 484] on icon "button" at bounding box center [669, 483] width 14 height 14
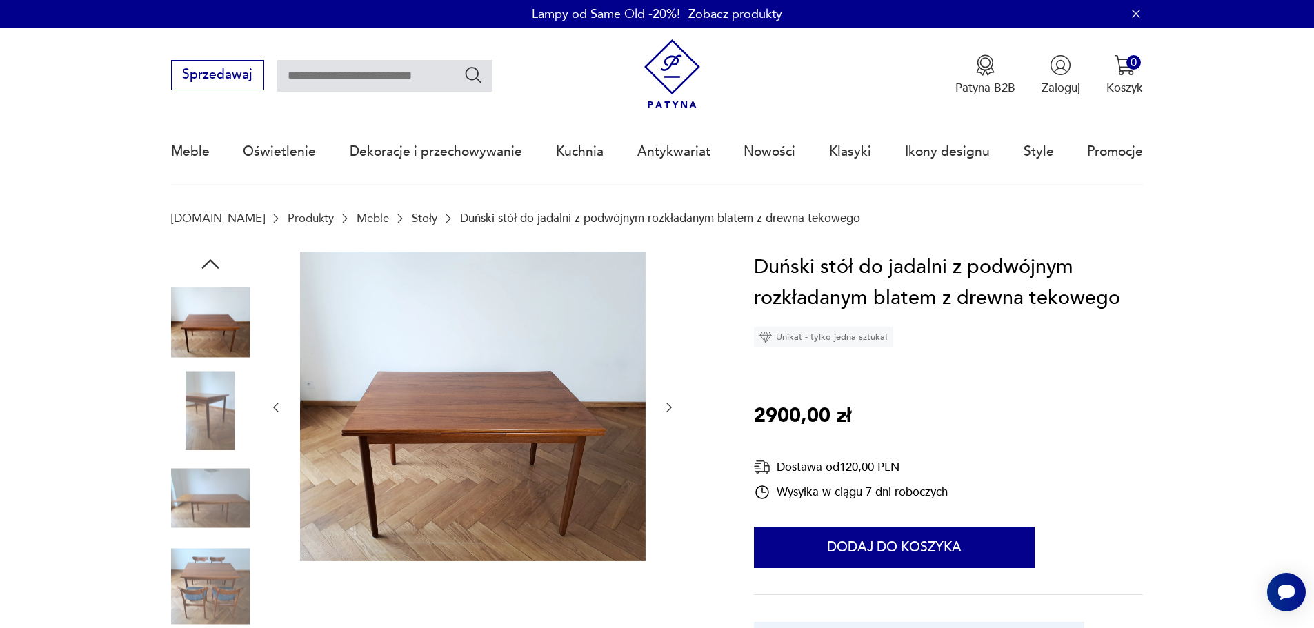
click at [666, 484] on div at bounding box center [472, 408] width 407 height 312
click at [665, 411] on icon "button" at bounding box center [669, 408] width 14 height 14
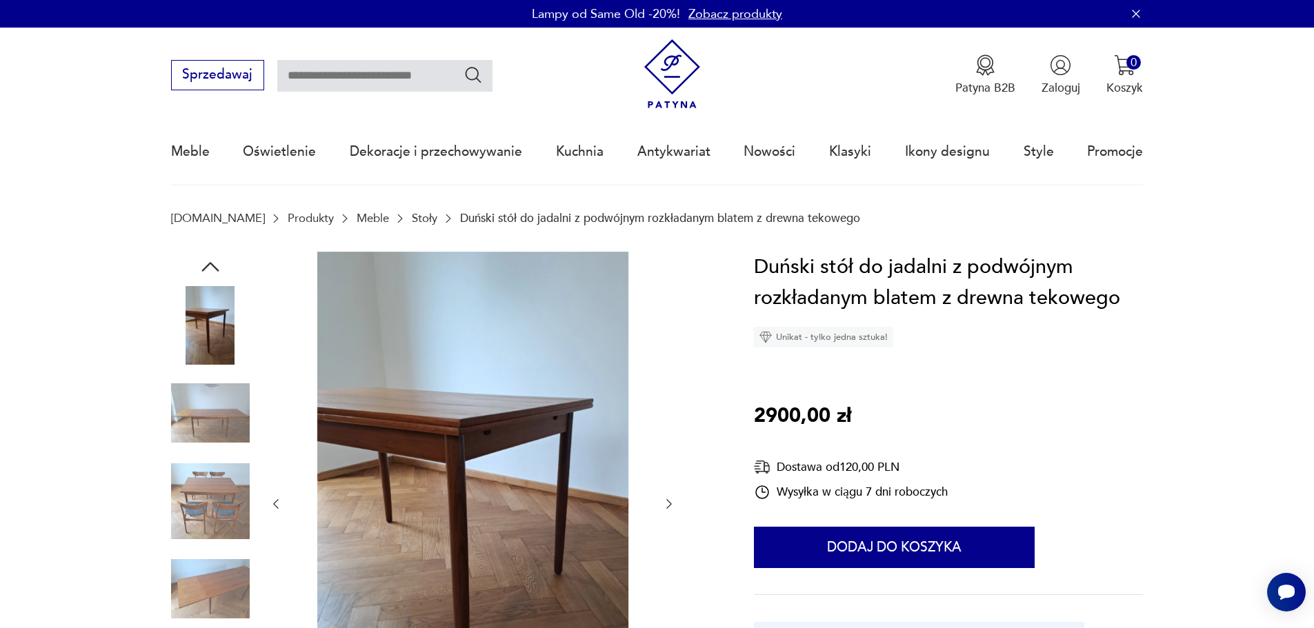
click at [665, 411] on div at bounding box center [472, 505] width 407 height 506
click at [675, 496] on button "button" at bounding box center [669, 504] width 14 height 17
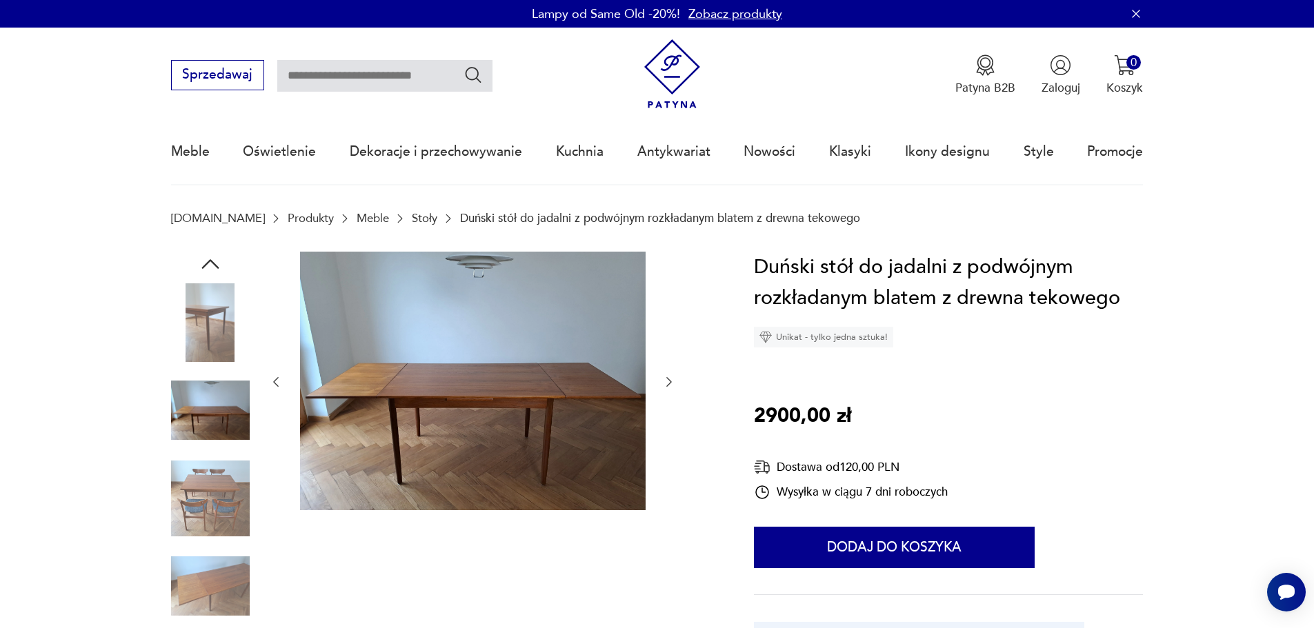
click at [674, 381] on icon "button" at bounding box center [669, 382] width 14 height 14
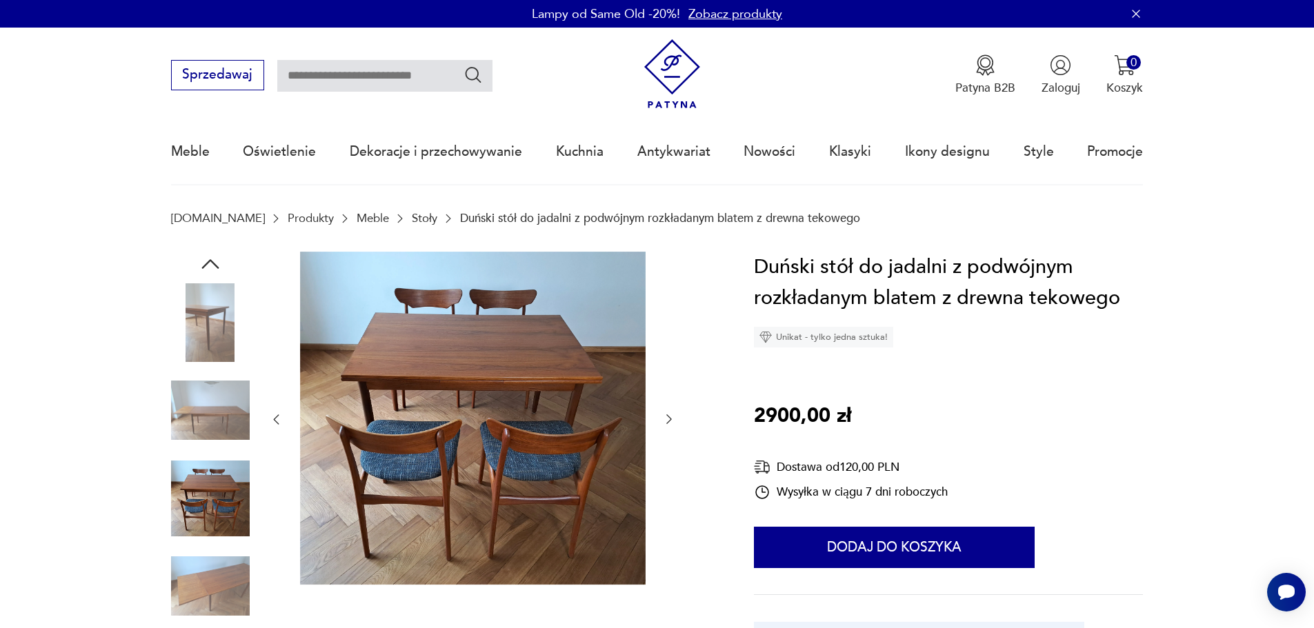
click at [666, 421] on icon "button" at bounding box center [669, 419] width 14 height 14
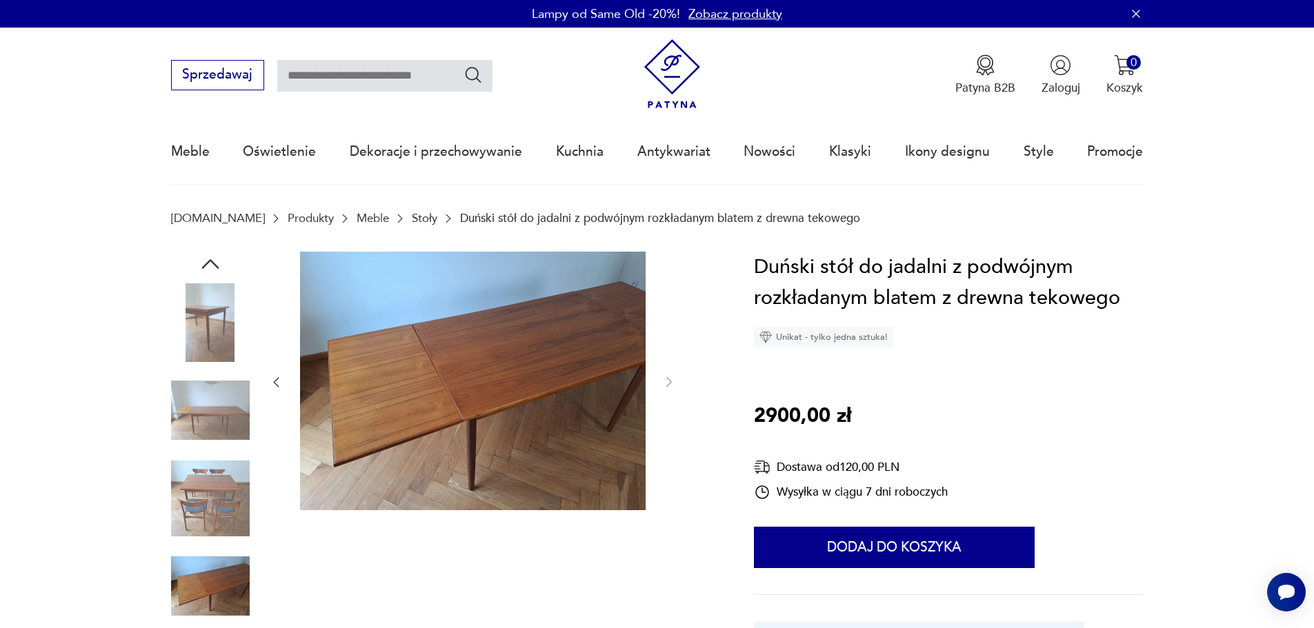
click at [666, 421] on div at bounding box center [472, 383] width 407 height 262
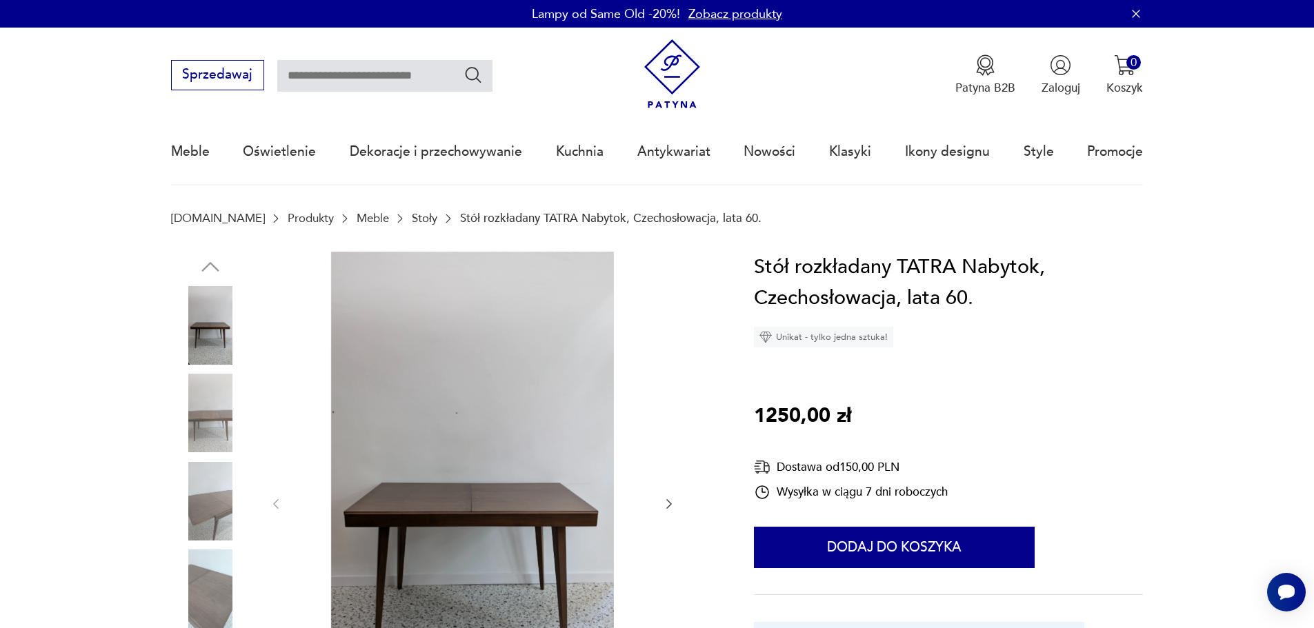
scroll to position [183, 0]
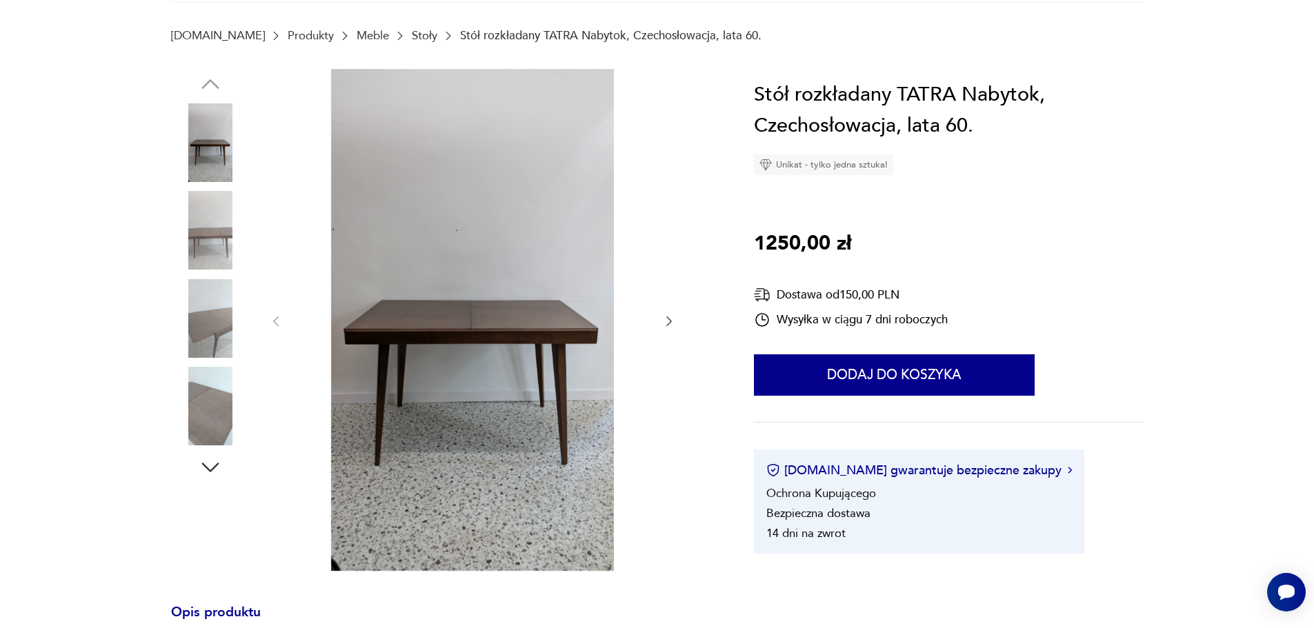
click at [672, 314] on icon "button" at bounding box center [669, 321] width 14 height 14
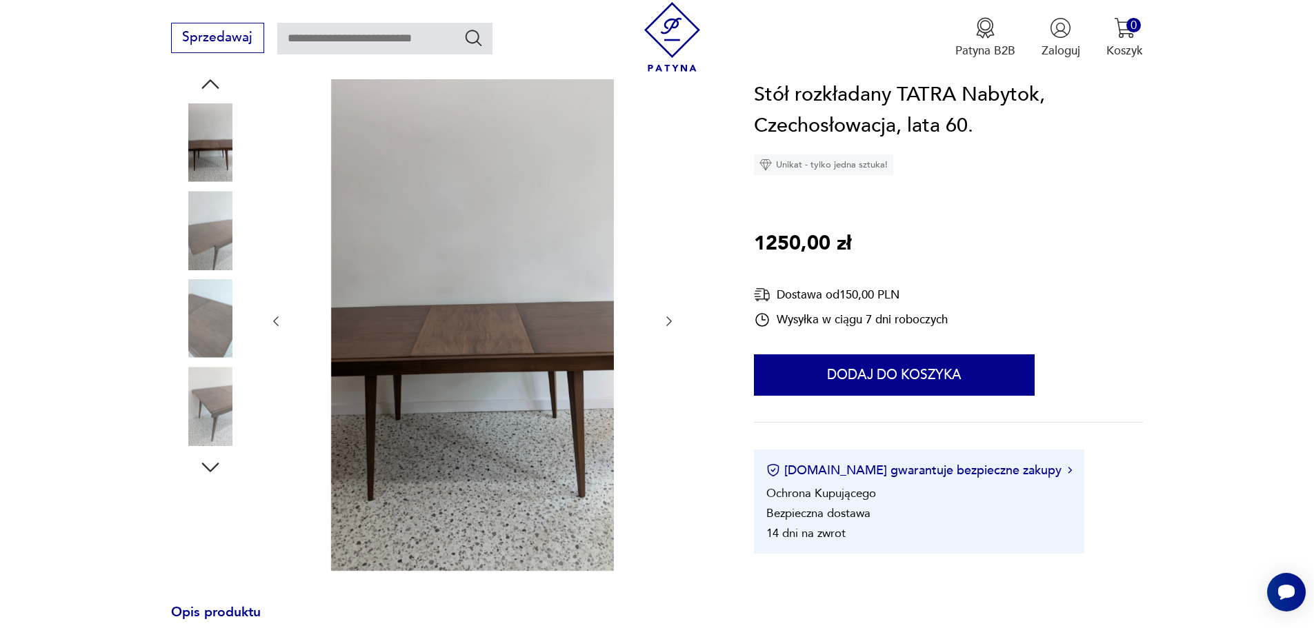
scroll to position [276, 0]
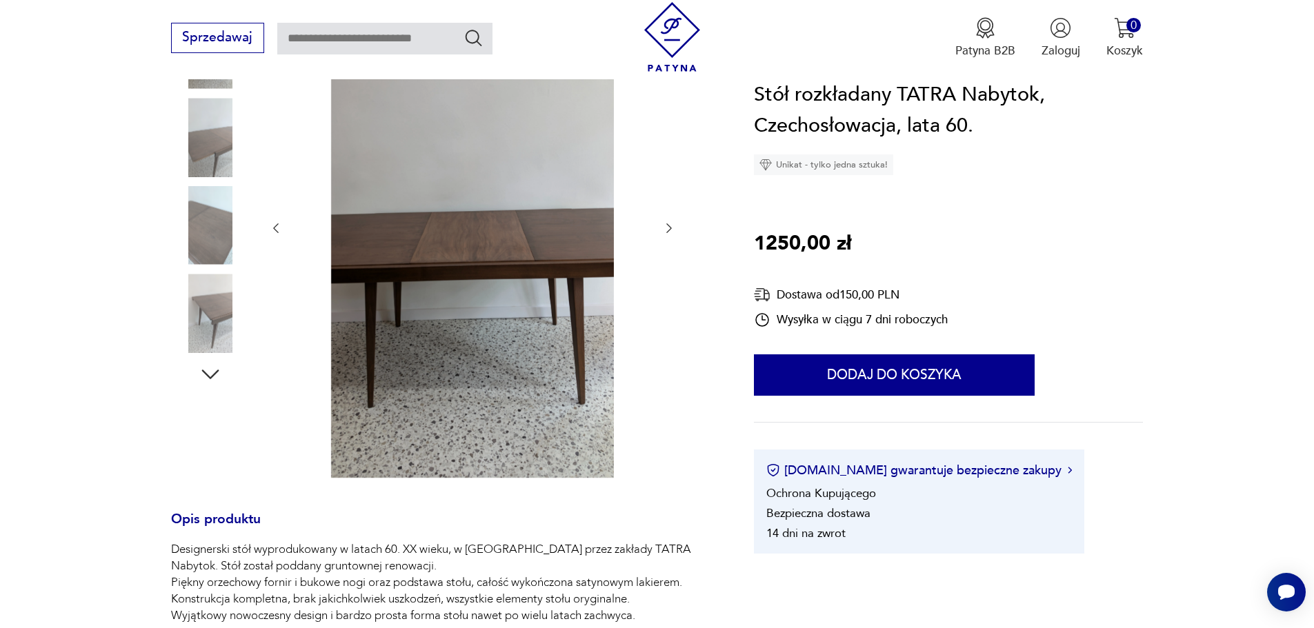
click at [672, 227] on icon "button" at bounding box center [669, 228] width 14 height 14
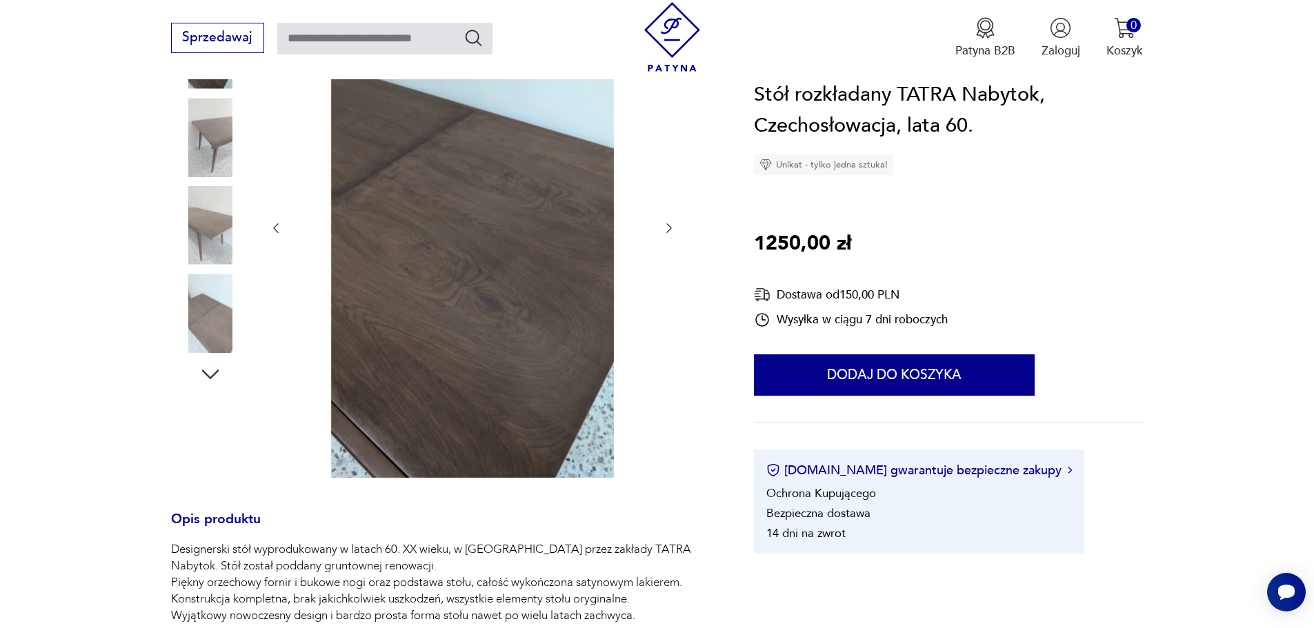
scroll to position [138, 0]
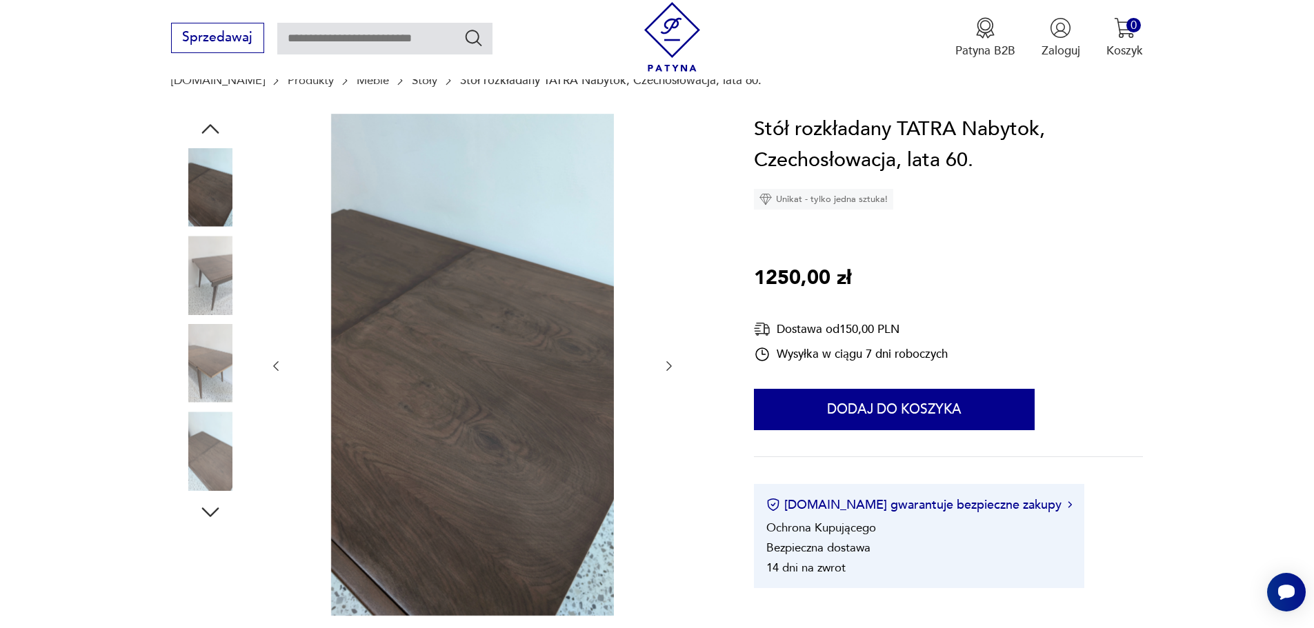
click at [668, 366] on icon "button" at bounding box center [669, 366] width 14 height 14
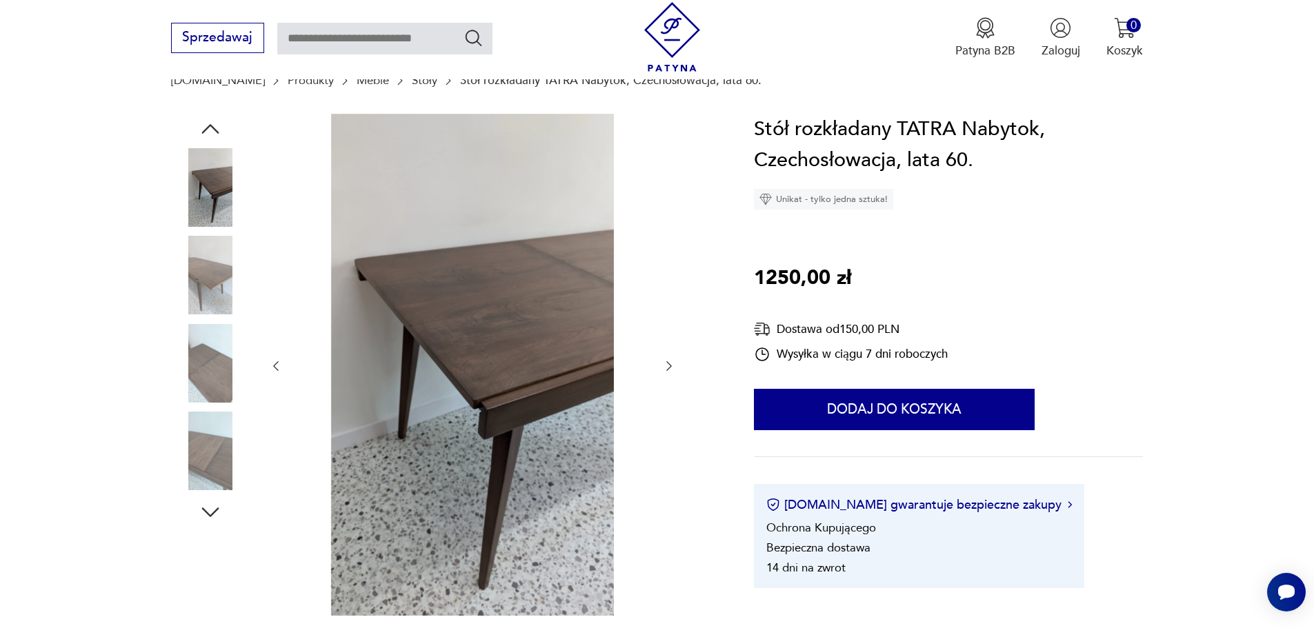
click at [668, 366] on icon "button" at bounding box center [669, 366] width 14 height 14
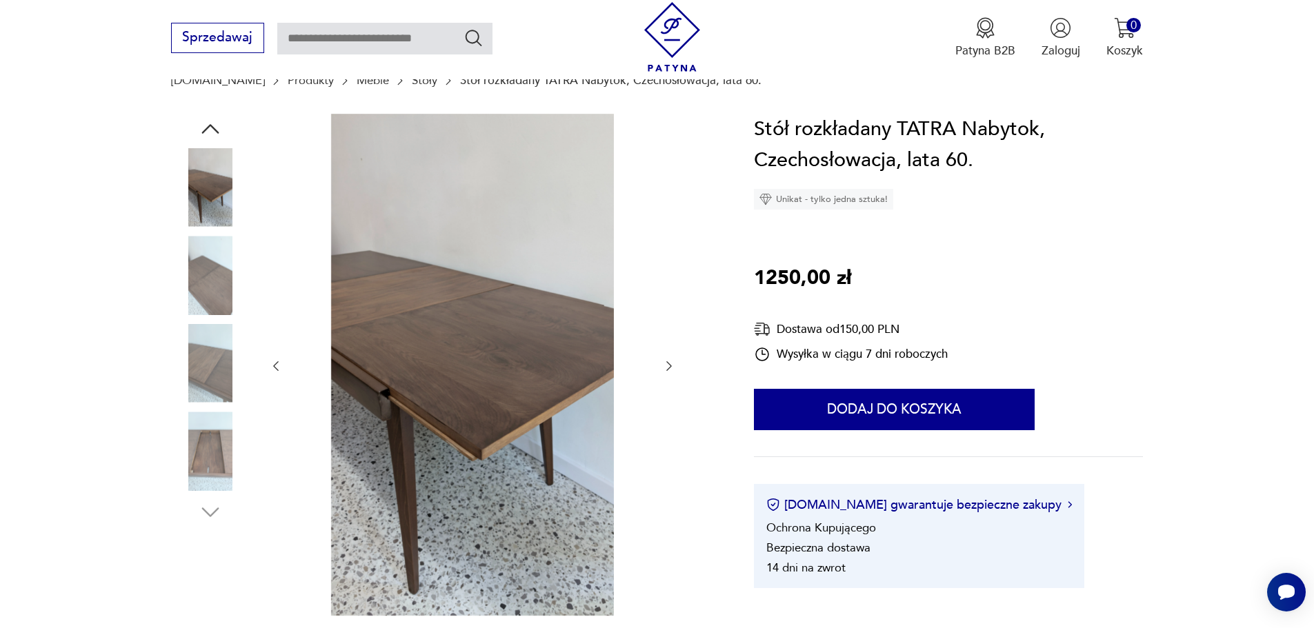
click at [661, 363] on div at bounding box center [472, 367] width 407 height 506
click at [666, 366] on icon "button" at bounding box center [669, 366] width 14 height 14
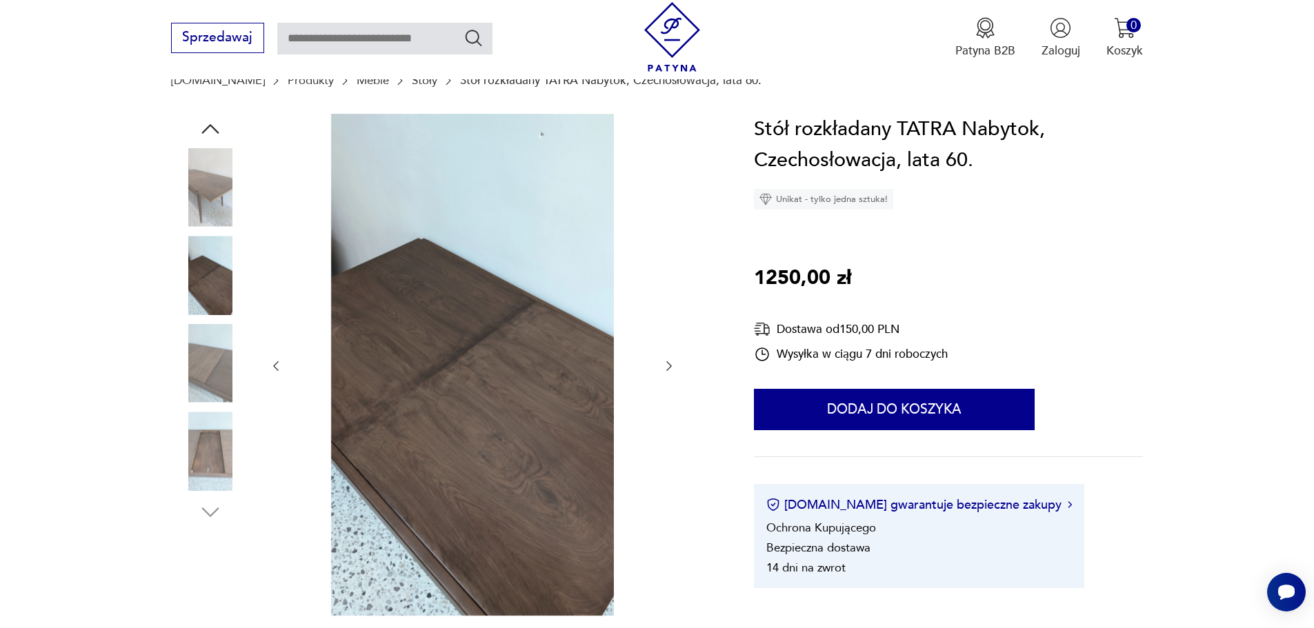
click at [281, 363] on icon "button" at bounding box center [276, 366] width 14 height 14
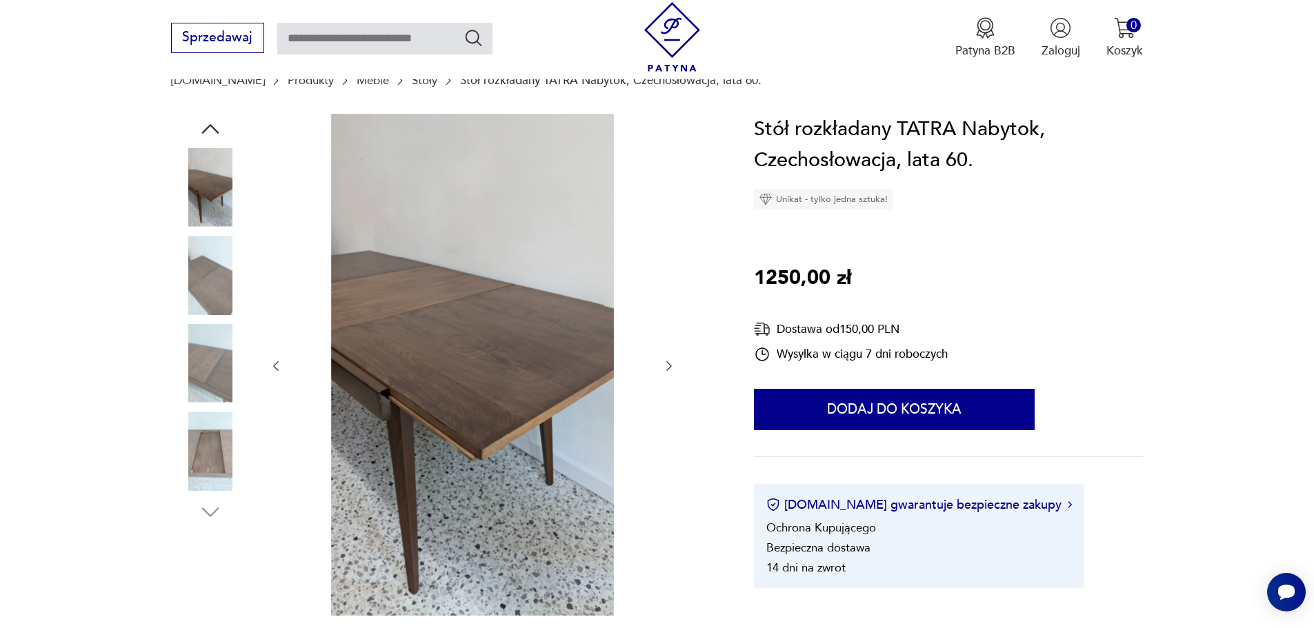
click at [275, 366] on icon "button" at bounding box center [277, 366] width 6 height 10
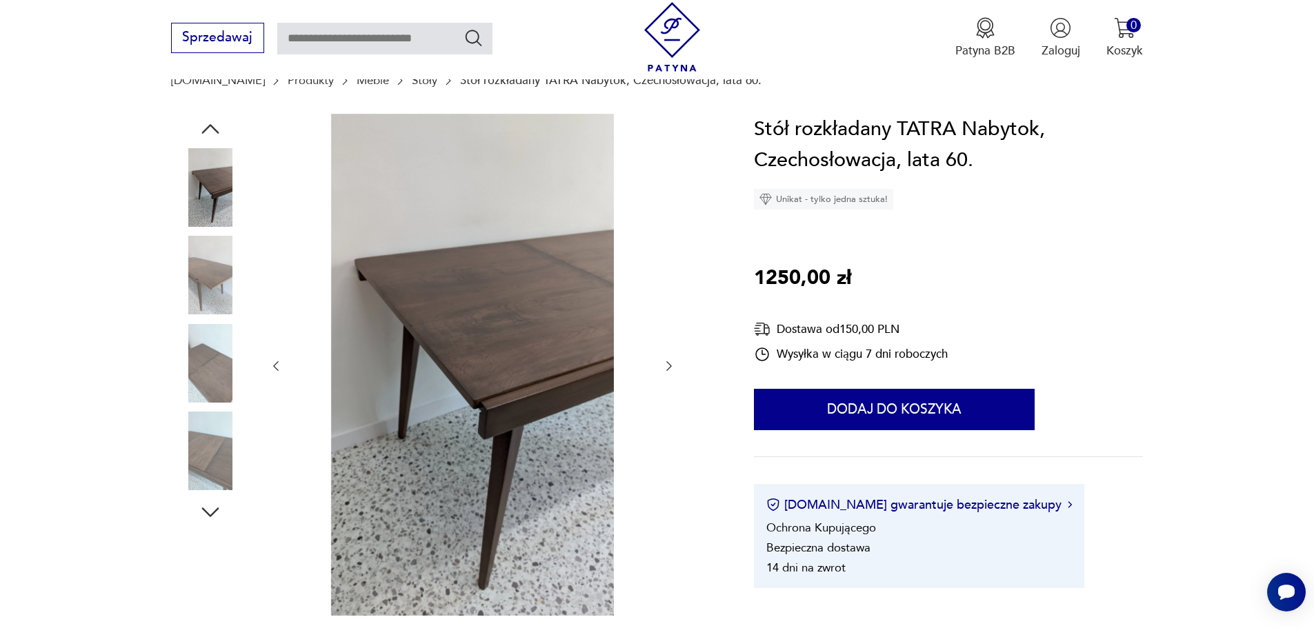
click at [275, 366] on icon "button" at bounding box center [277, 366] width 6 height 10
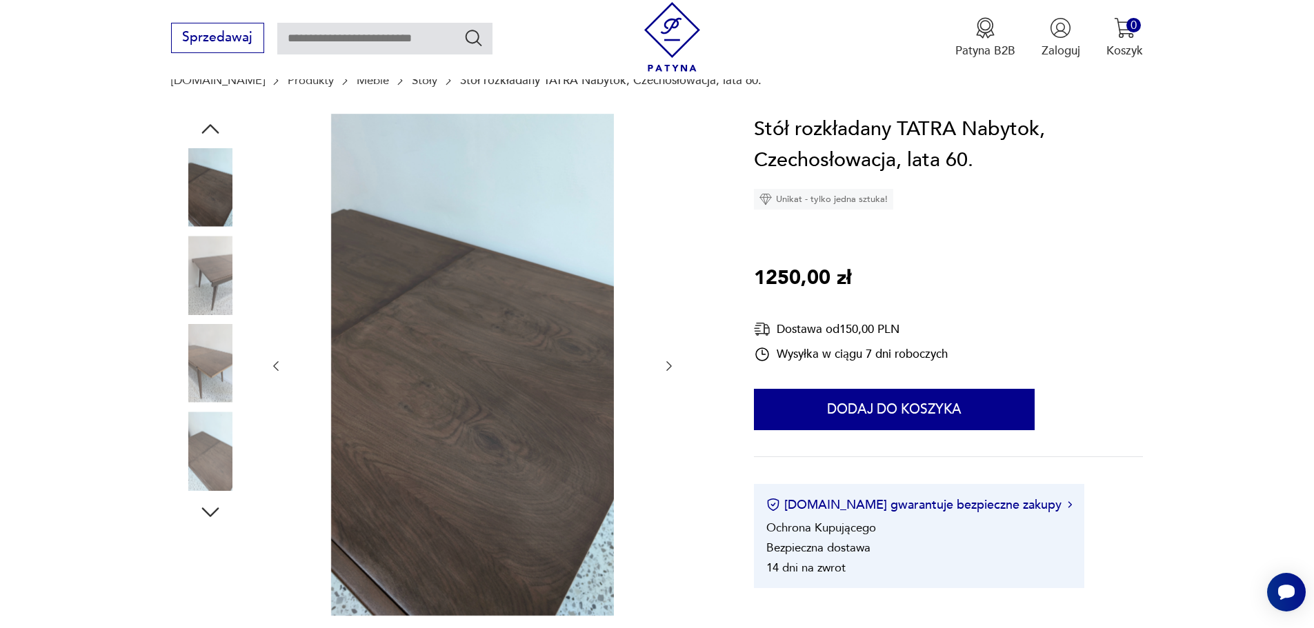
click at [221, 229] on div at bounding box center [210, 56] width 79 height 345
click at [215, 459] on img at bounding box center [210, 451] width 79 height 79
